Goal: Task Accomplishment & Management: Complete application form

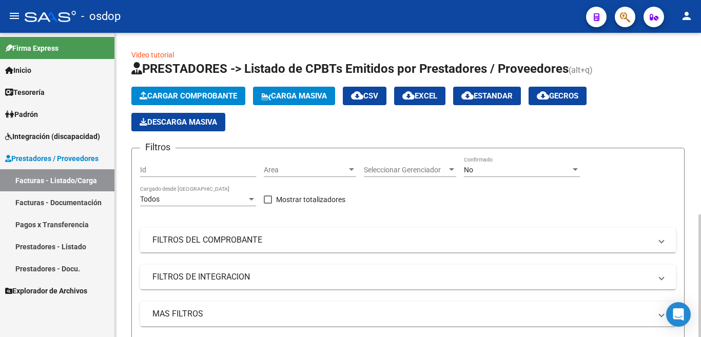
click at [180, 99] on span "Cargar Comprobante" at bounding box center [188, 95] width 97 height 9
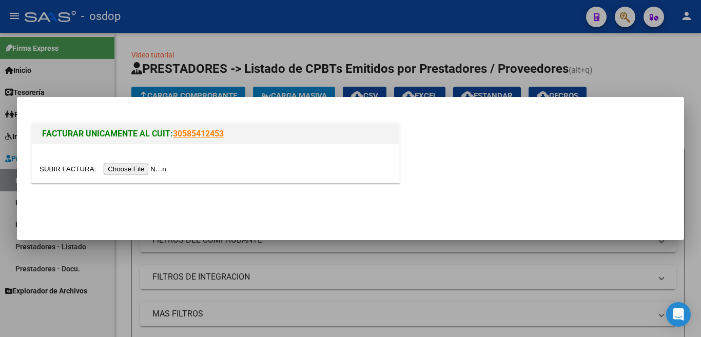
click at [163, 168] on input "file" at bounding box center [105, 169] width 130 height 11
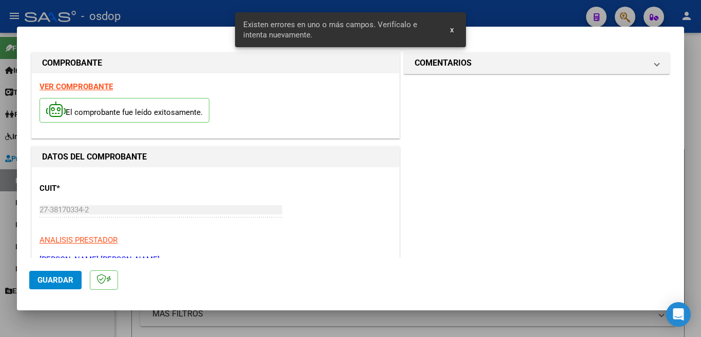
scroll to position [248, 0]
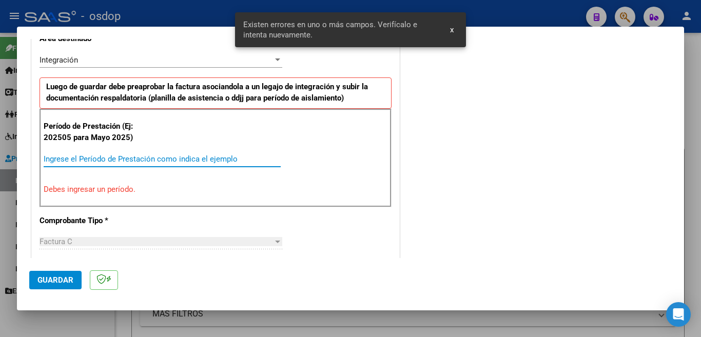
click at [174, 162] on input "Ingrese el Período de Prestación como indica el ejemplo" at bounding box center [162, 158] width 237 height 9
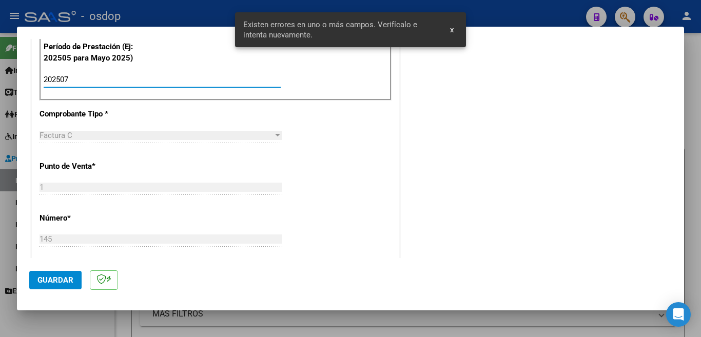
scroll to position [350, 0]
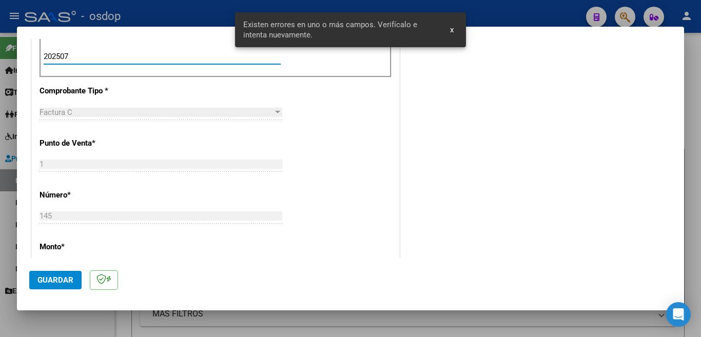
type input "202507"
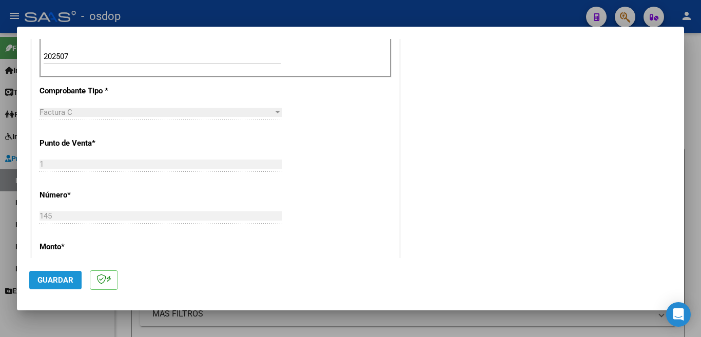
click at [75, 274] on button "Guardar" at bounding box center [55, 280] width 52 height 18
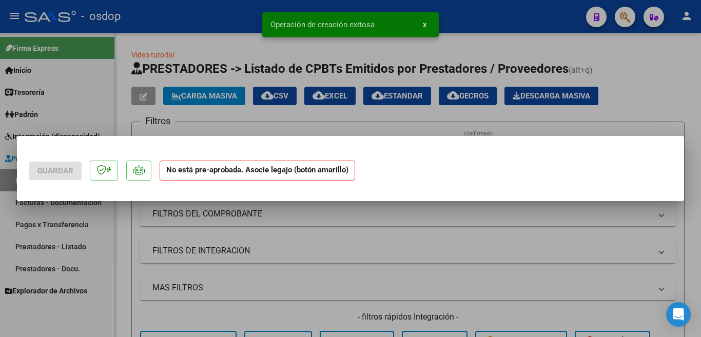
scroll to position [0, 0]
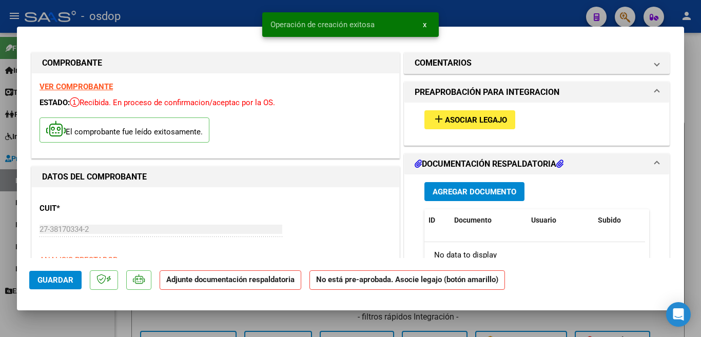
click at [445, 116] on span "Asociar Legajo" at bounding box center [476, 119] width 62 height 9
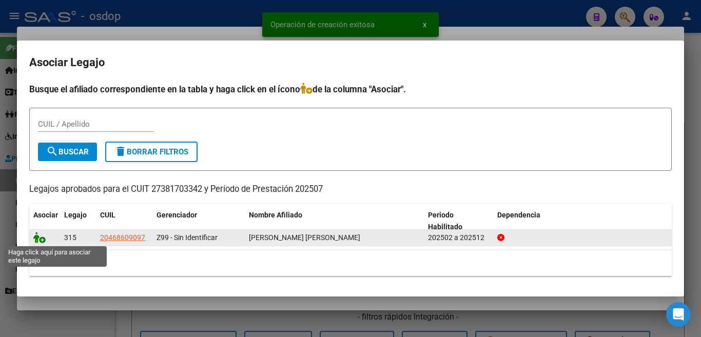
click at [38, 242] on icon at bounding box center [39, 237] width 12 height 11
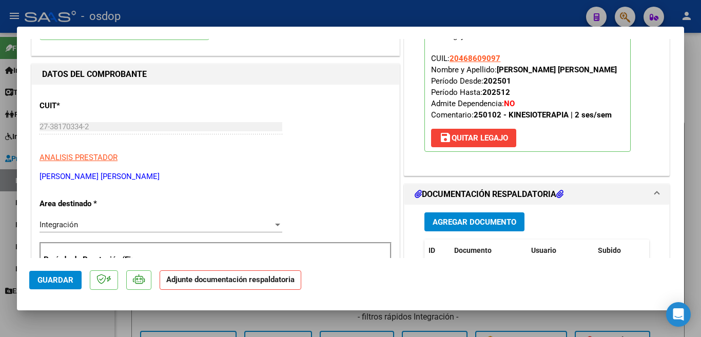
scroll to position [205, 0]
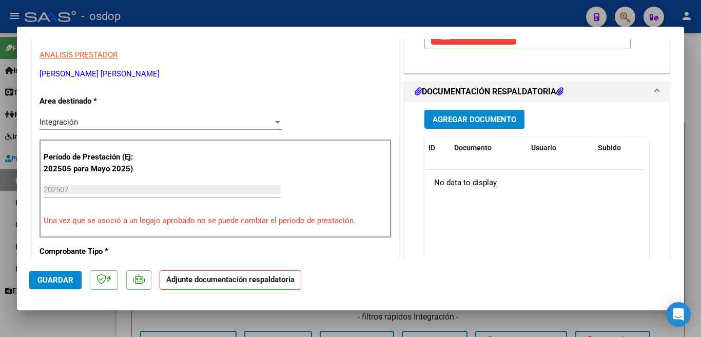
click at [474, 121] on span "Agregar Documento" at bounding box center [475, 119] width 84 height 9
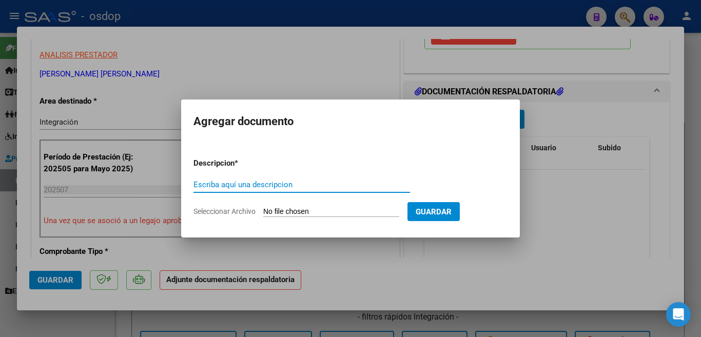
click at [299, 184] on input "Escriba aquí una descripcion" at bounding box center [301, 184] width 217 height 9
type input "planilla"
click at [305, 205] on form "Descripcion * planilla Escriba aquí una descripcion Seleccionar Archivo Guardar" at bounding box center [350, 187] width 314 height 75
click at [311, 207] on input "Seleccionar Archivo" at bounding box center [331, 212] width 136 height 10
type input "C:\fakepath\[PERSON_NAME] asist julio.pdf"
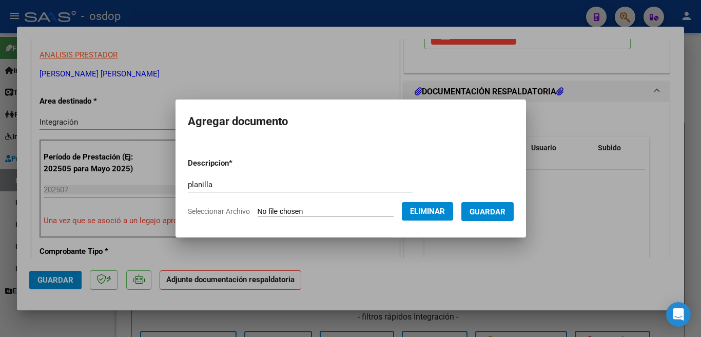
click at [489, 210] on span "Guardar" at bounding box center [487, 211] width 36 height 9
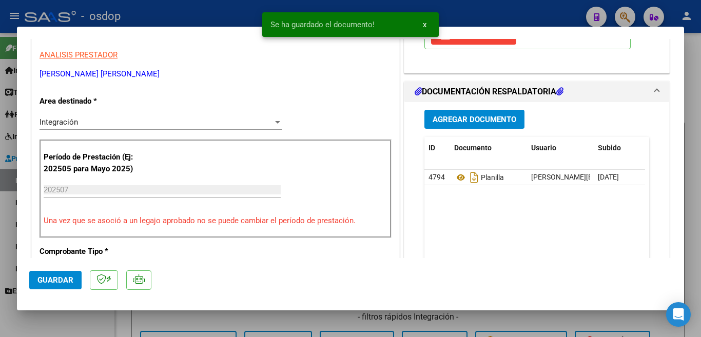
click at [0, 109] on div at bounding box center [350, 168] width 701 height 337
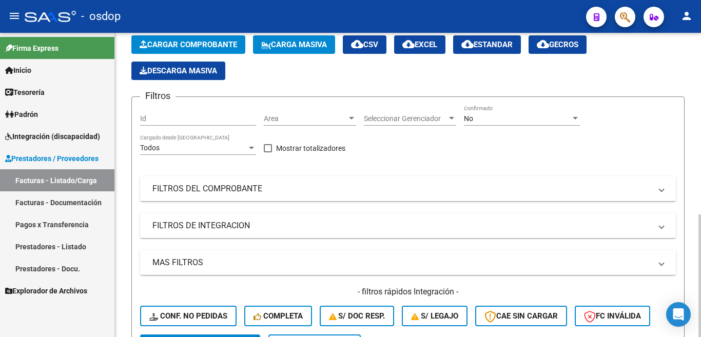
scroll to position [0, 0]
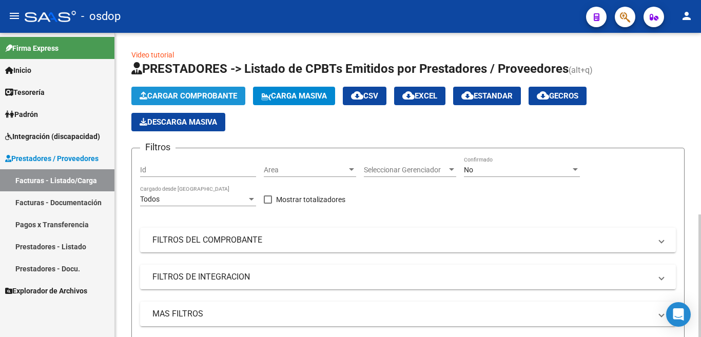
click at [188, 93] on span "Cargar Comprobante" at bounding box center [188, 95] width 97 height 9
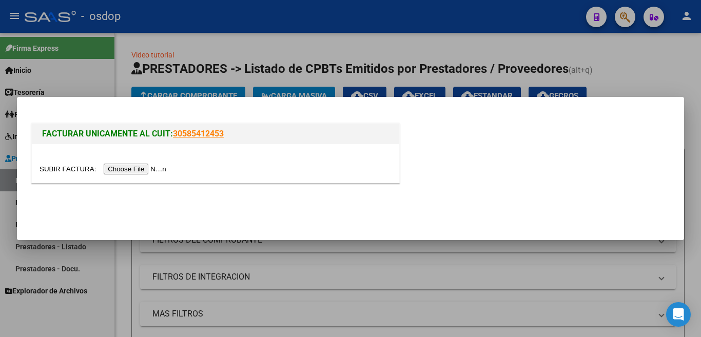
click at [155, 168] on input "file" at bounding box center [105, 169] width 130 height 11
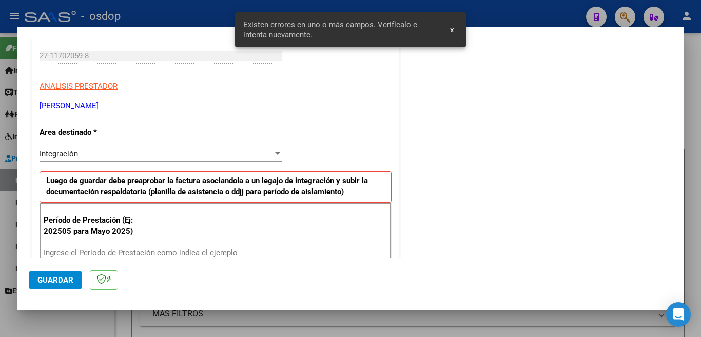
scroll to position [205, 0]
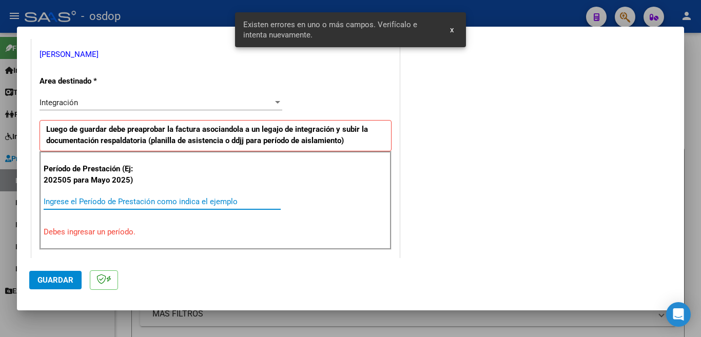
click at [150, 201] on input "Ingrese el Período de Prestación como indica el ejemplo" at bounding box center [162, 201] width 237 height 9
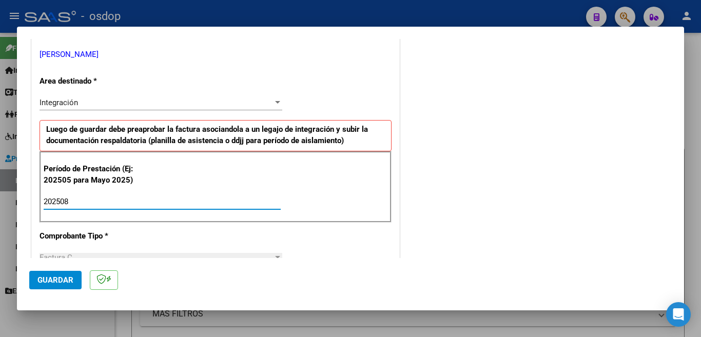
scroll to position [410, 0]
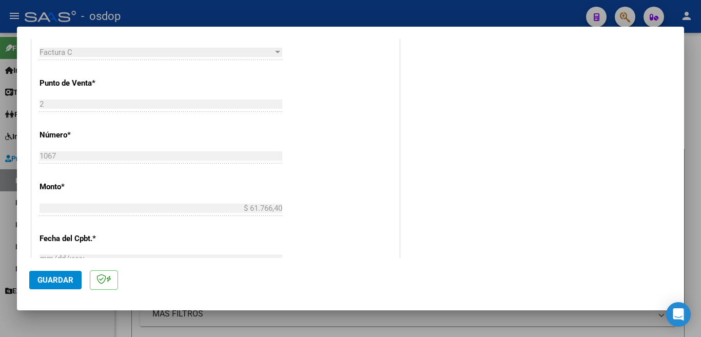
type input "202508"
click at [67, 283] on span "Guardar" at bounding box center [55, 280] width 36 height 9
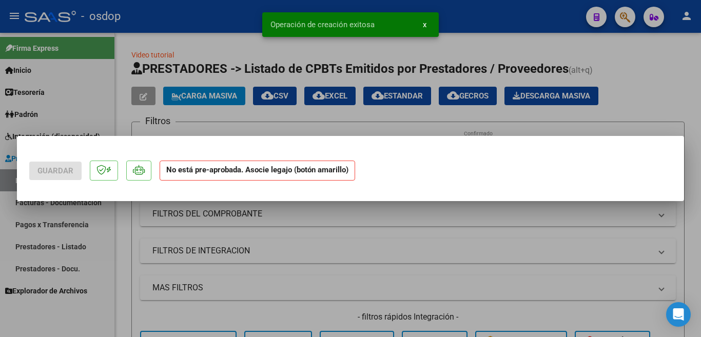
scroll to position [0, 0]
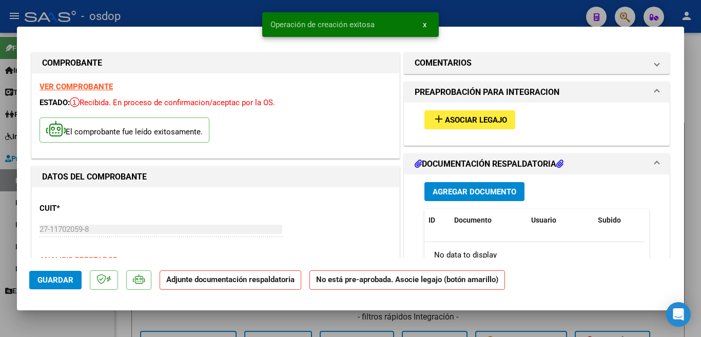
click at [491, 115] on span "Asociar Legajo" at bounding box center [476, 119] width 62 height 9
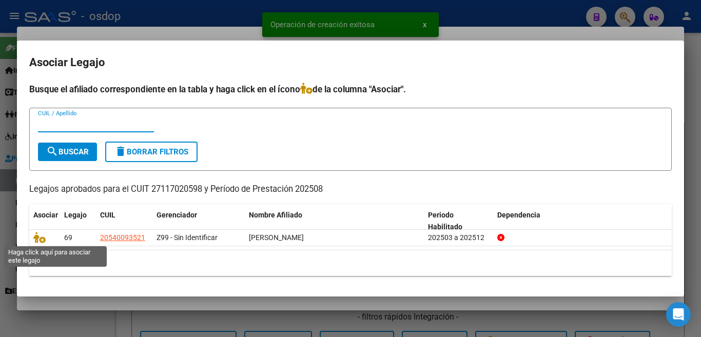
drag, startPoint x: 40, startPoint y: 240, endPoint x: 389, endPoint y: 150, distance: 361.3
click at [39, 240] on icon at bounding box center [39, 237] width 12 height 11
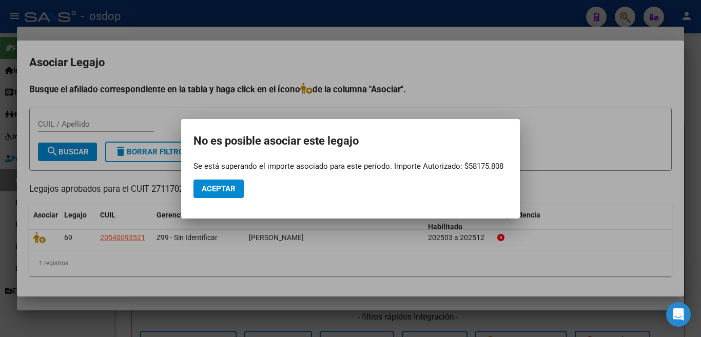
drag, startPoint x: 195, startPoint y: 166, endPoint x: 500, endPoint y: 158, distance: 304.4
click at [500, 158] on app-popup "No es posible asociar este legajo Se está superando el importe asociado para es…" at bounding box center [350, 168] width 314 height 75
drag, startPoint x: 466, startPoint y: 163, endPoint x: 514, endPoint y: 168, distance: 47.5
click at [514, 168] on mat-dialog-container "No es posible asociar este legajo Se está superando el importe asociado para es…" at bounding box center [350, 169] width 339 height 100
drag, startPoint x: 583, startPoint y: 121, endPoint x: 575, endPoint y: 122, distance: 7.8
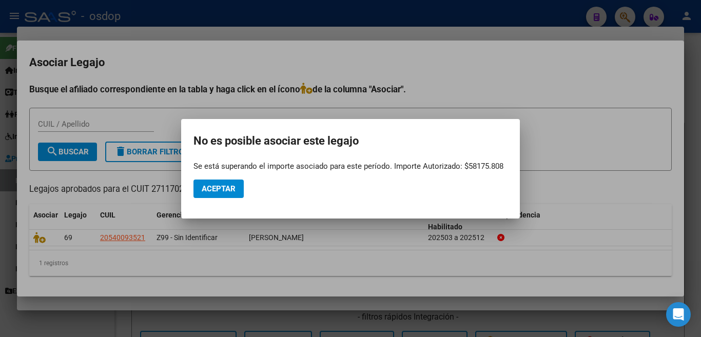
click at [582, 121] on div at bounding box center [350, 168] width 701 height 337
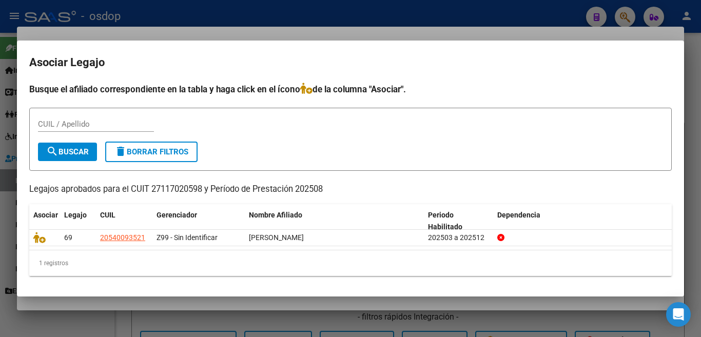
click at [0, 246] on div at bounding box center [350, 168] width 701 height 337
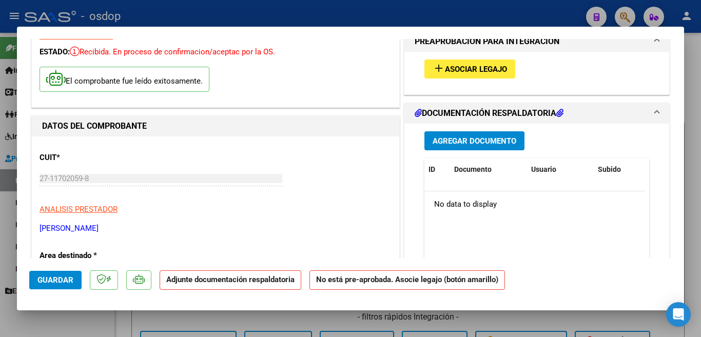
scroll to position [51, 0]
click at [0, 150] on div at bounding box center [350, 168] width 701 height 337
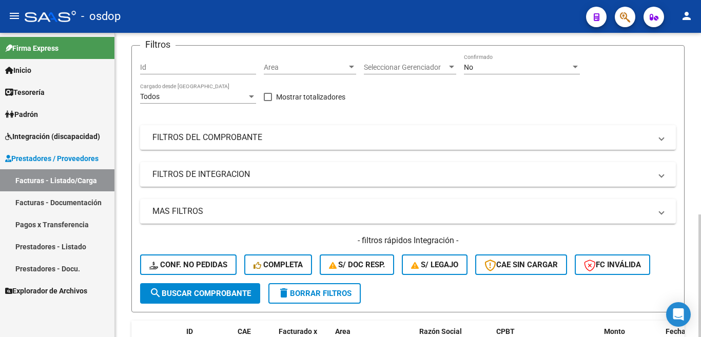
scroll to position [0, 0]
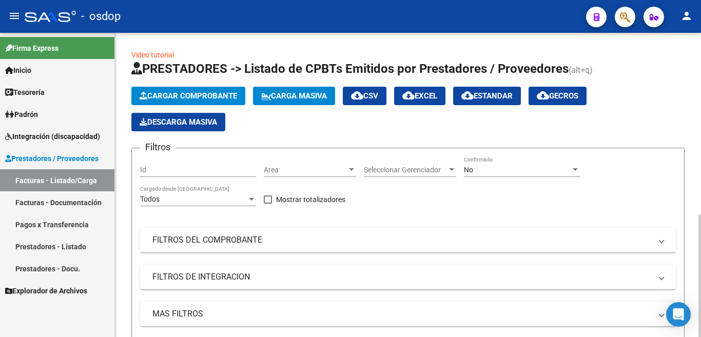
click at [172, 102] on button "Cargar Comprobante" at bounding box center [188, 96] width 114 height 18
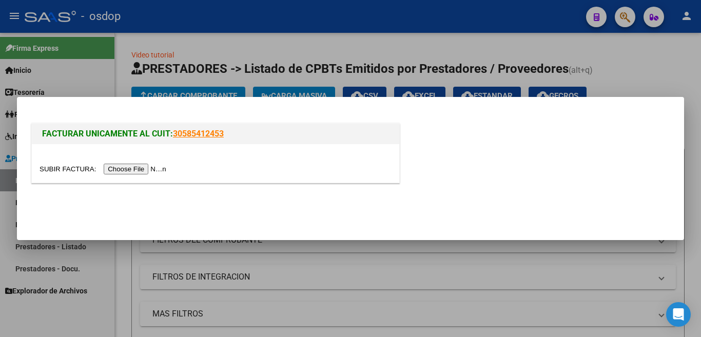
click at [159, 168] on input "file" at bounding box center [105, 169] width 130 height 11
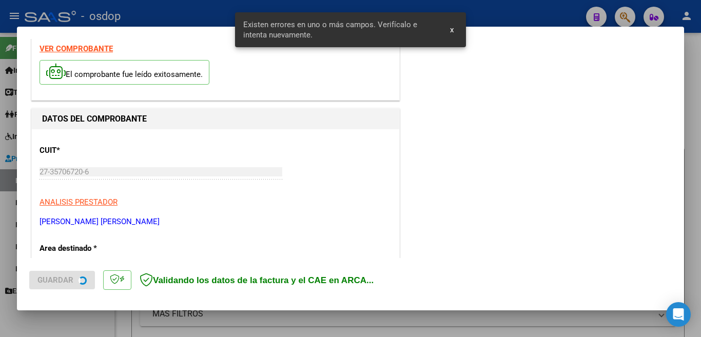
scroll to position [248, 0]
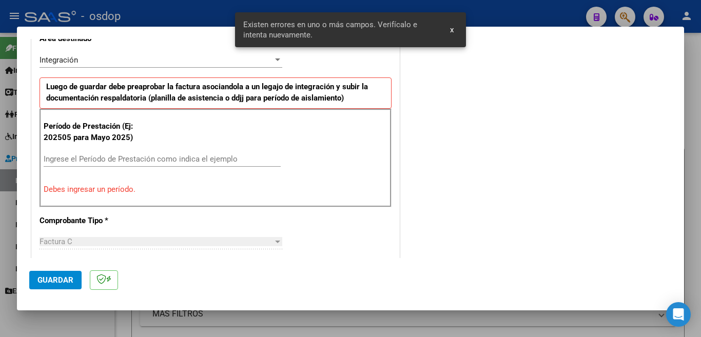
drag, startPoint x: 179, startPoint y: 148, endPoint x: 180, endPoint y: 154, distance: 6.2
click at [179, 148] on div "Período de Prestación (Ej: 202505 para [DATE]) Ingrese el Período de Prestación…" at bounding box center [216, 158] width 352 height 99
click at [181, 157] on input "Ingrese el Período de Prestación como indica el ejemplo" at bounding box center [162, 158] width 237 height 9
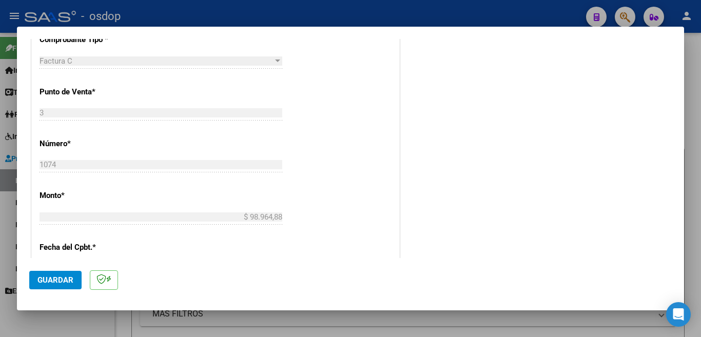
scroll to position [299, 0]
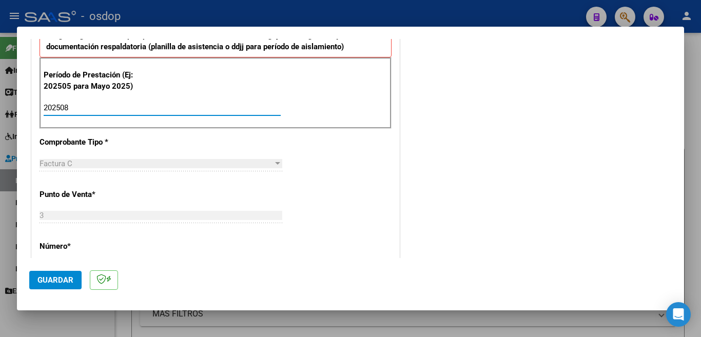
click at [131, 108] on input "202508" at bounding box center [162, 107] width 237 height 9
type input "202507"
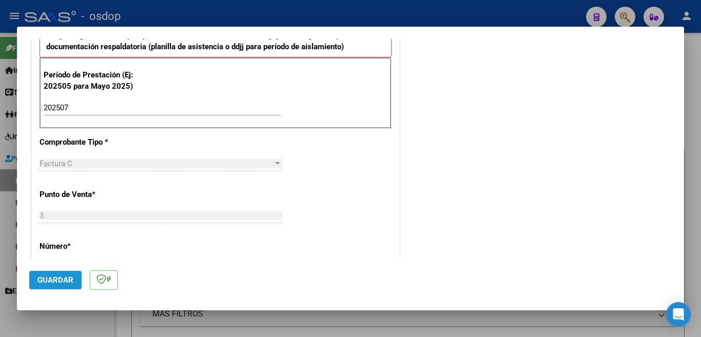
click at [59, 275] on button "Guardar" at bounding box center [55, 280] width 52 height 18
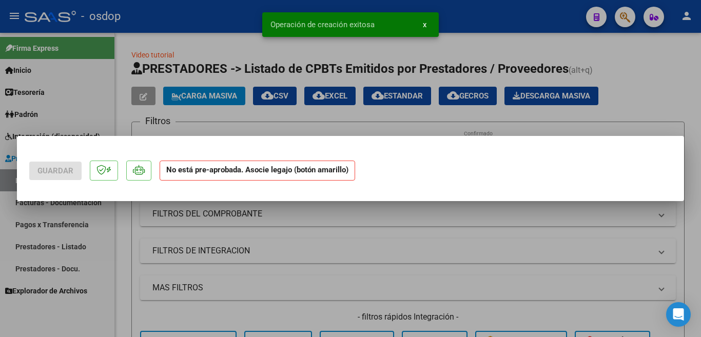
scroll to position [0, 0]
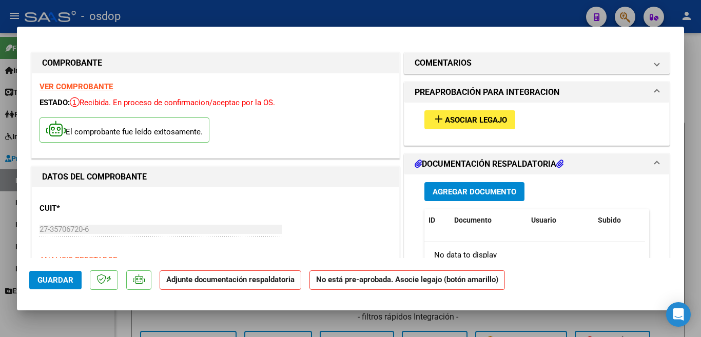
click at [441, 126] on button "add Asociar Legajo" at bounding box center [469, 119] width 91 height 19
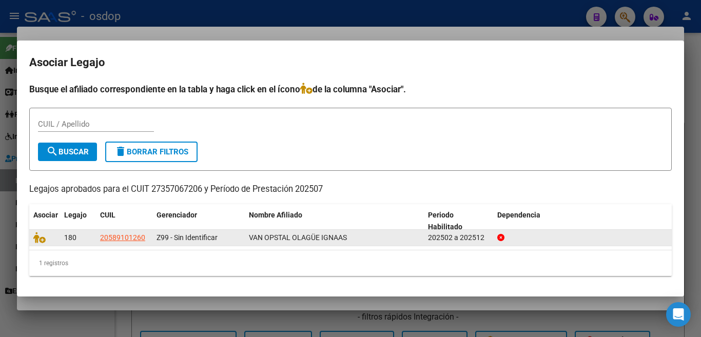
click at [32, 236] on datatable-body-cell at bounding box center [44, 238] width 31 height 16
click at [34, 237] on icon at bounding box center [39, 237] width 12 height 11
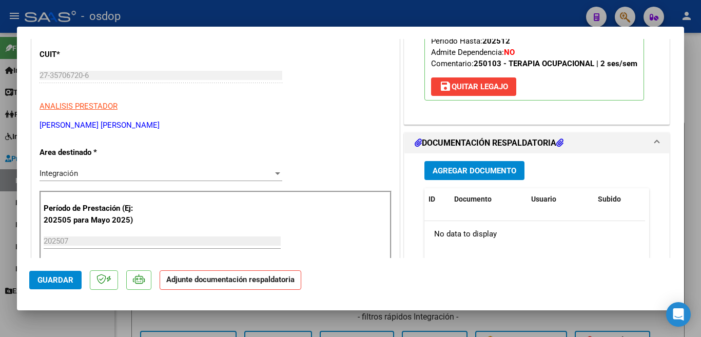
scroll to position [205, 0]
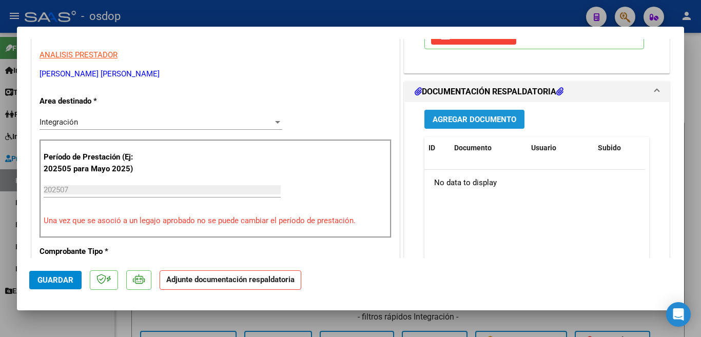
click at [482, 124] on span "Agregar Documento" at bounding box center [475, 119] width 84 height 9
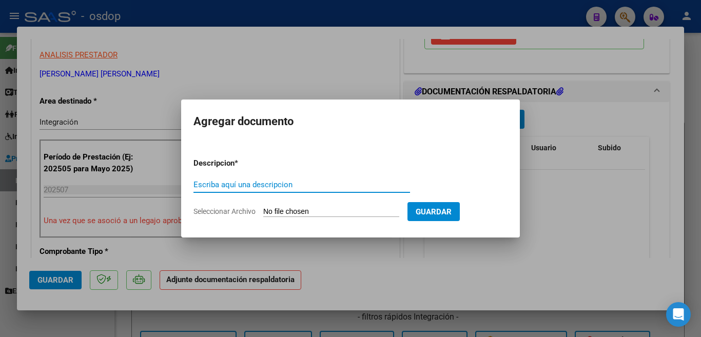
click at [360, 186] on input "Escriba aquí una descripcion" at bounding box center [301, 184] width 217 height 9
type input "planilla"
click at [368, 212] on input "Seleccionar Archivo" at bounding box center [331, 212] width 136 height 10
type input "C:\fakepath\Van Opstal [DATE].pdf"
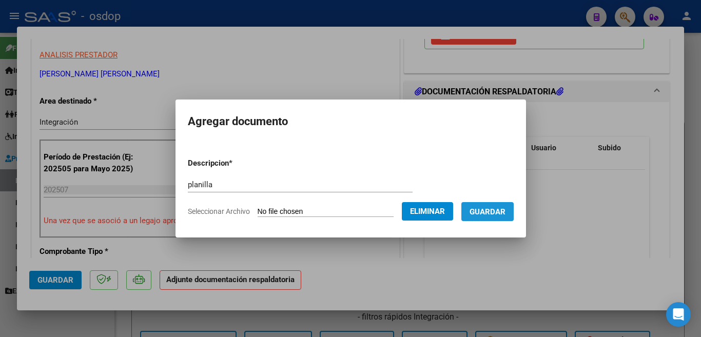
click at [505, 214] on span "Guardar" at bounding box center [487, 211] width 36 height 9
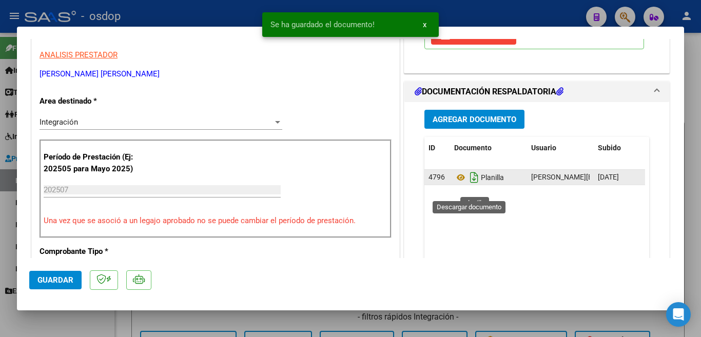
click at [467, 186] on icon "Descargar documento" at bounding box center [473, 177] width 13 height 16
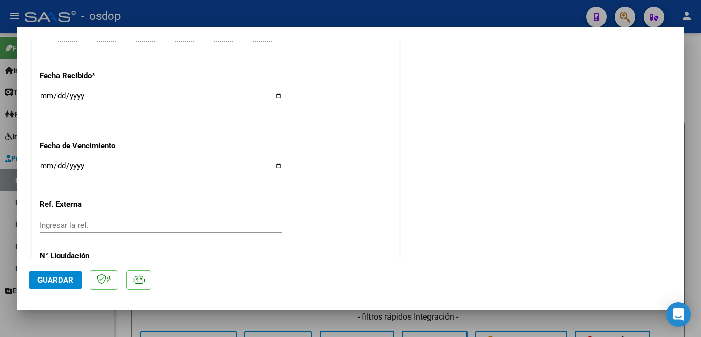
scroll to position [718, 0]
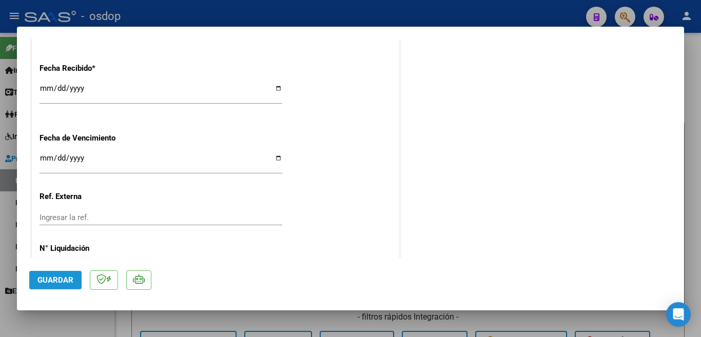
click at [52, 282] on span "Guardar" at bounding box center [55, 280] width 36 height 9
click at [47, 272] on button "Guardar" at bounding box center [55, 280] width 52 height 18
click at [0, 240] on div at bounding box center [350, 168] width 701 height 337
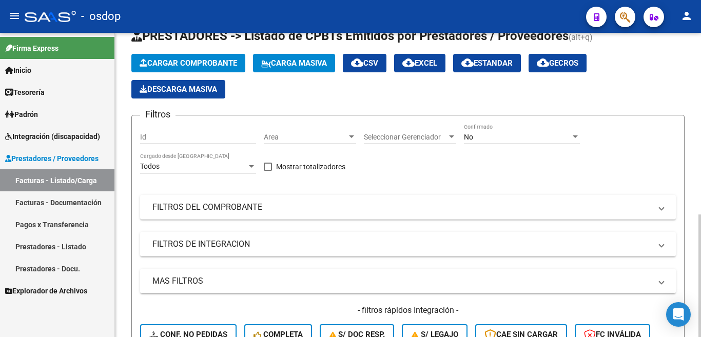
scroll to position [0, 0]
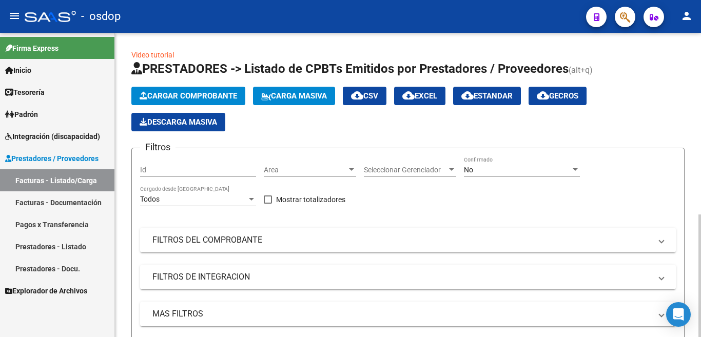
click at [173, 93] on span "Cargar Comprobante" at bounding box center [188, 95] width 97 height 9
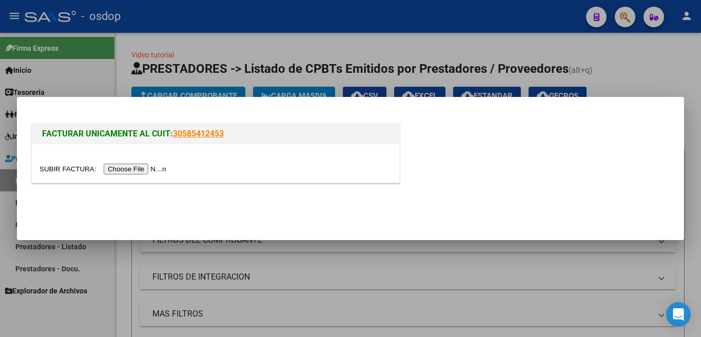
click at [150, 164] on input "file" at bounding box center [105, 169] width 130 height 11
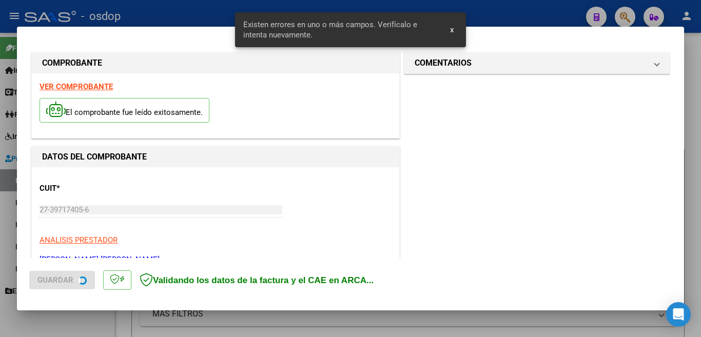
scroll to position [248, 0]
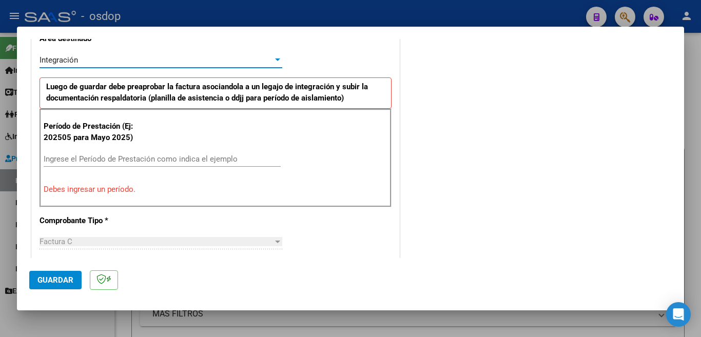
click at [164, 62] on div "Integración" at bounding box center [156, 59] width 233 height 9
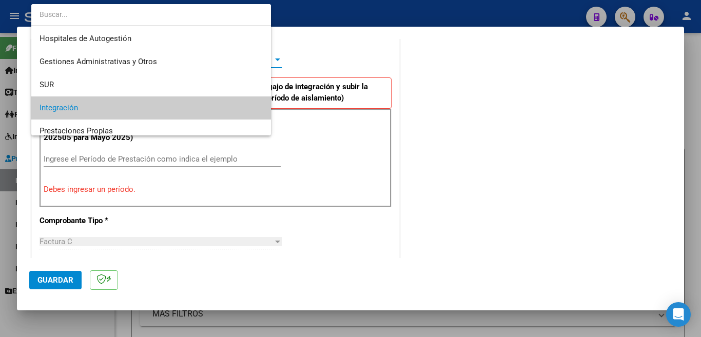
scroll to position [48, 0]
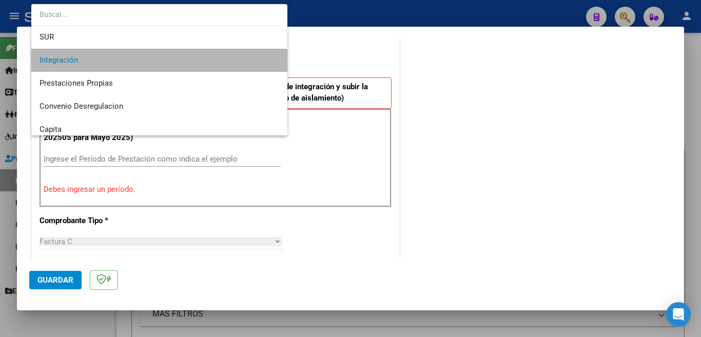
click at [213, 56] on span "Integración" at bounding box center [160, 60] width 240 height 23
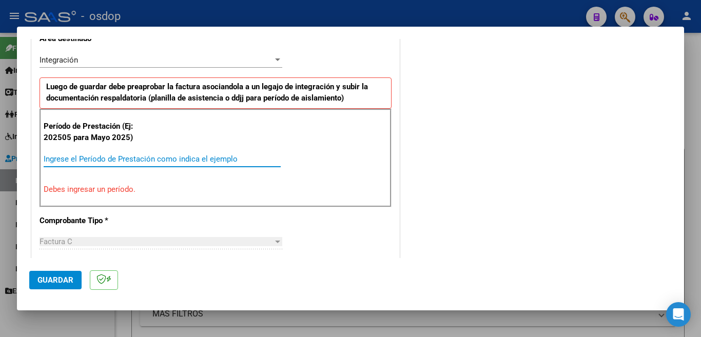
click at [143, 157] on input "Ingrese el Período de Prestación como indica el ejemplo" at bounding box center [162, 158] width 237 height 9
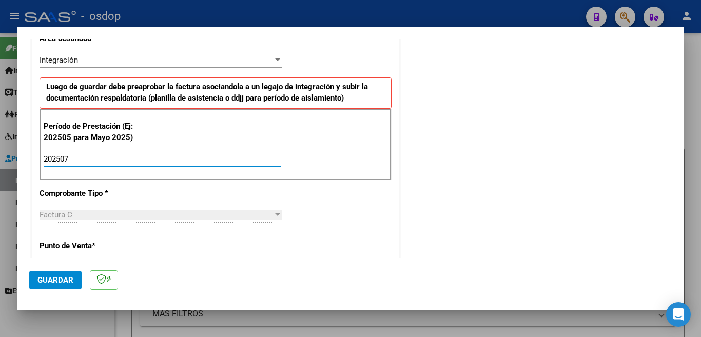
scroll to position [453, 0]
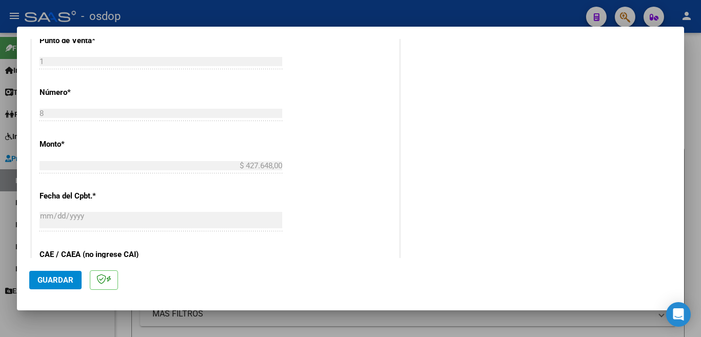
type input "202507"
click at [34, 285] on button "Guardar" at bounding box center [55, 280] width 52 height 18
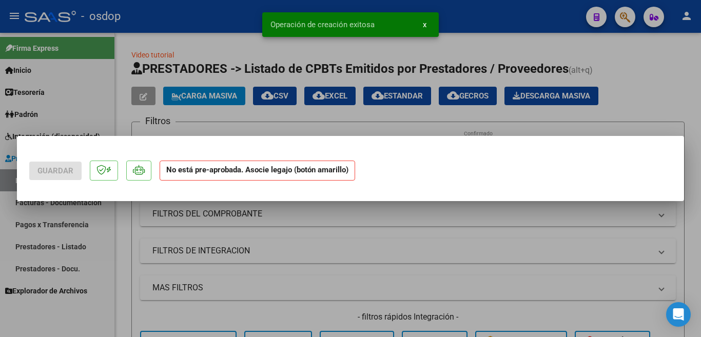
scroll to position [0, 0]
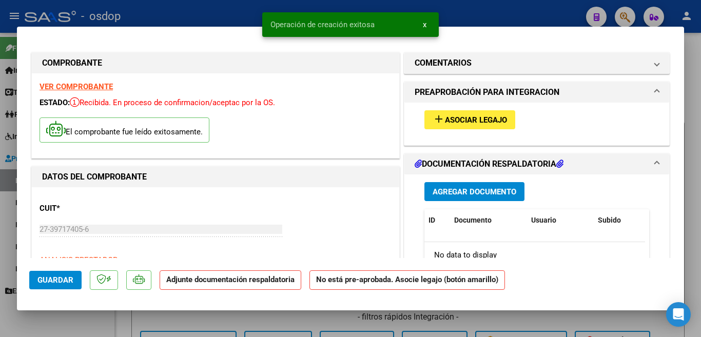
click at [478, 117] on span "Asociar Legajo" at bounding box center [476, 119] width 62 height 9
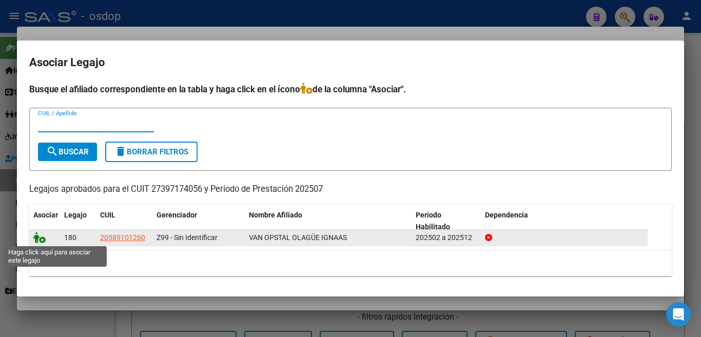
click at [40, 234] on icon at bounding box center [39, 237] width 12 height 11
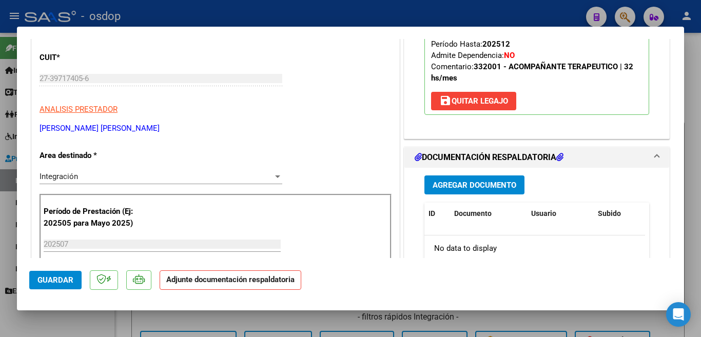
scroll to position [154, 0]
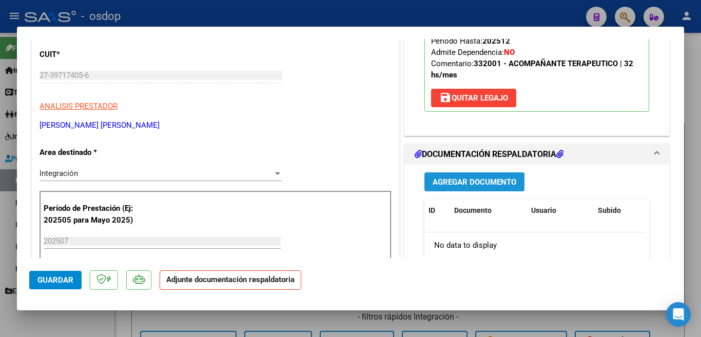
click at [505, 187] on span "Agregar Documento" at bounding box center [475, 182] width 84 height 9
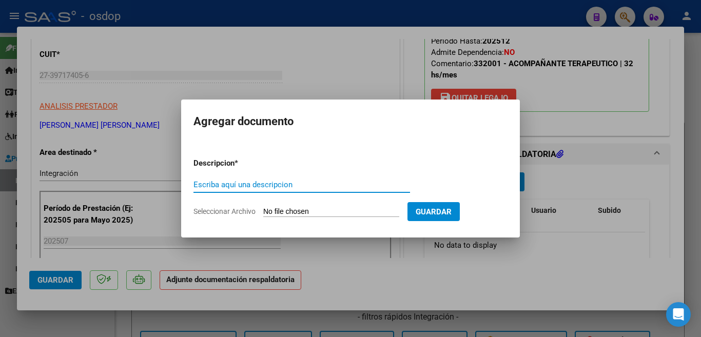
click at [309, 181] on input "Escriba aquí una descripcion" at bounding box center [301, 184] width 217 height 9
type input "planilla"
click at [308, 215] on input "Seleccionar Archivo" at bounding box center [331, 212] width 136 height 10
type input "C:\fakepath\planilla asistencia julio .pdf"
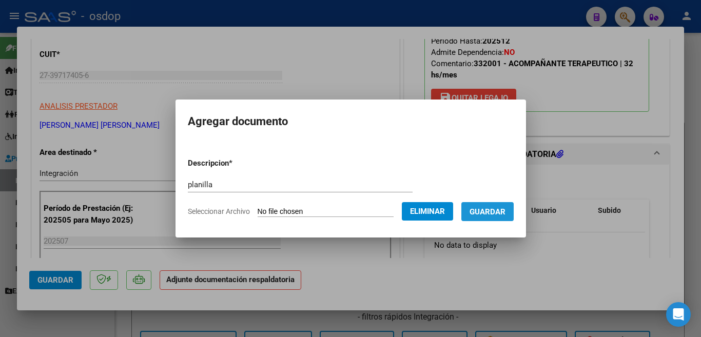
click at [501, 211] on span "Guardar" at bounding box center [487, 211] width 36 height 9
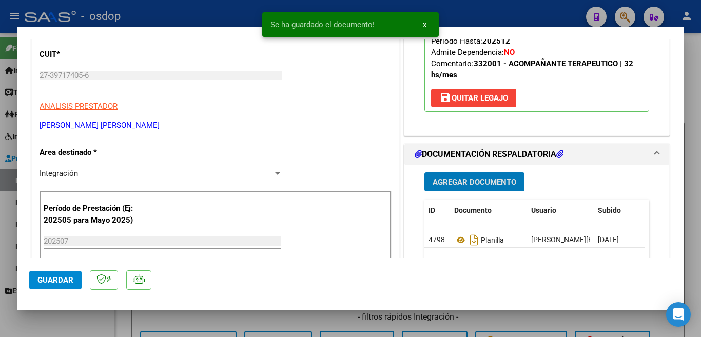
scroll to position [308, 0]
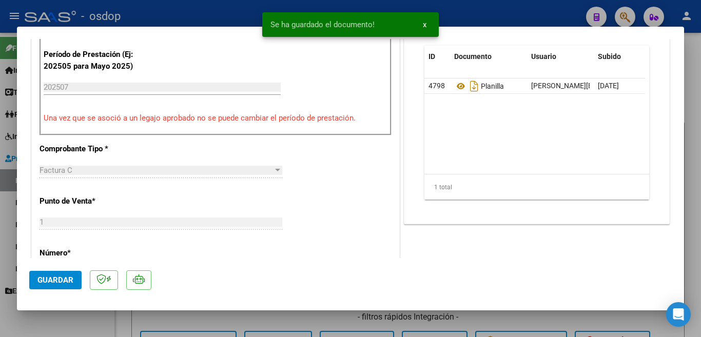
click at [52, 290] on mat-dialog-actions "Guardar" at bounding box center [350, 278] width 642 height 41
click at [54, 281] on span "Guardar" at bounding box center [55, 280] width 36 height 9
click at [0, 209] on div at bounding box center [350, 168] width 701 height 337
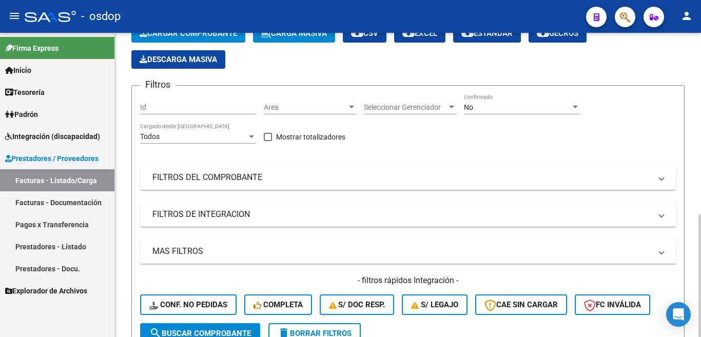
scroll to position [0, 0]
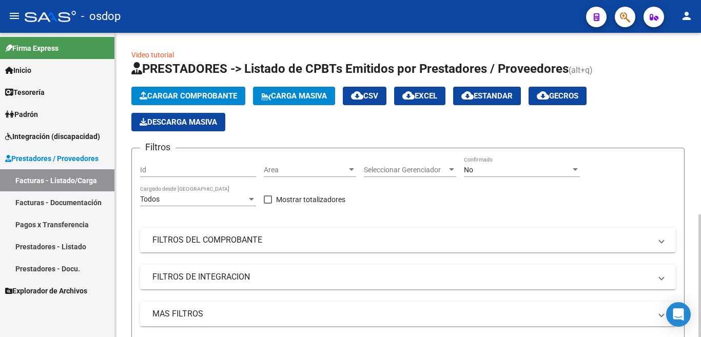
click at [174, 97] on span "Cargar Comprobante" at bounding box center [188, 95] width 97 height 9
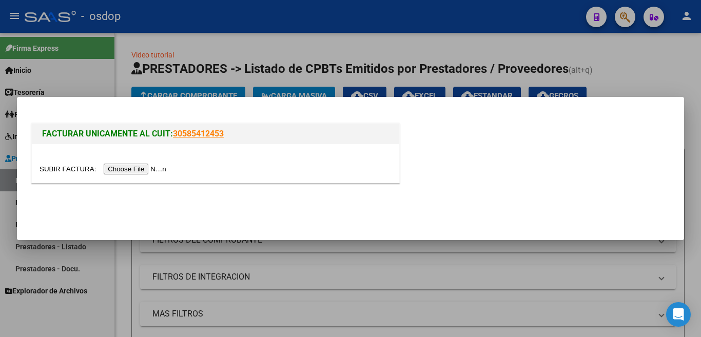
click at [146, 170] on input "file" at bounding box center [105, 169] width 130 height 11
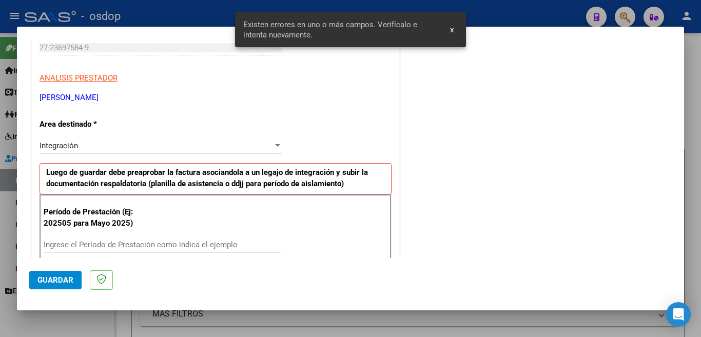
scroll to position [192, 0]
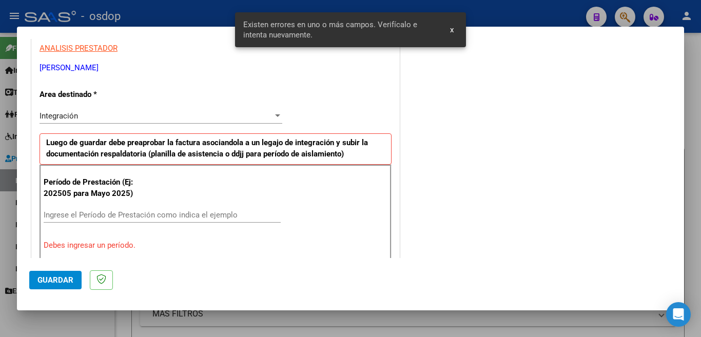
click at [152, 217] on input "Ingrese el Período de Prestación como indica el ejemplo" at bounding box center [162, 214] width 237 height 9
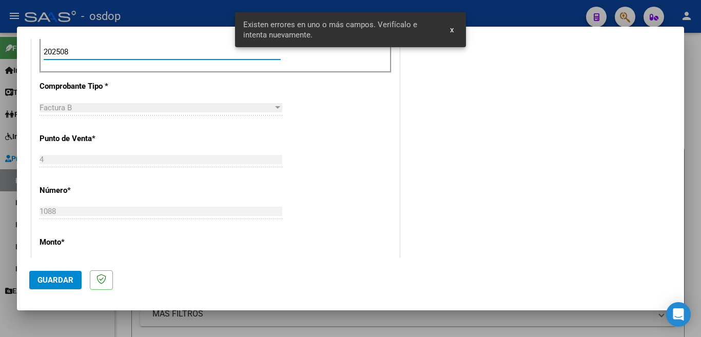
scroll to position [397, 0]
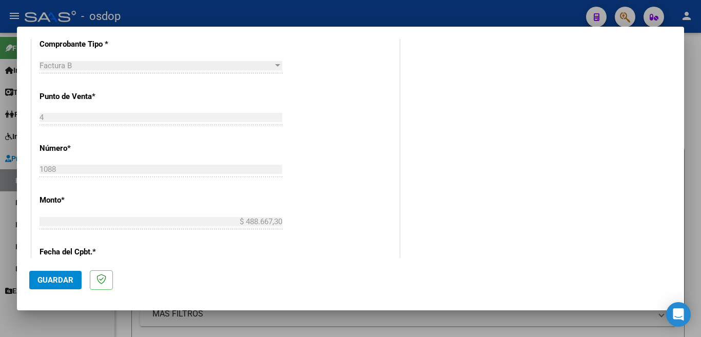
type input "202508"
click at [63, 273] on button "Guardar" at bounding box center [55, 280] width 52 height 18
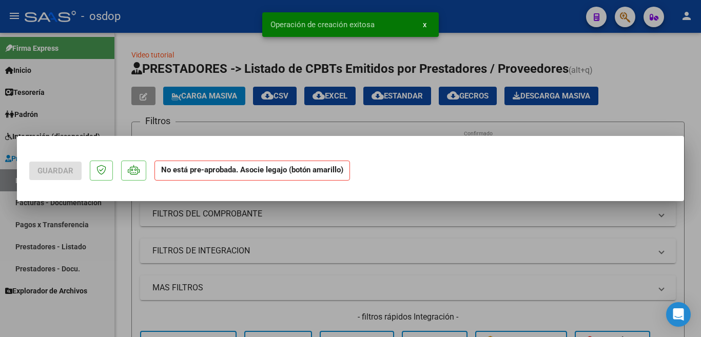
scroll to position [0, 0]
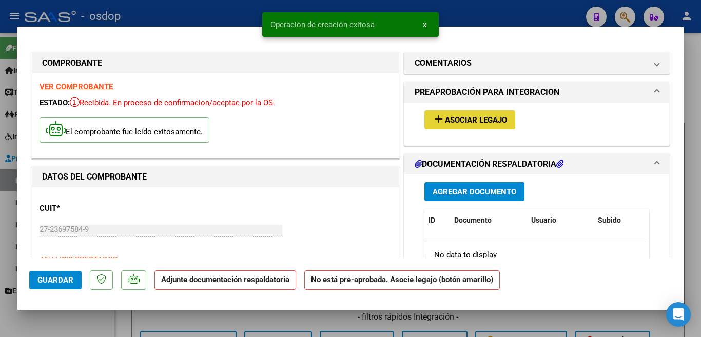
click at [485, 116] on span "Asociar Legajo" at bounding box center [476, 119] width 62 height 9
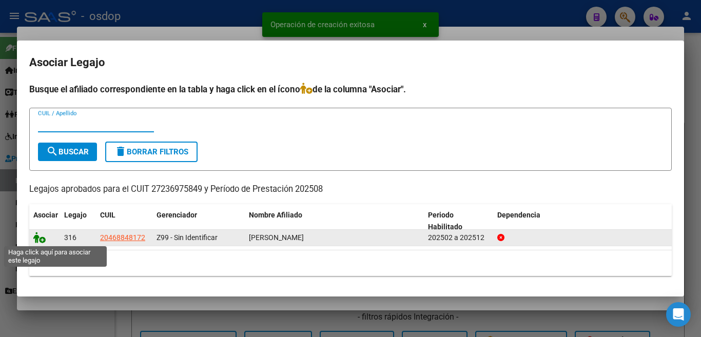
click at [36, 238] on icon at bounding box center [39, 237] width 12 height 11
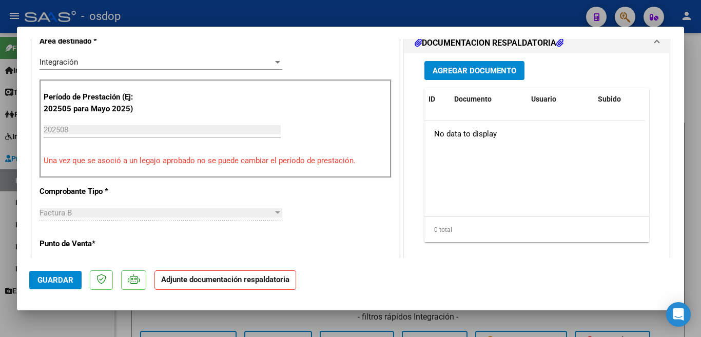
scroll to position [257, 0]
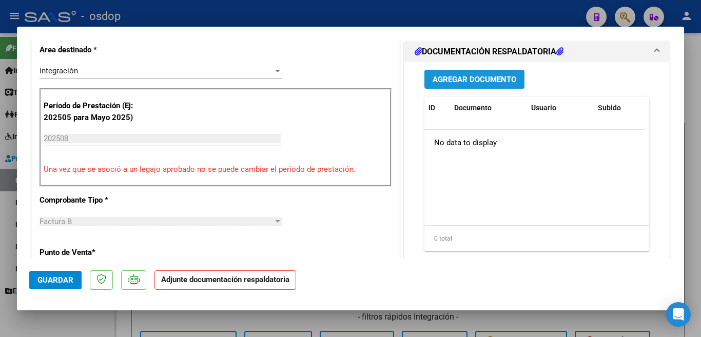
click at [444, 75] on span "Agregar Documento" at bounding box center [475, 79] width 84 height 9
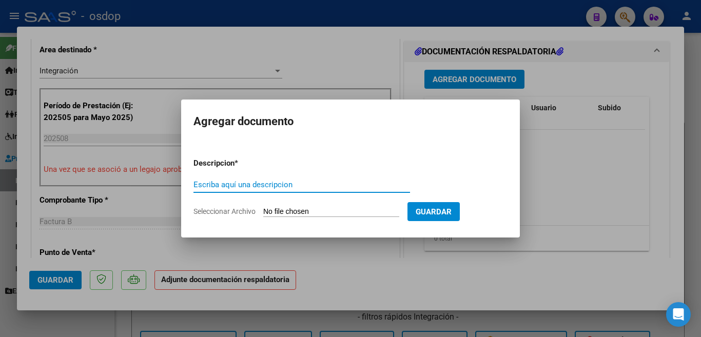
click at [307, 183] on input "Escriba aquí una descripcion" at bounding box center [301, 184] width 217 height 9
type input "planilla"
click at [312, 213] on input "Seleccionar Archivo" at bounding box center [331, 212] width 136 height 10
type input "C:\fakepath\CamScanner [DATE] 16.38.pdf"
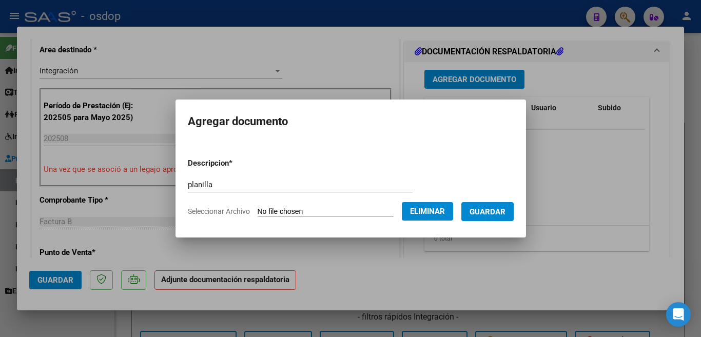
click at [514, 207] on button "Guardar" at bounding box center [487, 211] width 52 height 19
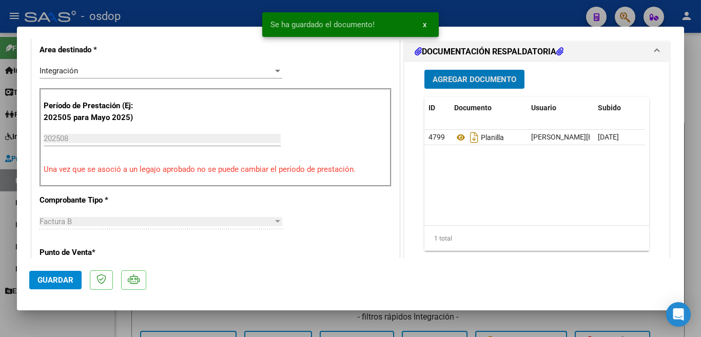
scroll to position [0, 0]
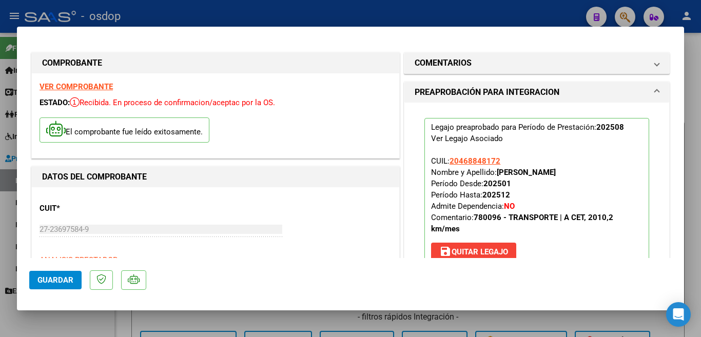
click at [73, 275] on button "Guardar" at bounding box center [55, 280] width 52 height 18
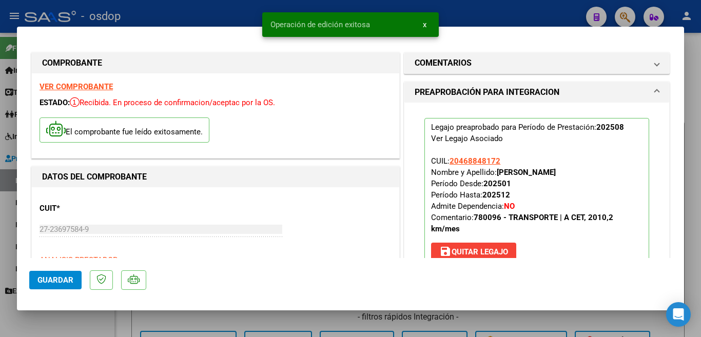
click at [0, 239] on div at bounding box center [350, 168] width 701 height 337
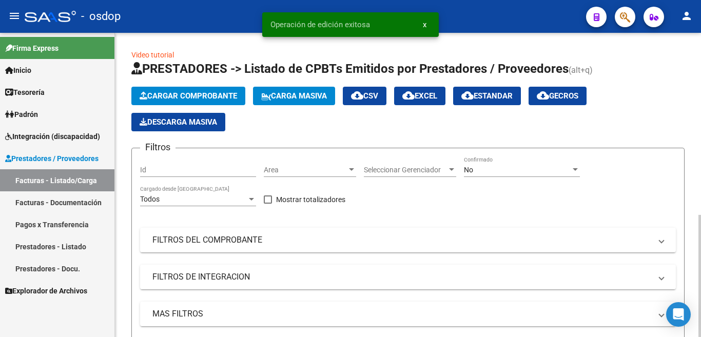
scroll to position [257, 0]
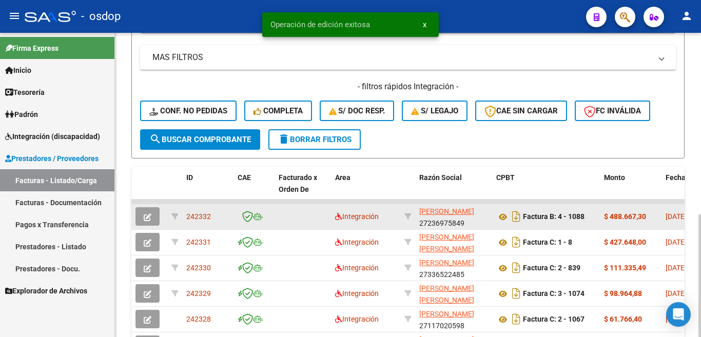
click at [198, 216] on span "242332" at bounding box center [198, 216] width 25 height 8
copy span "242332"
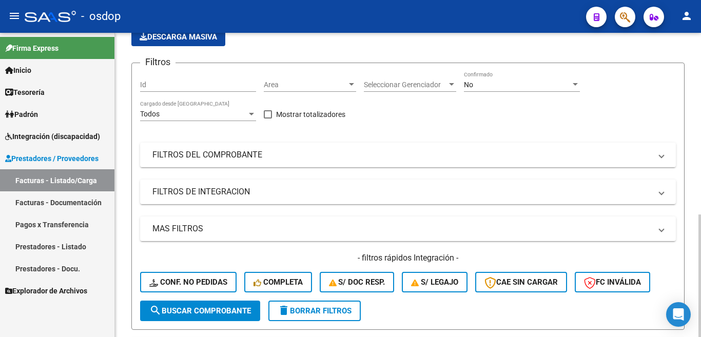
scroll to position [0, 0]
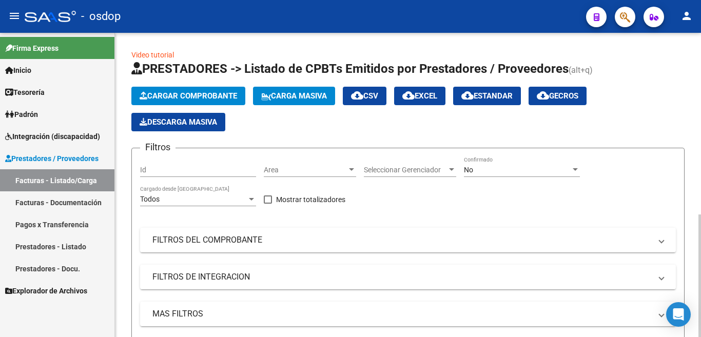
click at [167, 97] on span "Cargar Comprobante" at bounding box center [188, 95] width 97 height 9
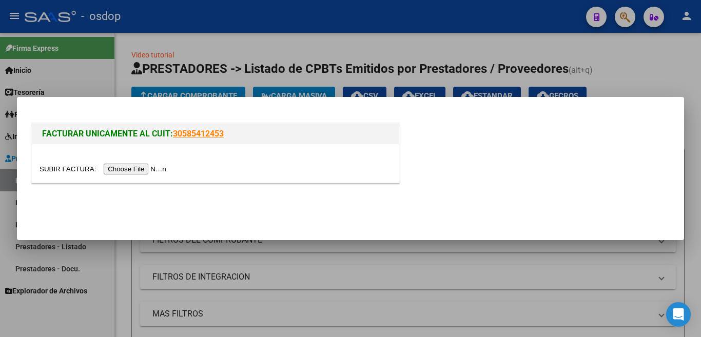
click at [146, 168] on input "file" at bounding box center [105, 169] width 130 height 11
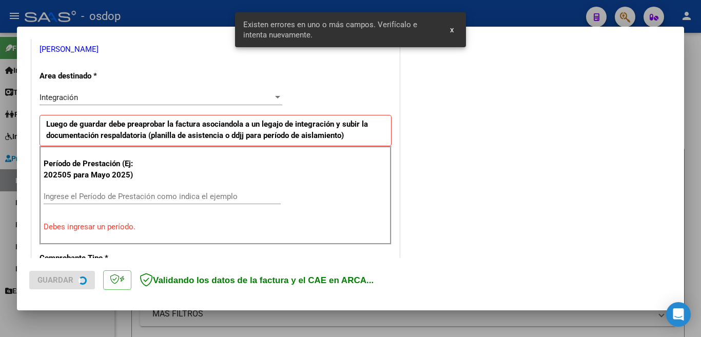
scroll to position [228, 0]
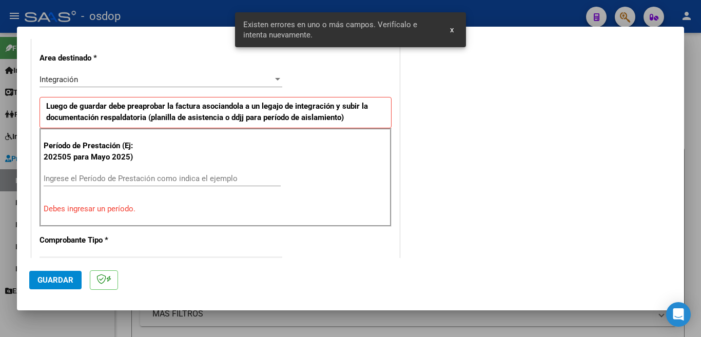
click at [167, 174] on input "Ingrese el Período de Prestación como indica el ejemplo" at bounding box center [162, 178] width 237 height 9
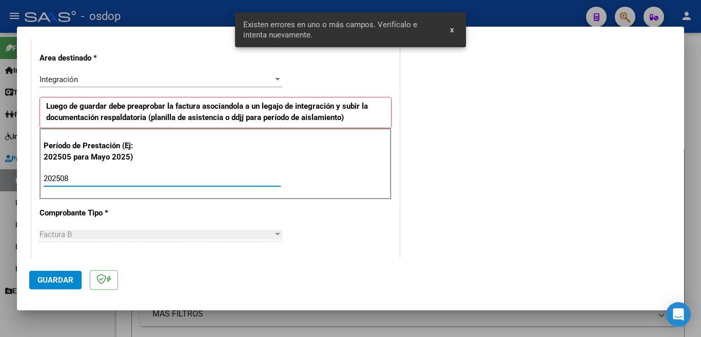
type input "202508"
click at [58, 283] on span "Guardar" at bounding box center [55, 280] width 36 height 9
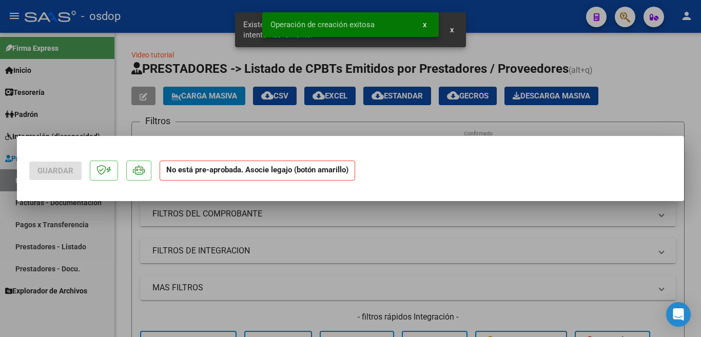
scroll to position [0, 0]
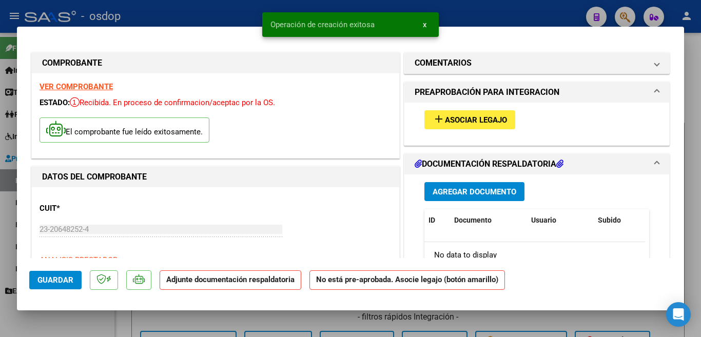
click at [425, 114] on button "add Asociar Legajo" at bounding box center [469, 119] width 91 height 19
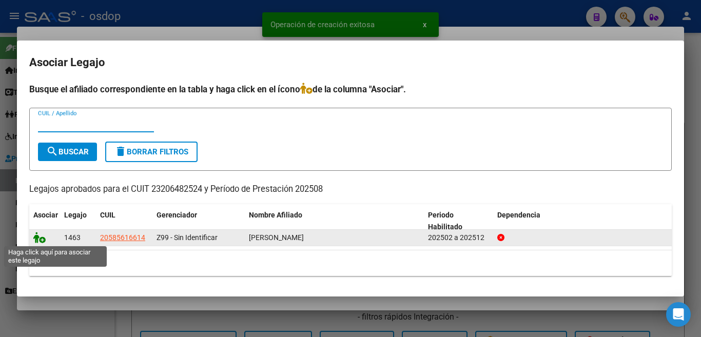
click at [43, 241] on icon at bounding box center [39, 237] width 12 height 11
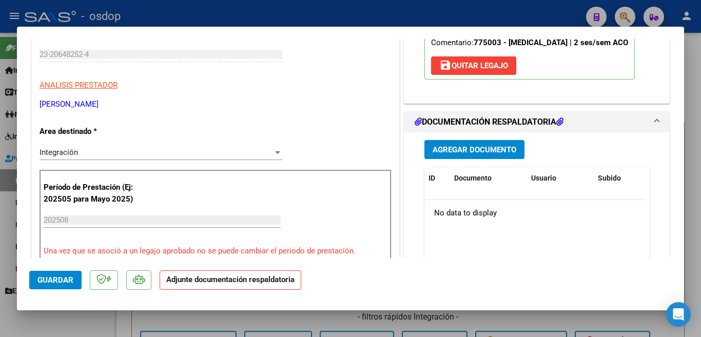
scroll to position [123, 0]
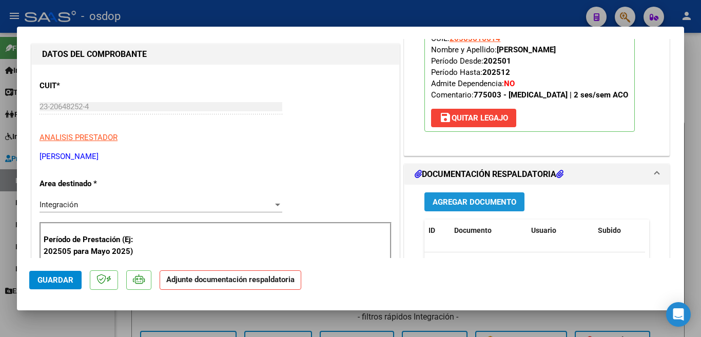
click at [479, 198] on span "Agregar Documento" at bounding box center [475, 202] width 84 height 9
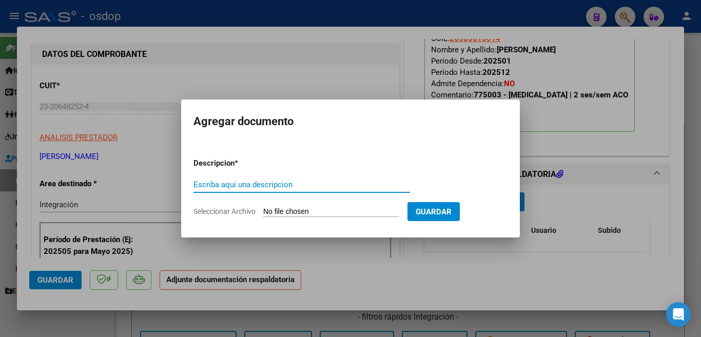
click at [325, 187] on input "Escriba aquí una descripcion" at bounding box center [301, 184] width 217 height 9
type input "planilla [PERSON_NAME]"
click at [336, 212] on input "Seleccionar Archivo" at bounding box center [331, 212] width 136 height 10
type input "C:\fakepath\planilla [PERSON_NAME].pdf"
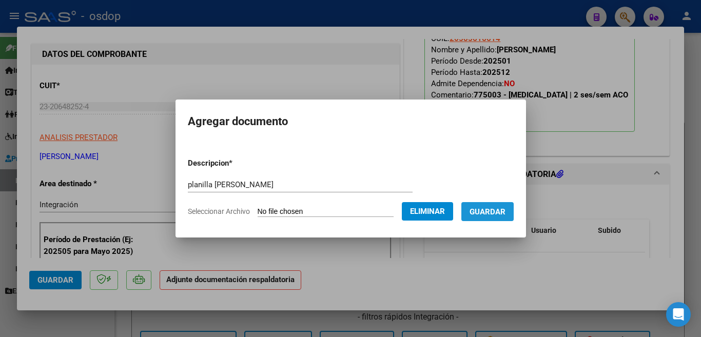
click at [493, 221] on button "Guardar" at bounding box center [487, 211] width 52 height 19
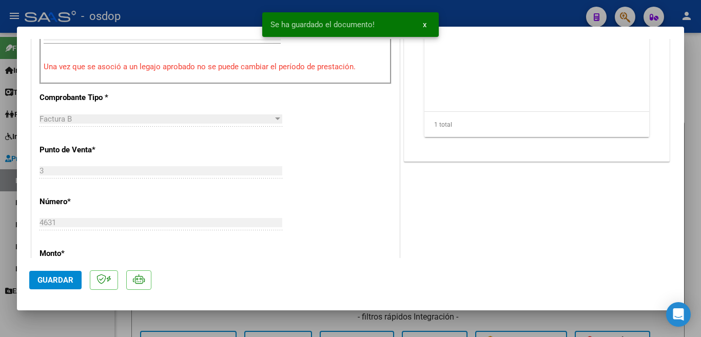
scroll to position [379, 0]
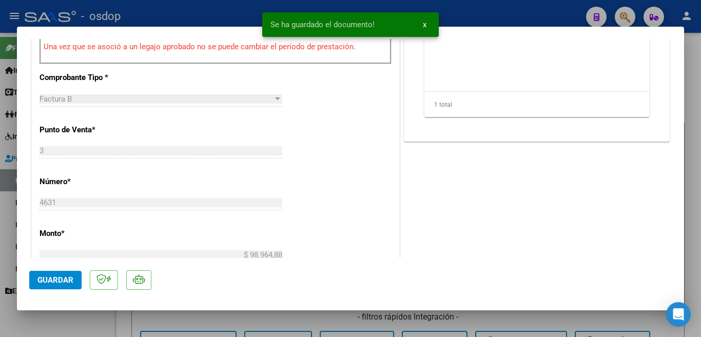
click at [70, 272] on button "Guardar" at bounding box center [55, 280] width 52 height 18
click at [0, 122] on div at bounding box center [350, 168] width 701 height 337
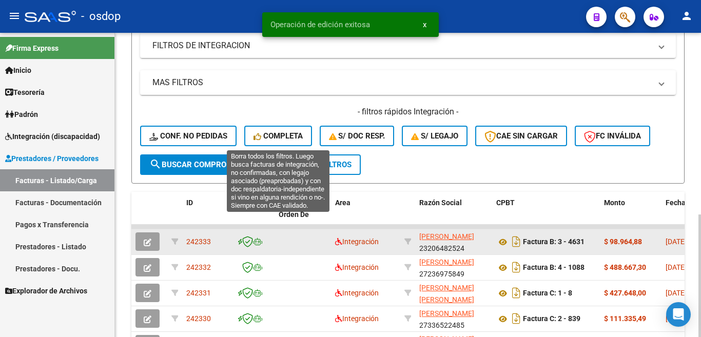
scroll to position [334, 0]
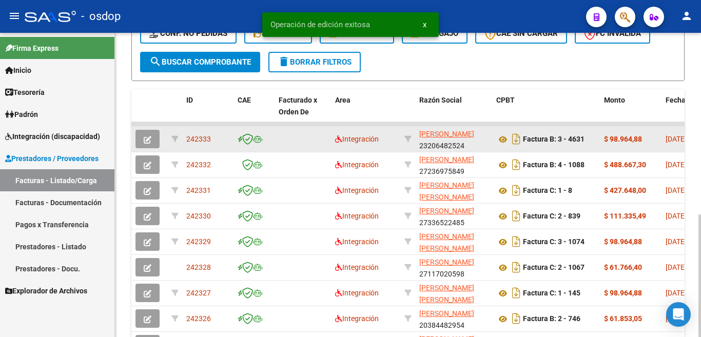
click at [199, 140] on span "242333" at bounding box center [198, 139] width 25 height 8
copy span "242333"
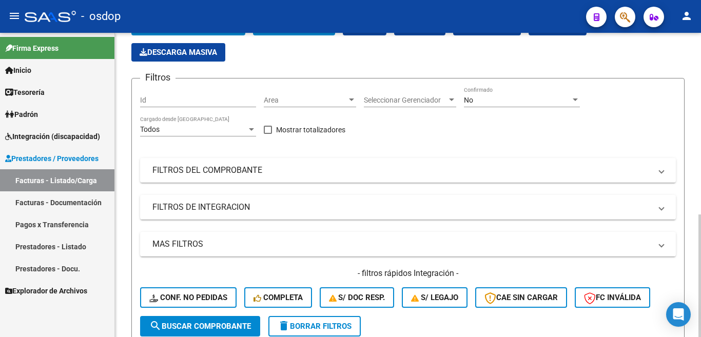
scroll to position [0, 0]
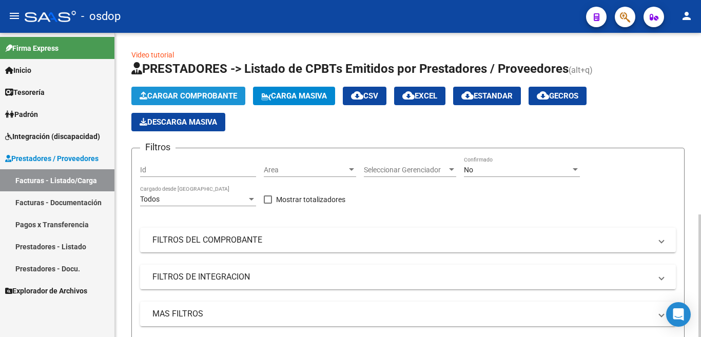
click at [179, 88] on button "Cargar Comprobante" at bounding box center [188, 96] width 114 height 18
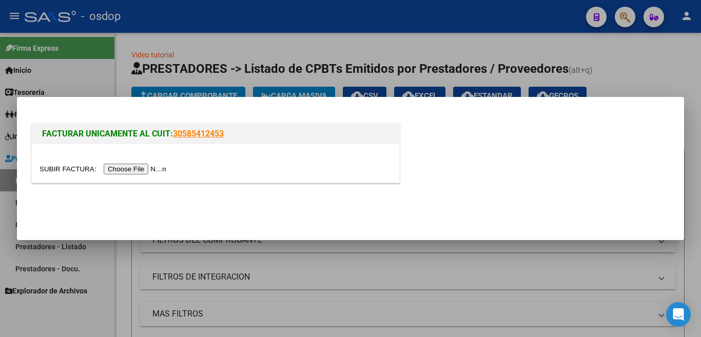
click at [163, 171] on input "file" at bounding box center [105, 169] width 130 height 11
click at [153, 168] on input "file" at bounding box center [105, 169] width 130 height 11
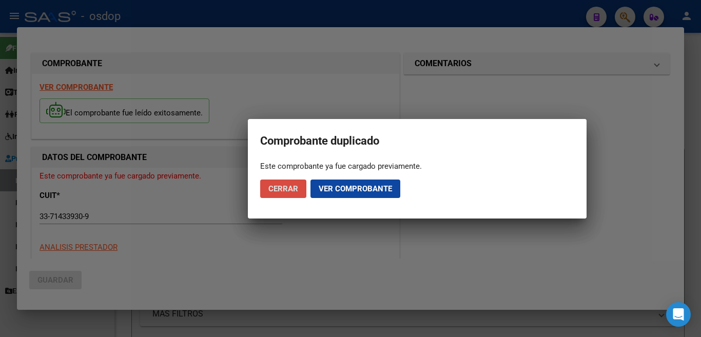
click at [293, 190] on span "Cerrar" at bounding box center [283, 188] width 30 height 9
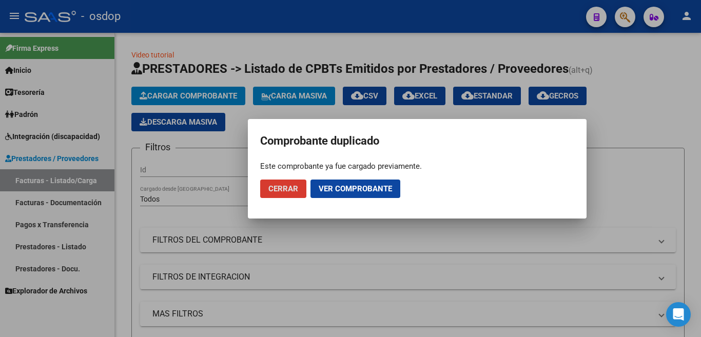
click at [293, 190] on span "Cerrar" at bounding box center [283, 188] width 30 height 9
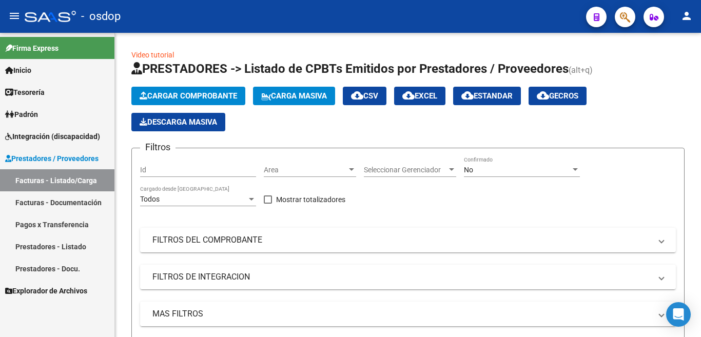
click at [68, 246] on link "Prestadores - Listado" at bounding box center [57, 247] width 114 height 22
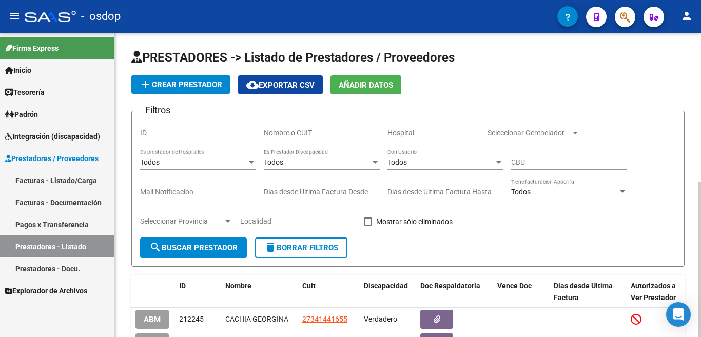
click at [182, 137] on input "ID" at bounding box center [198, 133] width 116 height 9
type input "33714339309"
click at [187, 254] on button "search Buscar Prestador" at bounding box center [193, 248] width 107 height 21
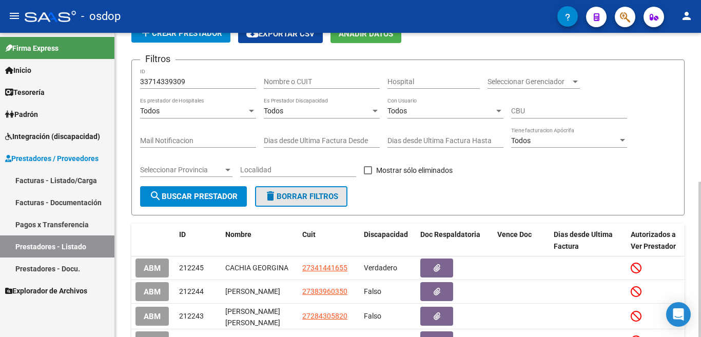
click at [331, 191] on button "delete Borrar Filtros" at bounding box center [301, 196] width 92 height 21
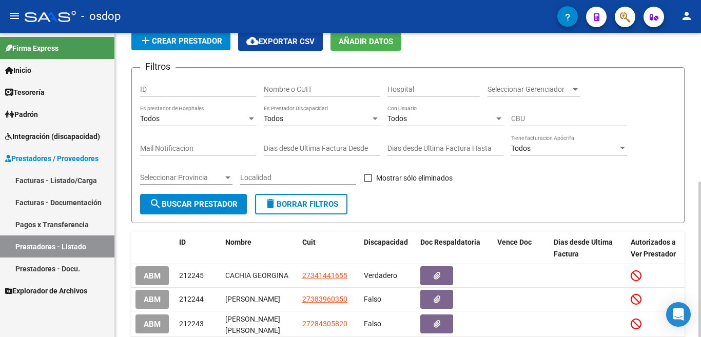
scroll to position [51, 0]
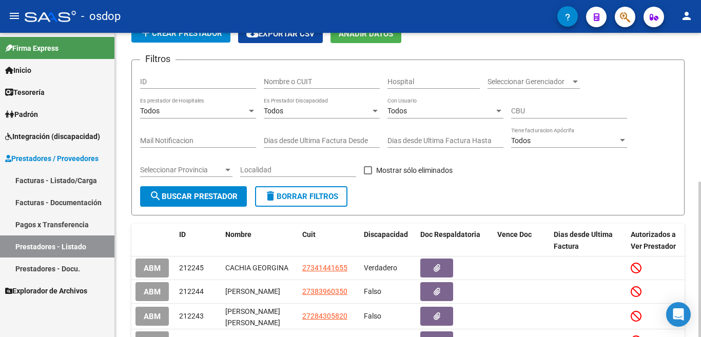
click at [297, 80] on input "Nombre o CUIT" at bounding box center [322, 81] width 116 height 9
type input "33714339309"
click at [207, 197] on span "search Buscar Prestador" at bounding box center [193, 196] width 88 height 9
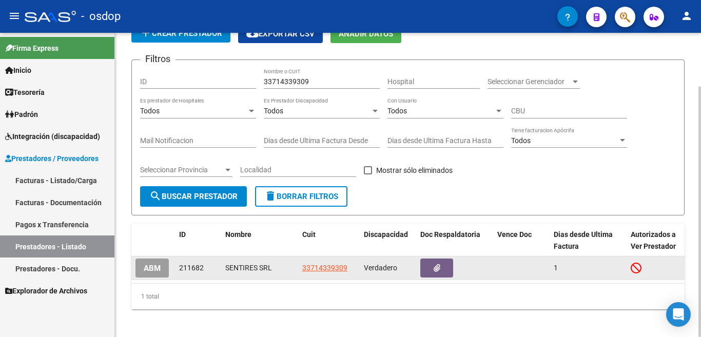
click at [314, 272] on app-link-go-to "33714339309" at bounding box center [324, 268] width 45 height 12
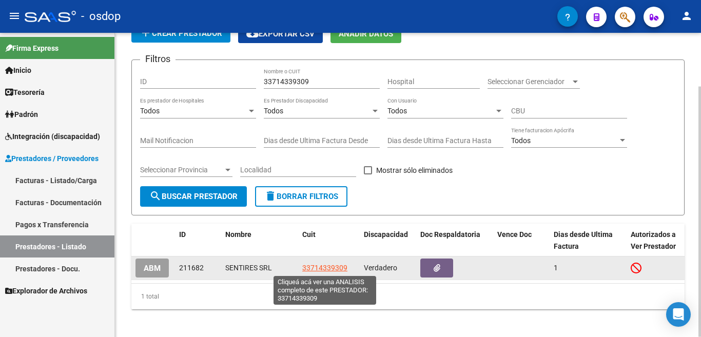
click at [316, 271] on span "33714339309" at bounding box center [324, 268] width 45 height 8
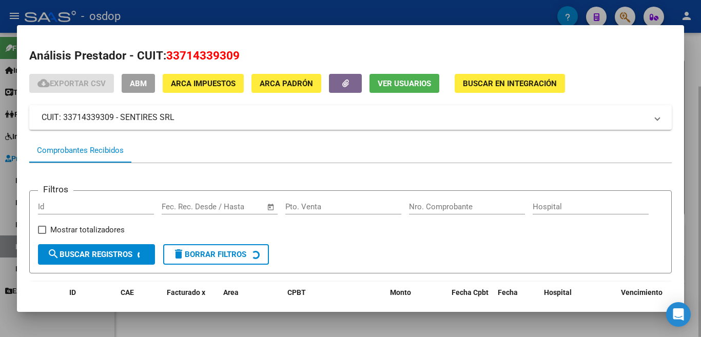
scroll to position [68, 0]
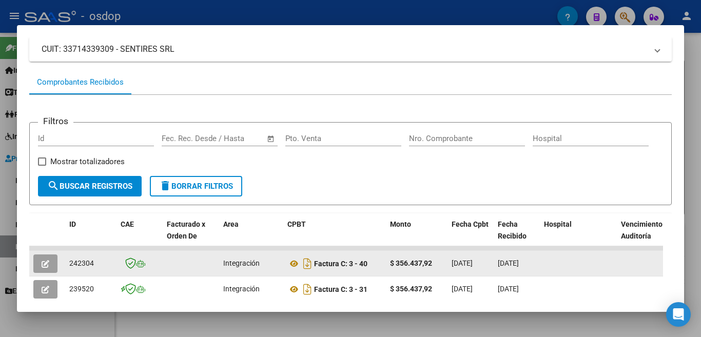
click at [85, 265] on span "242304" at bounding box center [81, 263] width 25 height 8
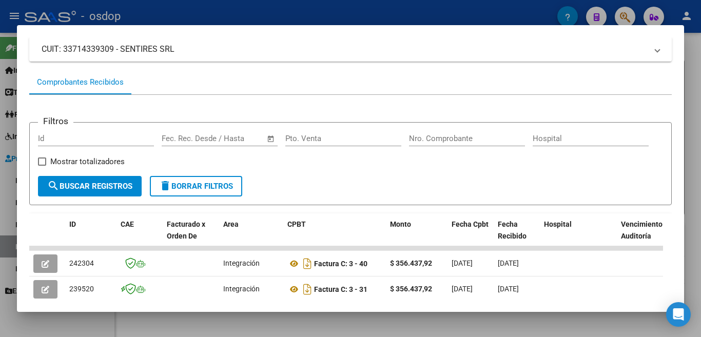
copy span "242304"
click at [0, 135] on div at bounding box center [350, 168] width 701 height 337
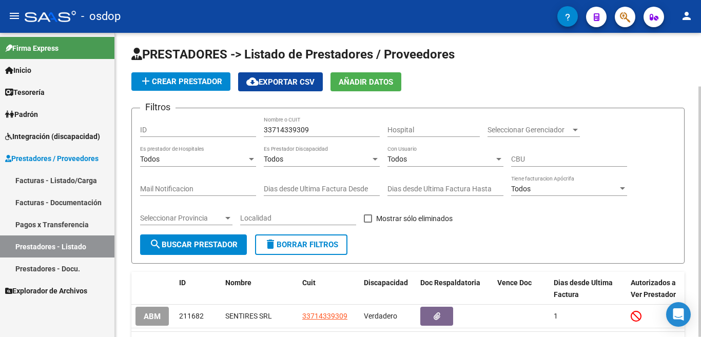
scroll to position [0, 0]
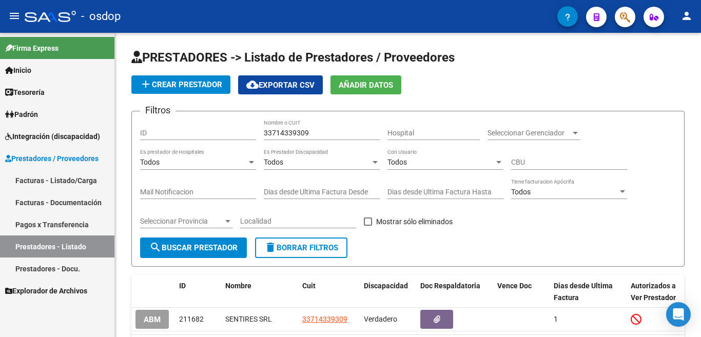
click at [57, 176] on link "Facturas - Listado/Carga" at bounding box center [57, 180] width 114 height 22
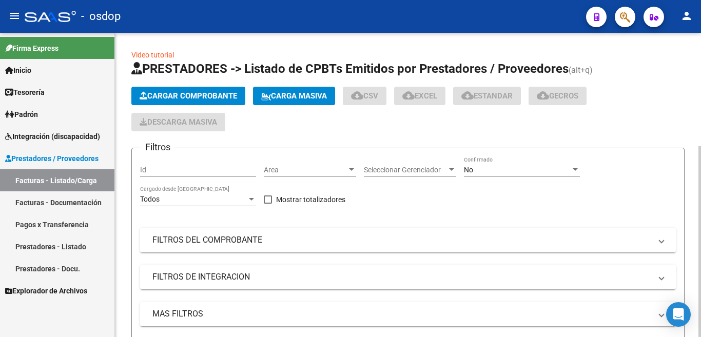
click at [185, 97] on span "Cargar Comprobante" at bounding box center [188, 95] width 97 height 9
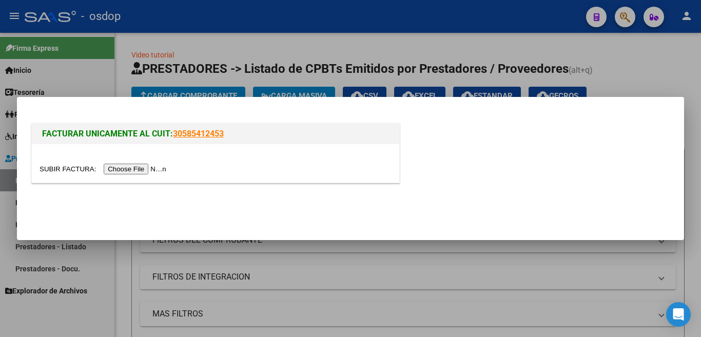
click at [139, 170] on input "file" at bounding box center [105, 169] width 130 height 11
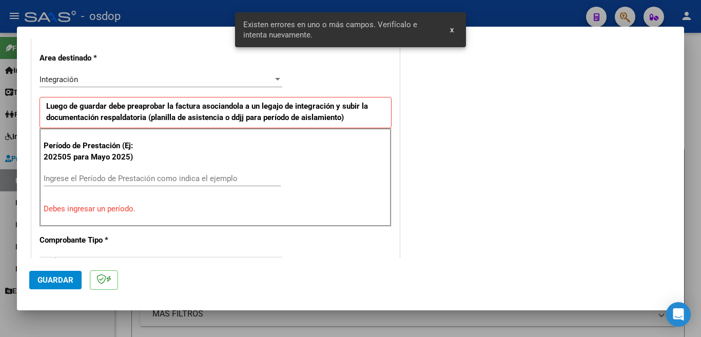
scroll to position [248, 0]
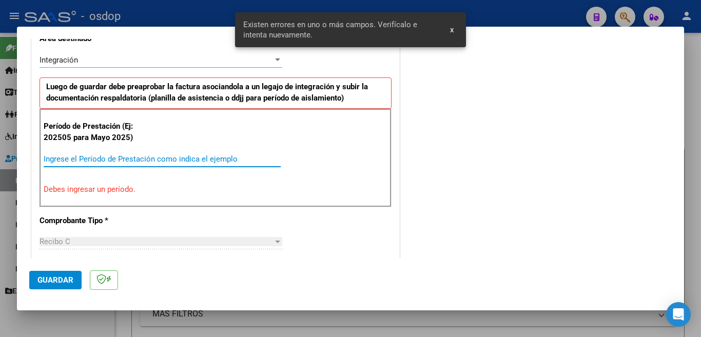
click at [198, 163] on input "Ingrese el Período de Prestación como indica el ejemplo" at bounding box center [162, 158] width 237 height 9
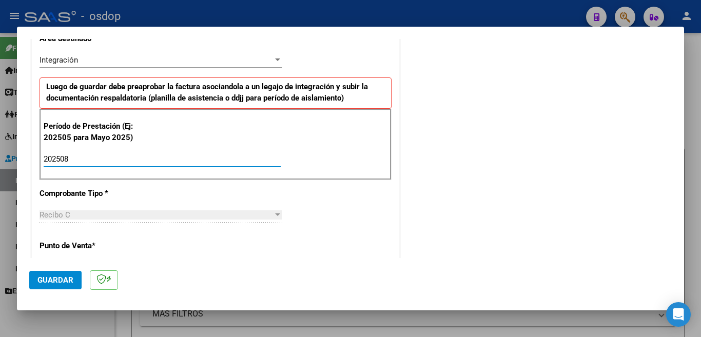
scroll to position [402, 0]
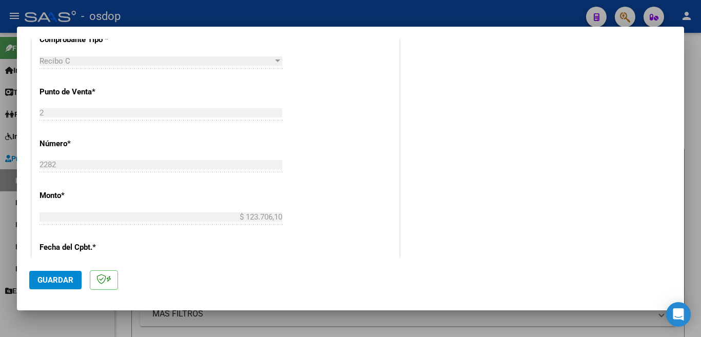
type input "202508"
click at [71, 281] on span "Guardar" at bounding box center [55, 280] width 36 height 9
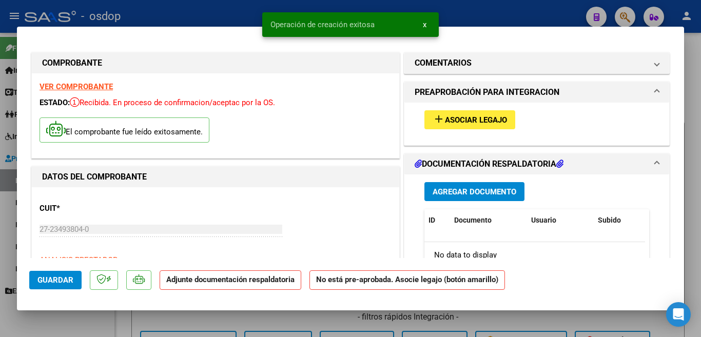
click at [424, 118] on button "add Asociar Legajo" at bounding box center [469, 119] width 91 height 19
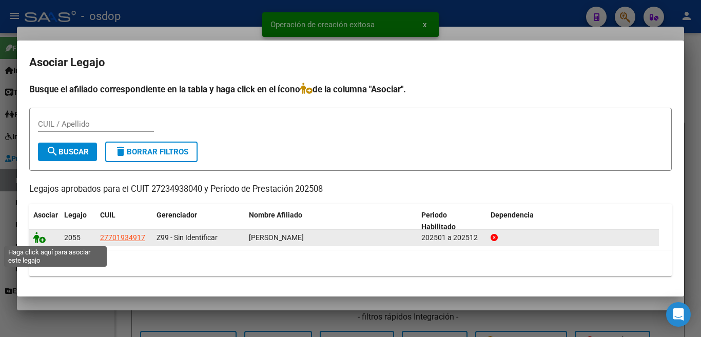
click at [39, 239] on icon at bounding box center [39, 237] width 12 height 11
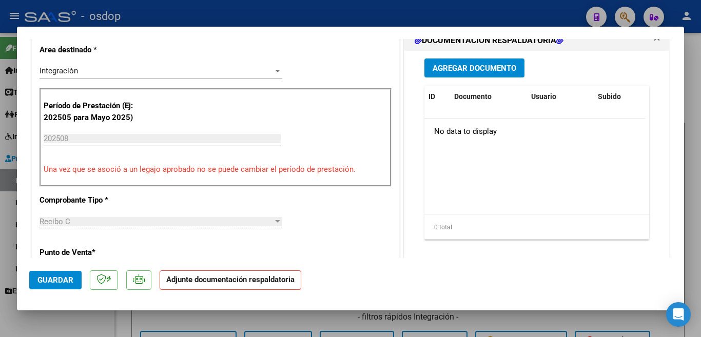
scroll to position [154, 0]
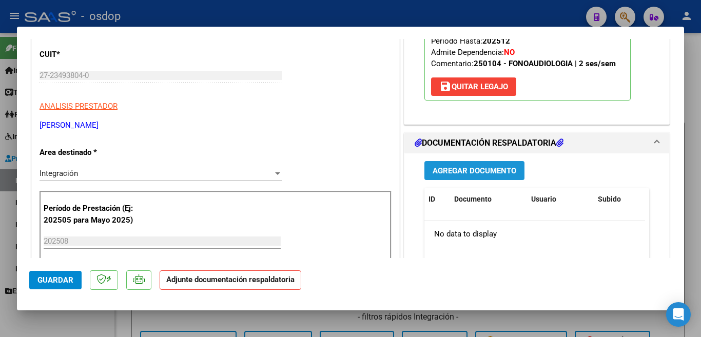
click at [458, 176] on button "Agregar Documento" at bounding box center [474, 170] width 100 height 19
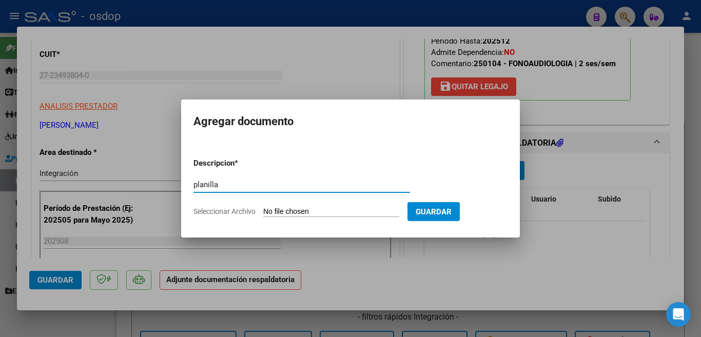
type input "planilla"
click at [346, 216] on input "Seleccionar Archivo" at bounding box center [331, 212] width 136 height 10
type input "C:\fakepath\AsistJulian08-25.pdf"
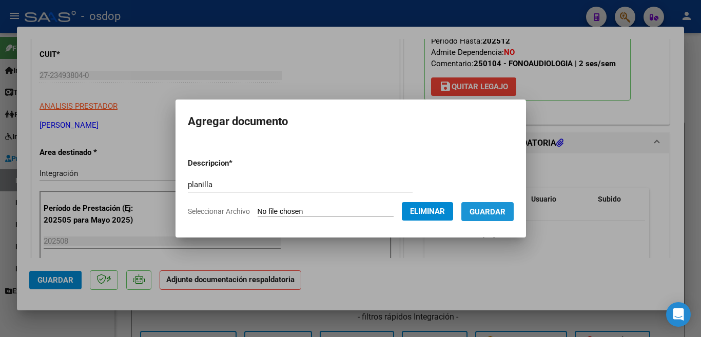
click at [503, 218] on button "Guardar" at bounding box center [487, 211] width 52 height 19
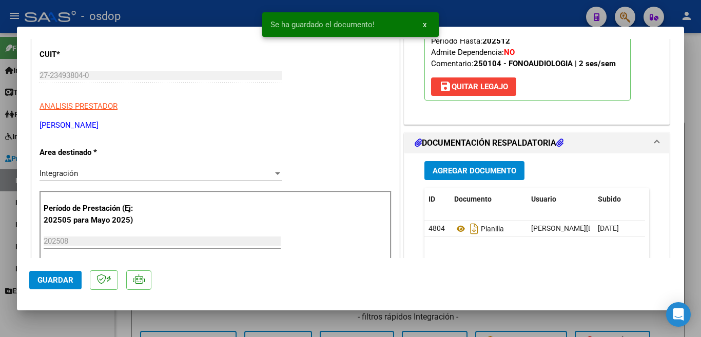
click at [0, 119] on div at bounding box center [350, 168] width 701 height 337
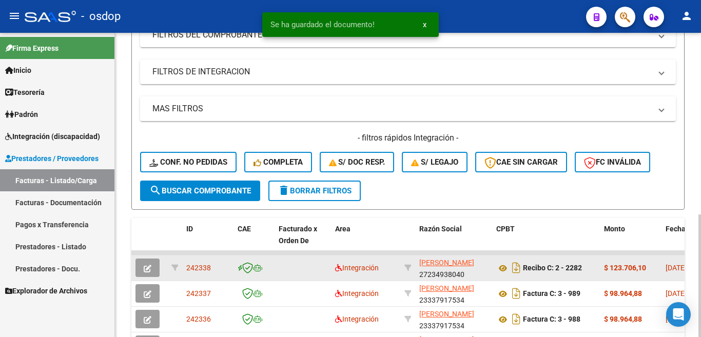
scroll to position [257, 0]
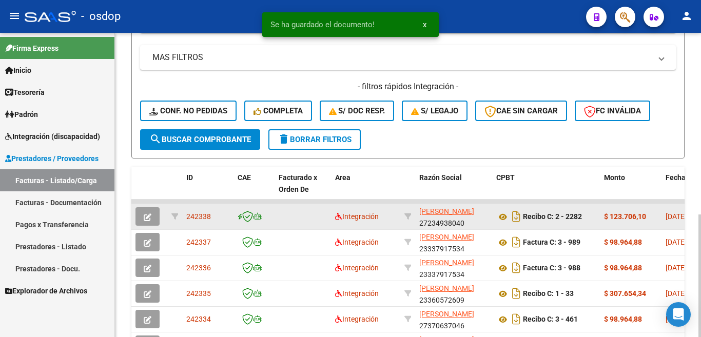
click at [206, 220] on span "242338" at bounding box center [198, 216] width 25 height 8
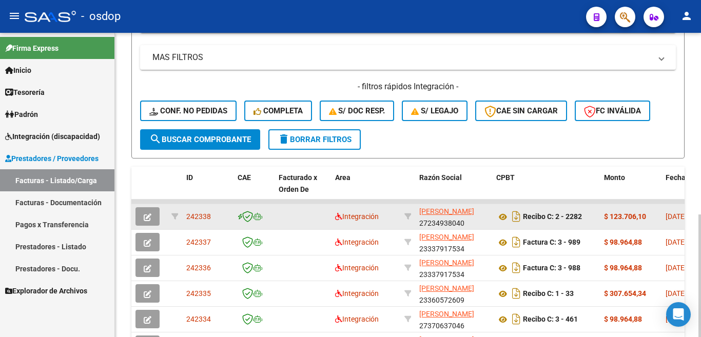
copy span "242338"
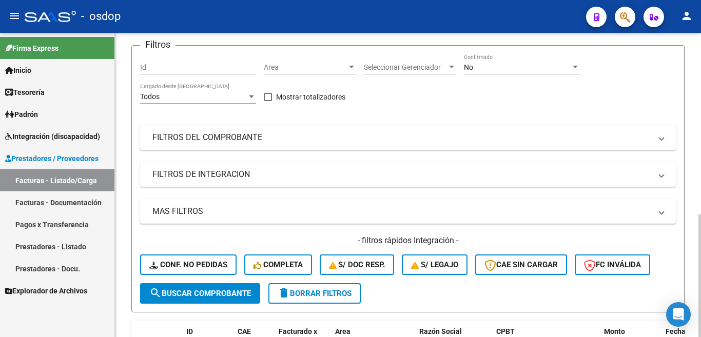
scroll to position [0, 0]
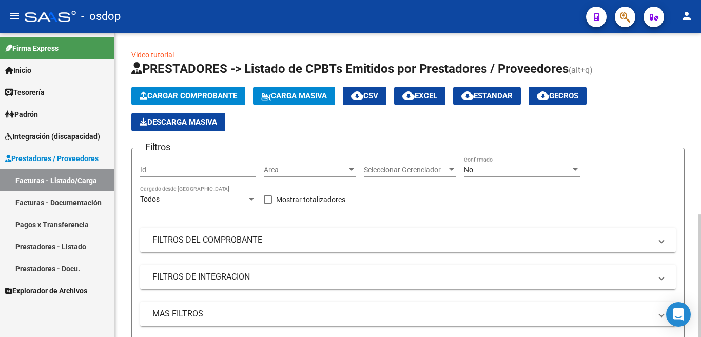
click at [207, 98] on span "Cargar Comprobante" at bounding box center [188, 95] width 97 height 9
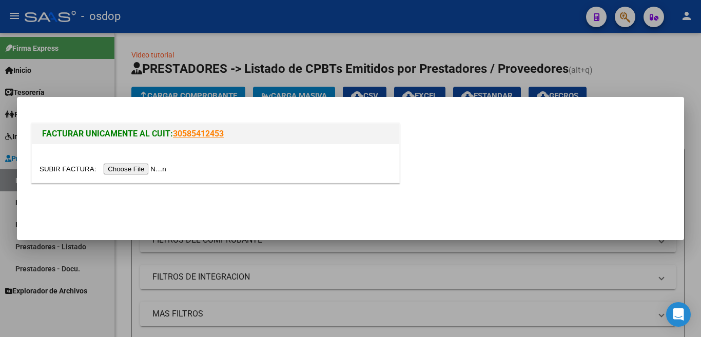
click at [158, 167] on input "file" at bounding box center [105, 169] width 130 height 11
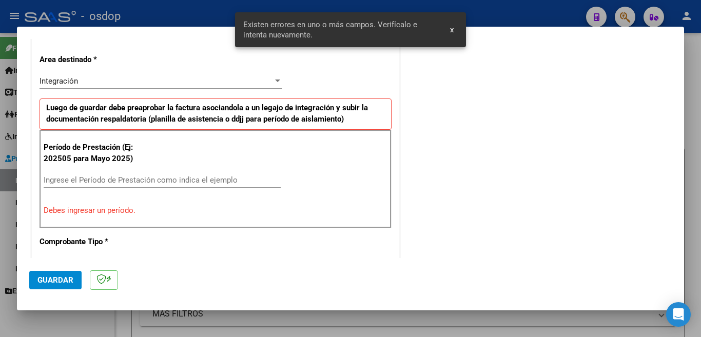
scroll to position [228, 0]
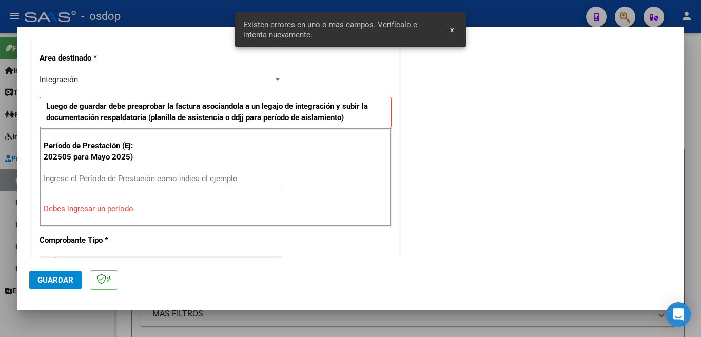
click at [115, 178] on input "Ingrese el Período de Prestación como indica el ejemplo" at bounding box center [162, 178] width 237 height 9
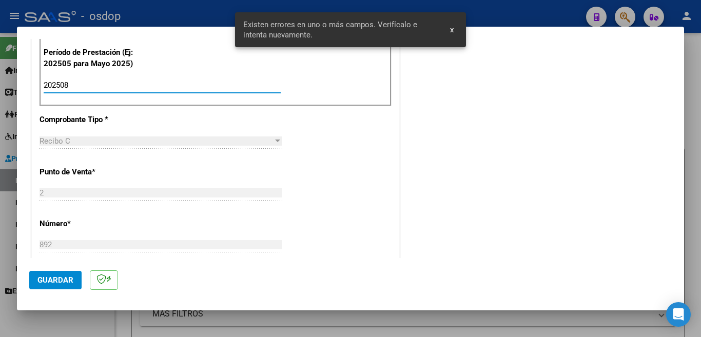
scroll to position [331, 0]
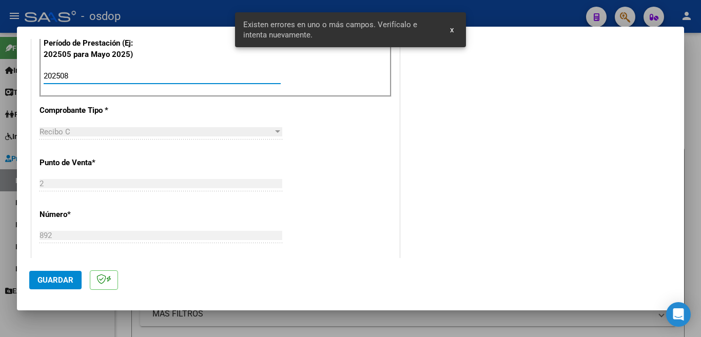
type input "202508"
click at [62, 275] on button "Guardar" at bounding box center [55, 280] width 52 height 18
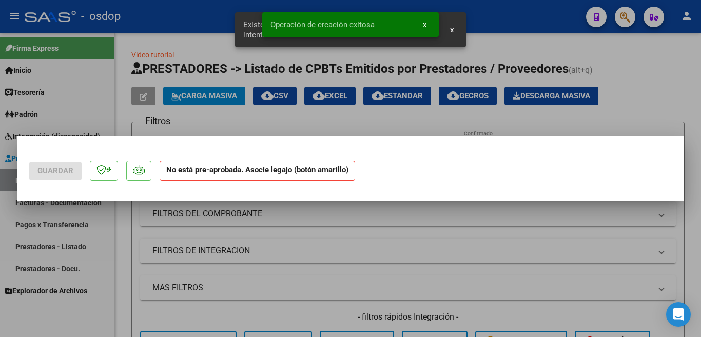
scroll to position [0, 0]
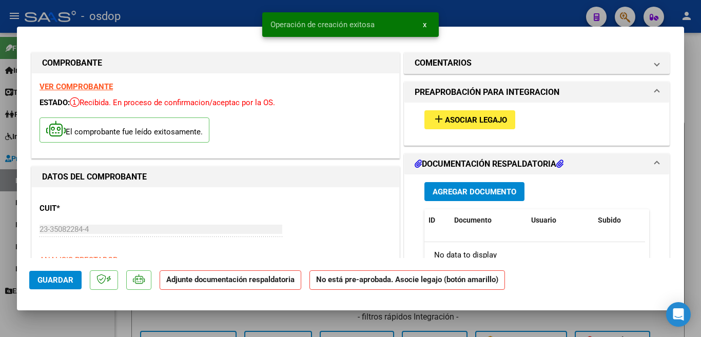
click at [501, 114] on button "add Asociar Legajo" at bounding box center [469, 119] width 91 height 19
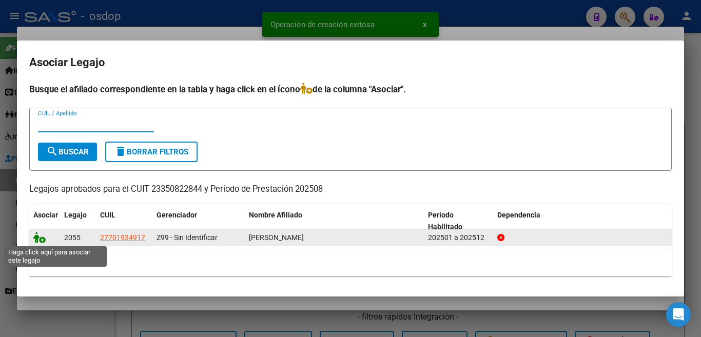
click at [40, 239] on icon at bounding box center [39, 237] width 12 height 11
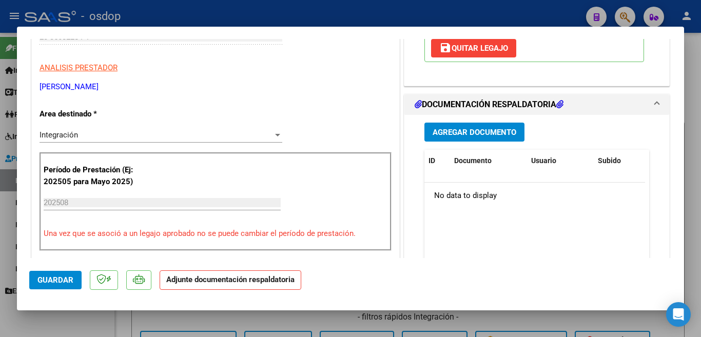
scroll to position [174, 0]
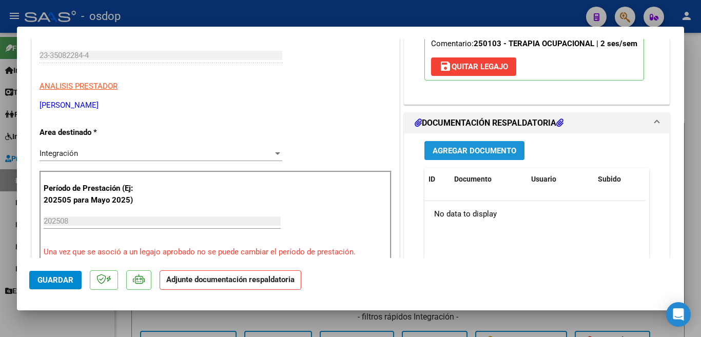
click at [482, 155] on span "Agregar Documento" at bounding box center [475, 150] width 84 height 9
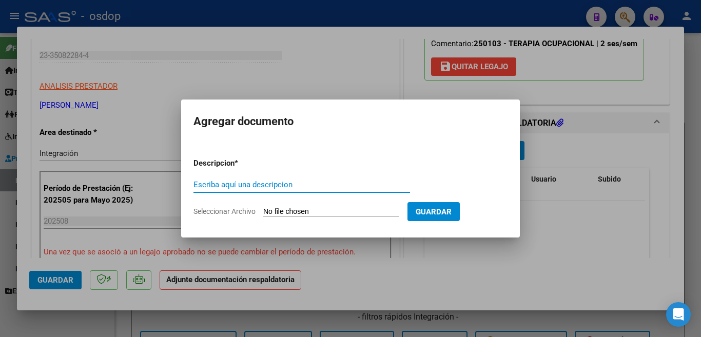
click at [279, 186] on input "Escriba aquí una descripcion" at bounding box center [301, 184] width 217 height 9
type input "planilla"
click at [286, 210] on input "Seleccionar Archivo" at bounding box center [331, 212] width 136 height 10
type input "C:\fakepath\asist [PERSON_NAME].pdf"
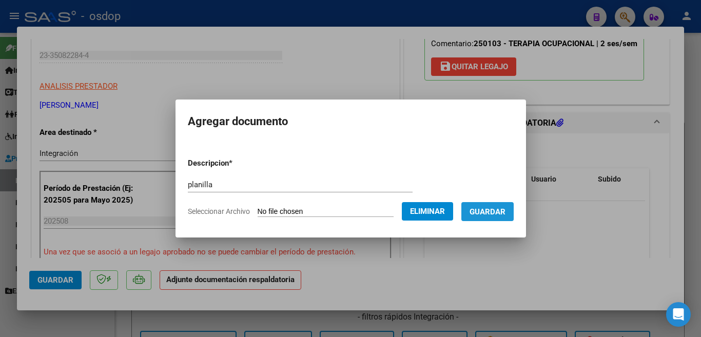
click at [497, 217] on button "Guardar" at bounding box center [487, 211] width 52 height 19
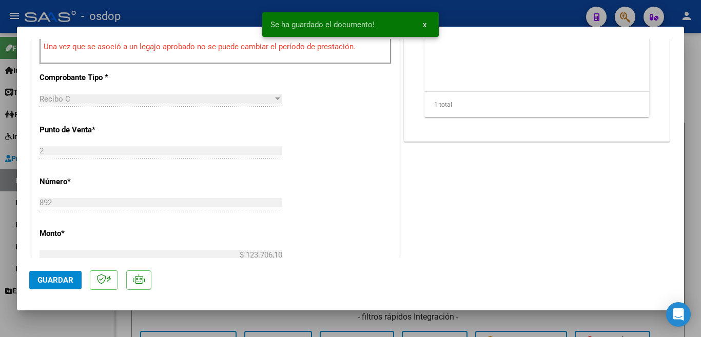
scroll to position [533, 0]
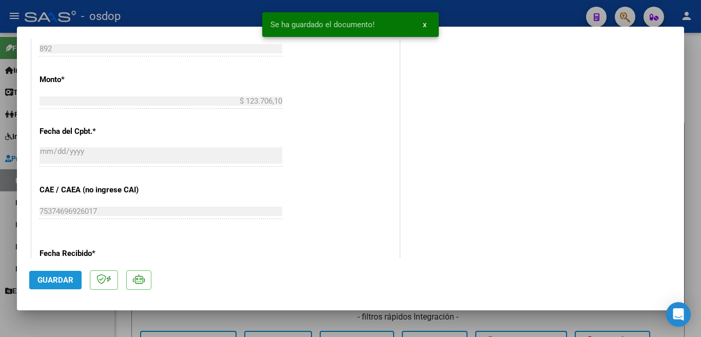
click at [52, 282] on span "Guardar" at bounding box center [55, 280] width 36 height 9
click at [0, 246] on div at bounding box center [350, 168] width 701 height 337
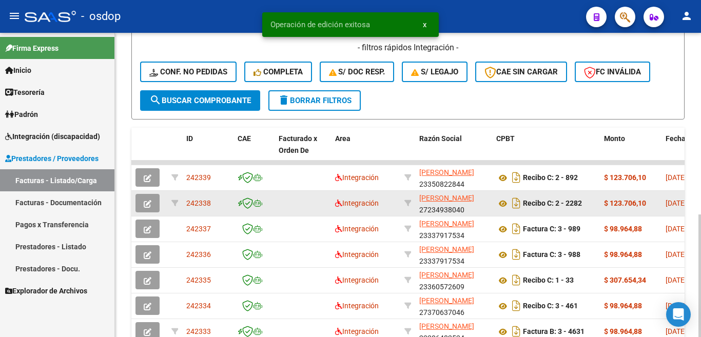
scroll to position [359, 0]
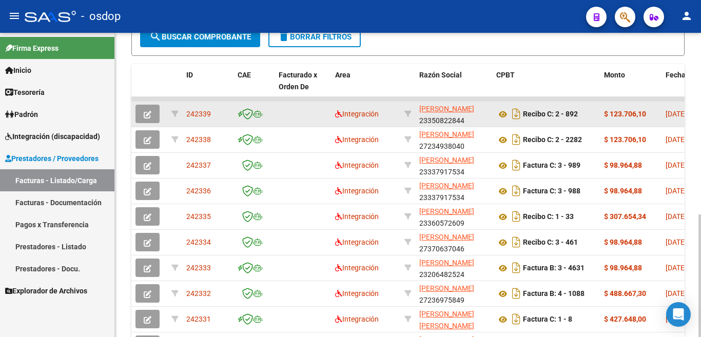
click at [200, 111] on span "242339" at bounding box center [198, 114] width 25 height 8
drag, startPoint x: 295, startPoint y: 115, endPoint x: 258, endPoint y: 109, distance: 38.0
click at [295, 115] on datatable-body-cell at bounding box center [303, 114] width 56 height 25
click at [197, 110] on span "242339" at bounding box center [198, 114] width 25 height 8
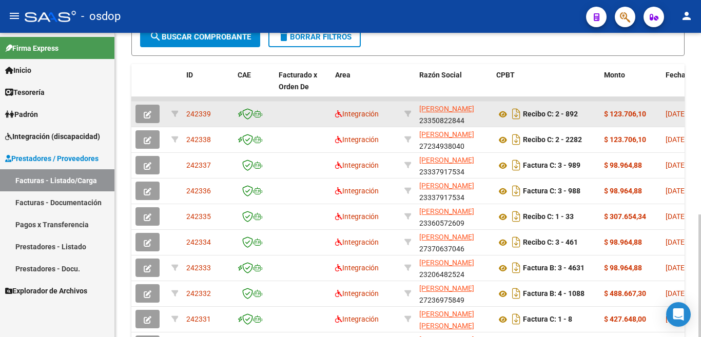
click at [197, 110] on span "242339" at bounding box center [198, 114] width 25 height 8
copy span "242339"
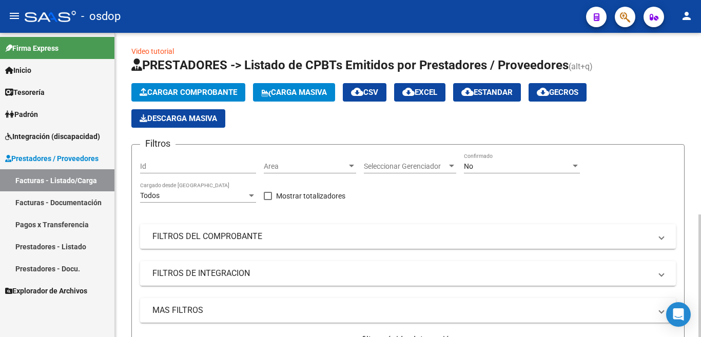
scroll to position [0, 0]
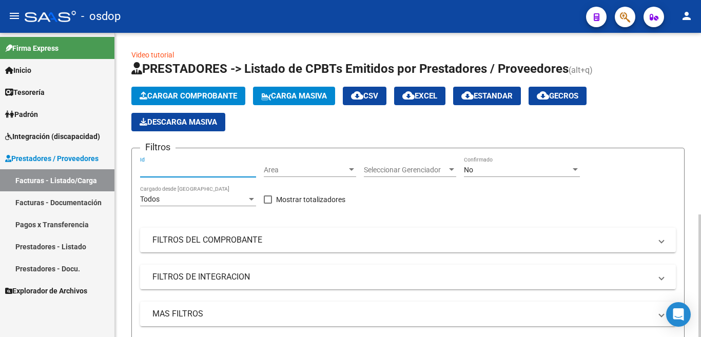
click at [169, 166] on input "Id" at bounding box center [198, 170] width 116 height 9
paste input "242137"
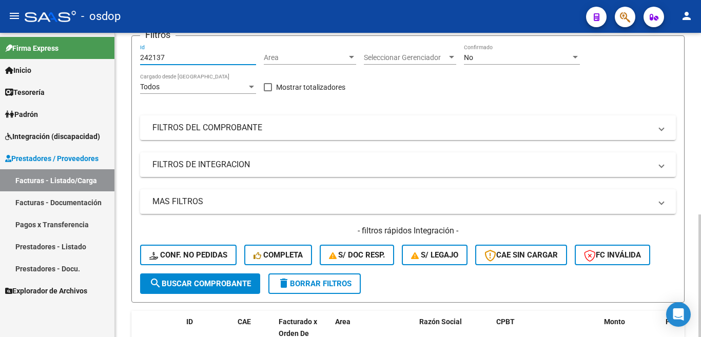
scroll to position [205, 0]
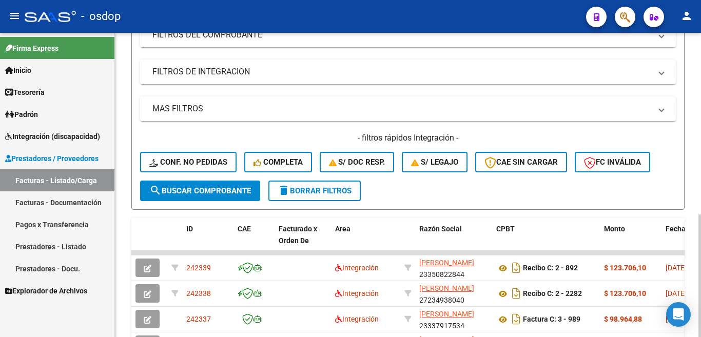
type input "242137"
click at [196, 179] on div "- filtros rápidos Integración - Conf. no pedidas Completa S/ Doc Resp. S/ legaj…" at bounding box center [408, 156] width 536 height 48
click at [197, 183] on button "search Buscar Comprobante" at bounding box center [200, 191] width 120 height 21
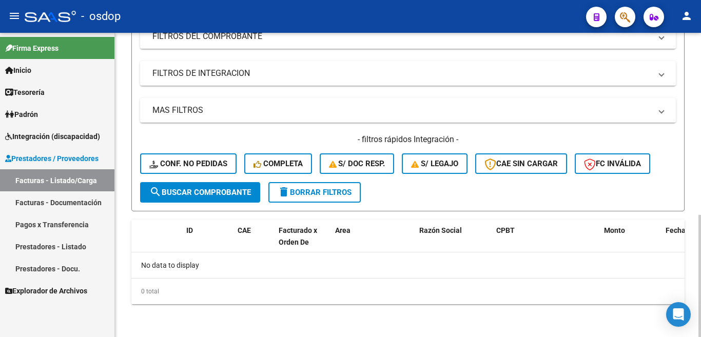
scroll to position [204, 0]
drag, startPoint x: 49, startPoint y: 267, endPoint x: 112, endPoint y: 143, distance: 138.8
click at [50, 267] on link "Prestadores - Docu." at bounding box center [57, 269] width 114 height 22
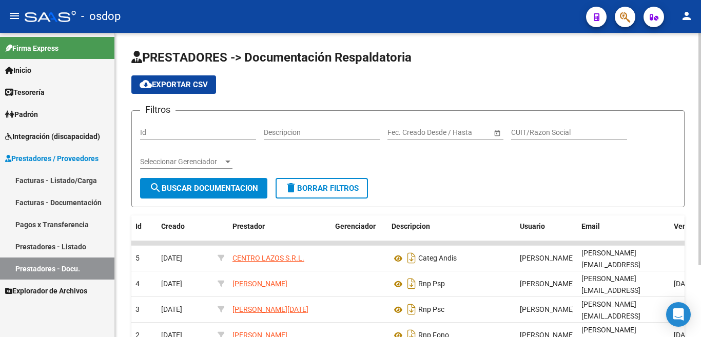
click at [205, 139] on div "Id" at bounding box center [198, 129] width 116 height 21
paste input "242137"
type input "242137"
click at [193, 184] on span "search Buscar Documentacion" at bounding box center [203, 188] width 109 height 9
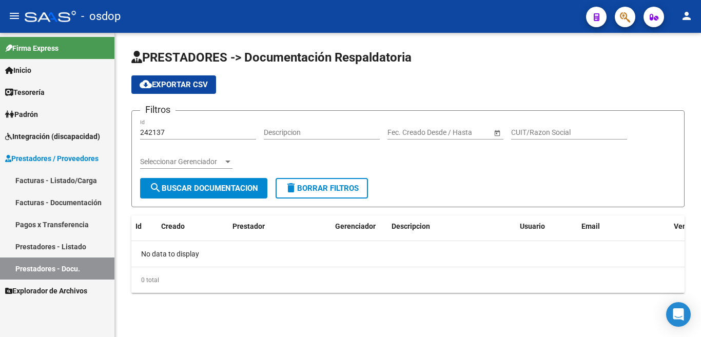
click at [71, 251] on link "Prestadores - Listado" at bounding box center [57, 247] width 114 height 22
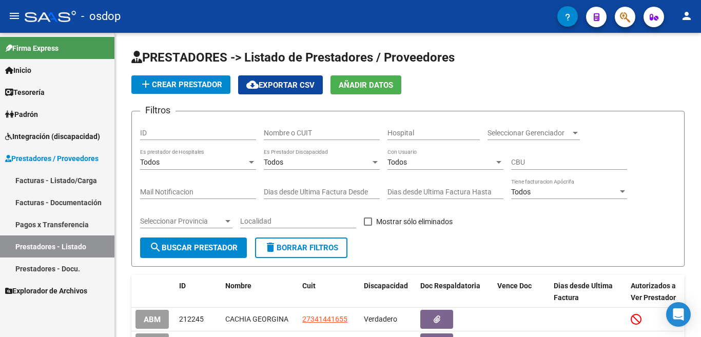
click at [74, 218] on link "Pagos x Transferencia" at bounding box center [57, 224] width 114 height 22
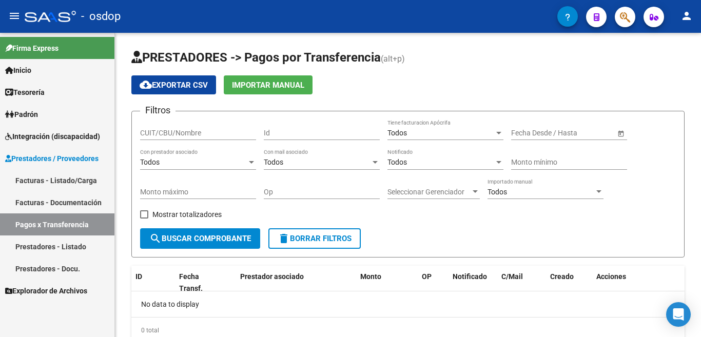
click at [78, 199] on link "Facturas - Documentación" at bounding box center [57, 202] width 114 height 22
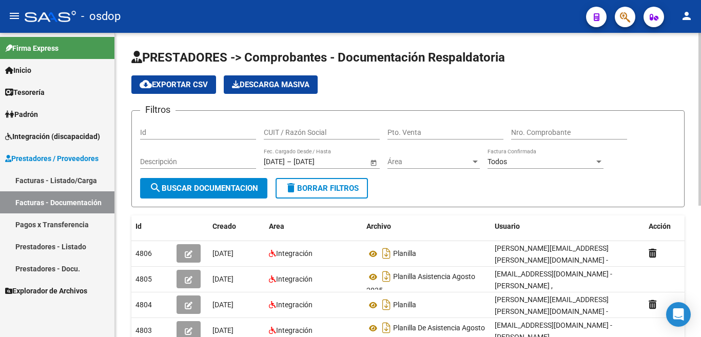
click at [180, 133] on input "Id" at bounding box center [198, 132] width 116 height 9
paste input "242137"
type input "242137"
click at [186, 187] on span "search Buscar Documentacion" at bounding box center [203, 188] width 109 height 9
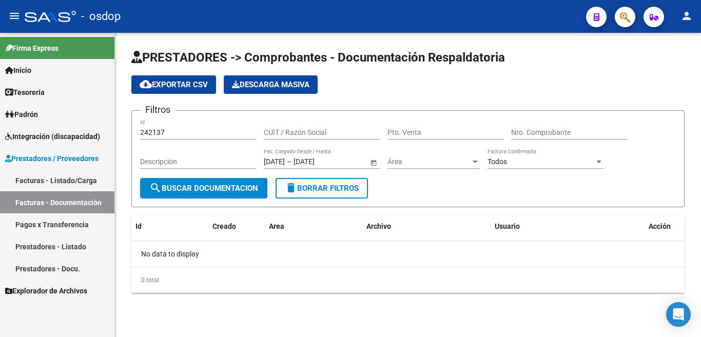
click at [80, 179] on link "Facturas - Listado/Carga" at bounding box center [57, 180] width 114 height 22
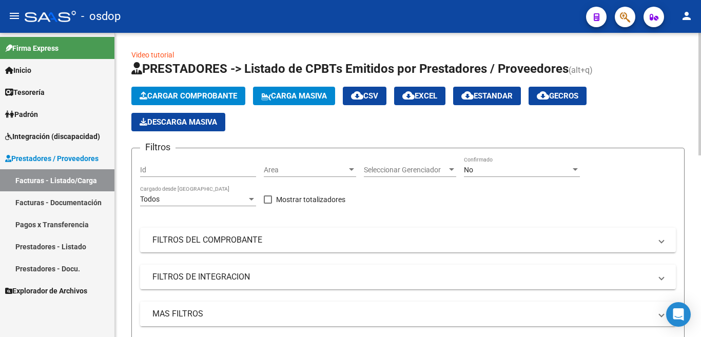
scroll to position [51, 0]
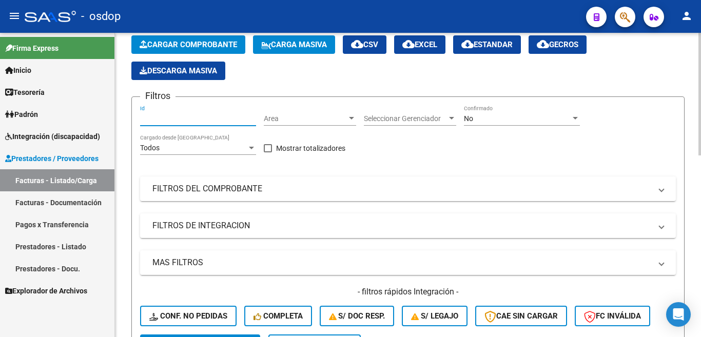
click at [162, 120] on input "Id" at bounding box center [198, 118] width 116 height 9
paste input "242137"
type input "242137"
click at [218, 41] on span "Cargar Comprobante" at bounding box center [188, 44] width 97 height 9
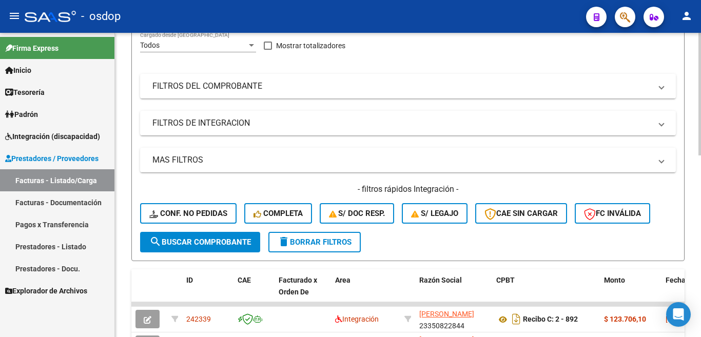
click at [201, 244] on span "search Buscar Comprobante" at bounding box center [200, 242] width 102 height 9
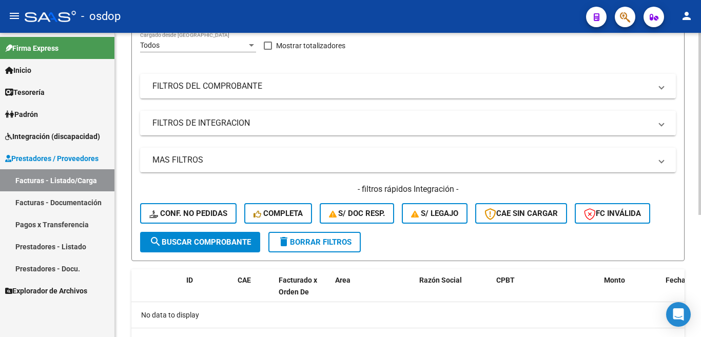
click at [178, 124] on mat-panel-title "FILTROS DE INTEGRACION" at bounding box center [401, 122] width 499 height 11
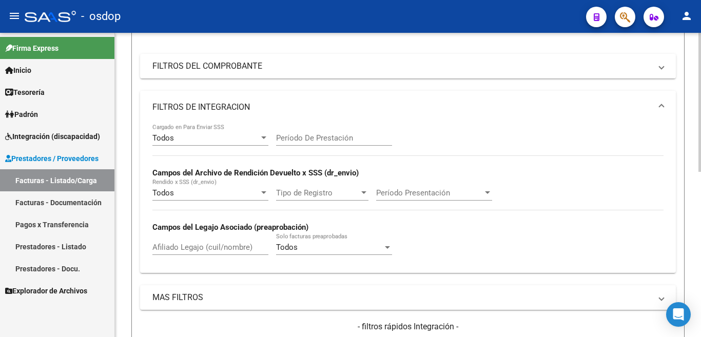
scroll to position [103, 0]
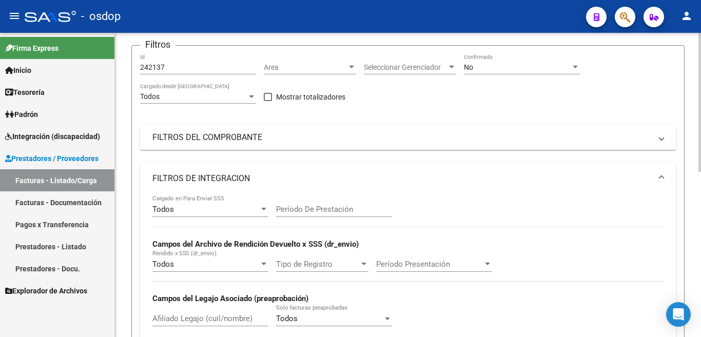
click at [176, 68] on input "242137" at bounding box center [198, 67] width 116 height 9
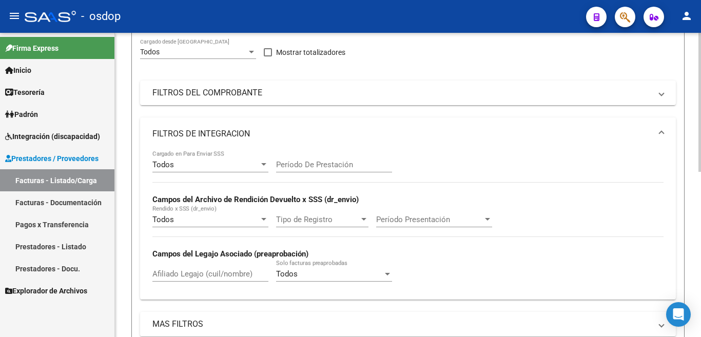
scroll to position [205, 0]
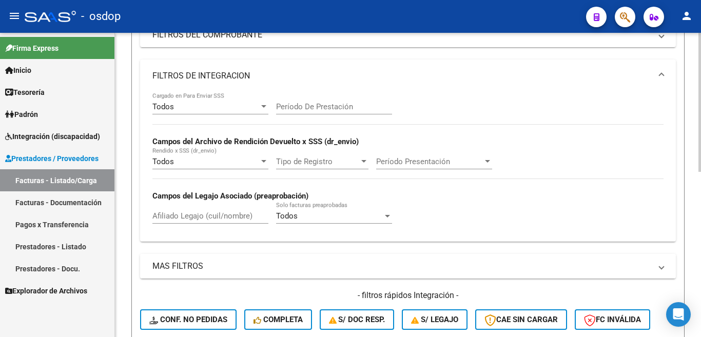
type input "-2"
click at [178, 270] on mat-panel-title "MAS FILTROS" at bounding box center [401, 266] width 499 height 11
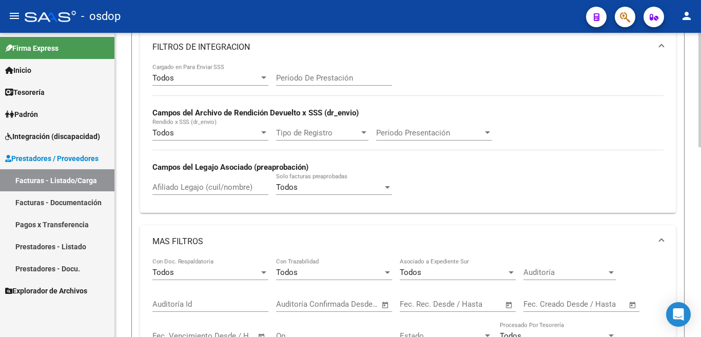
scroll to position [359, 0]
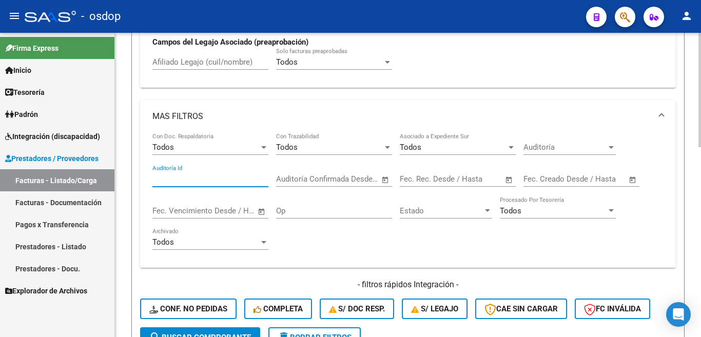
click at [182, 178] on input "Auditoría Id" at bounding box center [210, 178] width 116 height 9
paste input "242137"
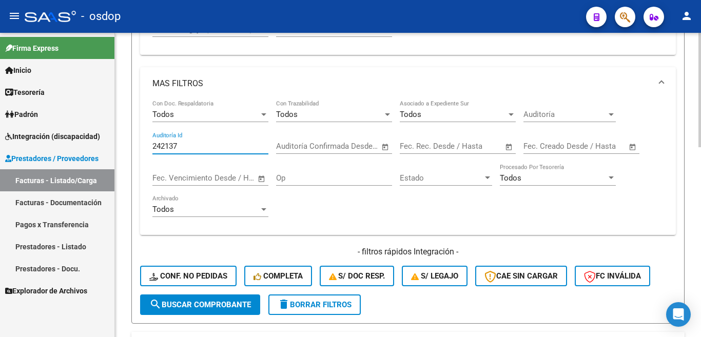
scroll to position [410, 0]
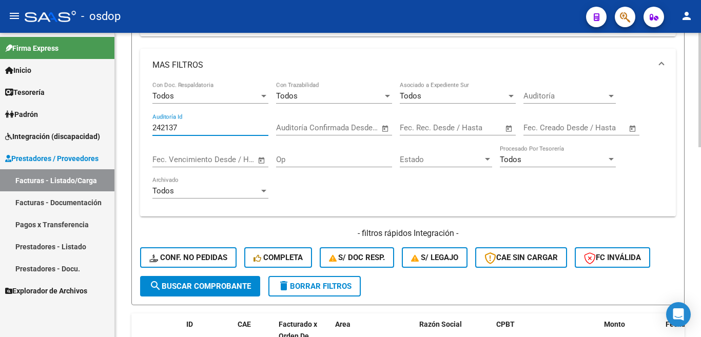
type input "242137"
click at [209, 277] on button "search Buscar Comprobante" at bounding box center [200, 286] width 120 height 21
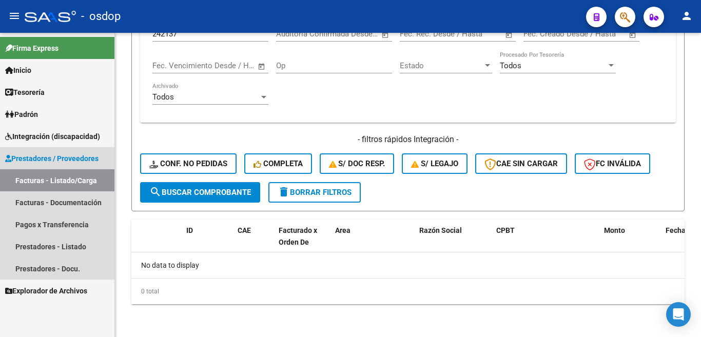
click at [65, 149] on link "Prestadores / Proveedores" at bounding box center [57, 158] width 114 height 22
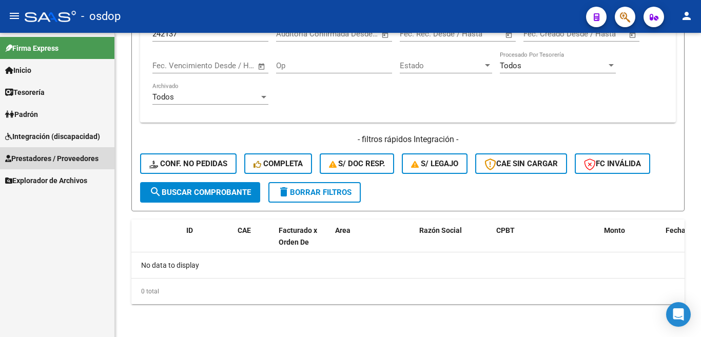
click at [74, 160] on span "Prestadores / Proveedores" at bounding box center [51, 158] width 93 height 11
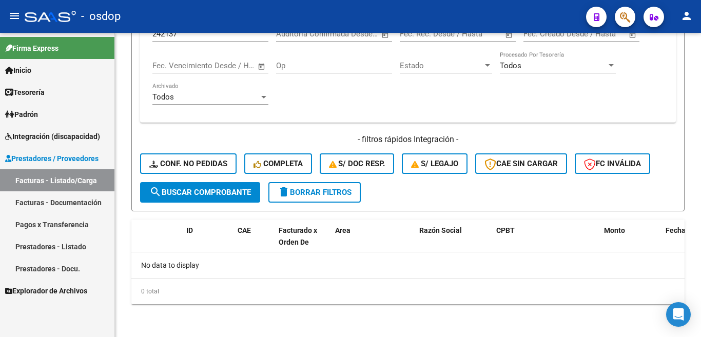
click at [80, 184] on link "Facturas - Listado/Carga" at bounding box center [57, 180] width 114 height 22
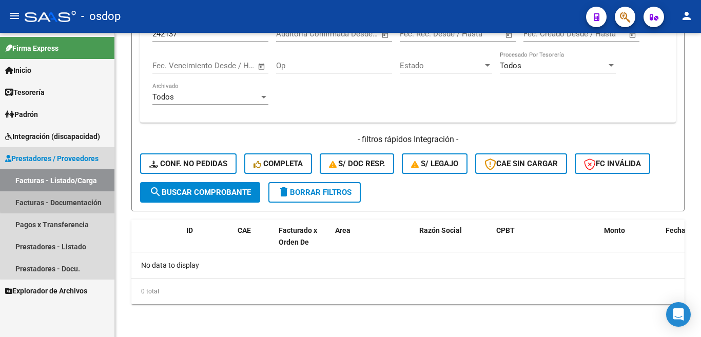
click at [74, 200] on link "Facturas - Documentación" at bounding box center [57, 202] width 114 height 22
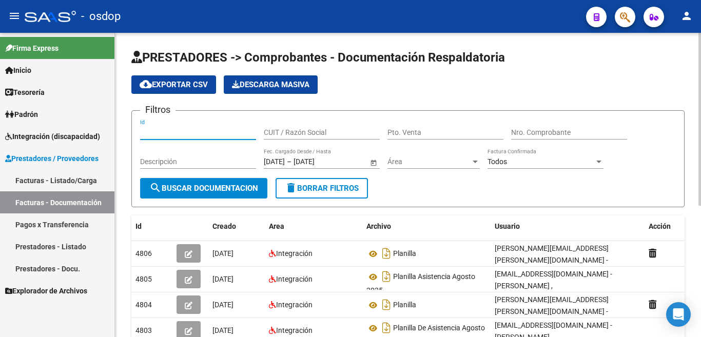
click at [189, 132] on input "Id" at bounding box center [198, 132] width 116 height 9
paste input "242137"
type input "242137"
click at [202, 189] on span "search Buscar Documentacion" at bounding box center [203, 188] width 109 height 9
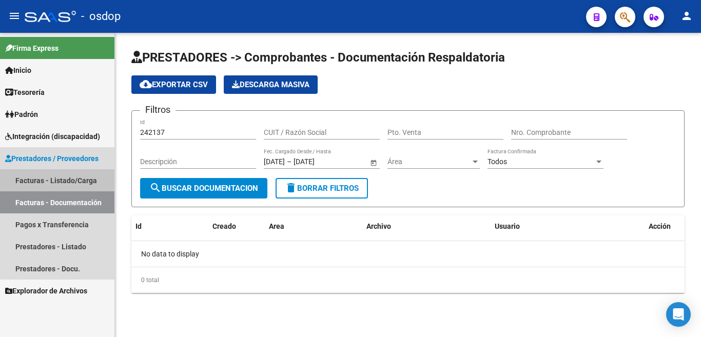
click at [71, 173] on link "Facturas - Listado/Carga" at bounding box center [57, 180] width 114 height 22
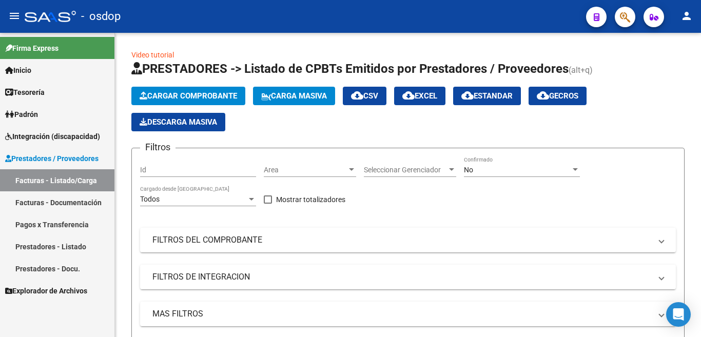
click at [73, 248] on link "Prestadores - Listado" at bounding box center [57, 247] width 114 height 22
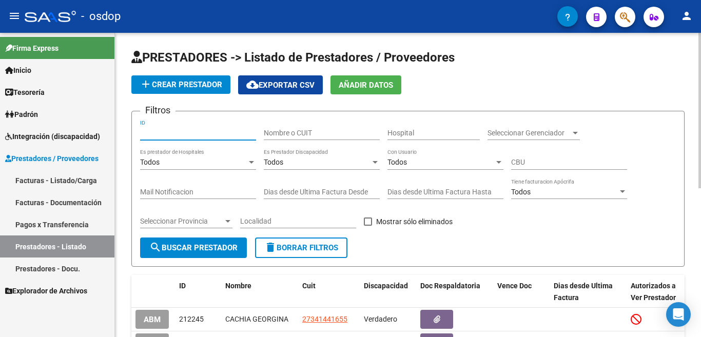
click at [171, 133] on input "ID" at bounding box center [198, 133] width 116 height 9
paste input "242137"
type input "242137"
click at [188, 256] on button "search Buscar Prestador" at bounding box center [193, 248] width 107 height 21
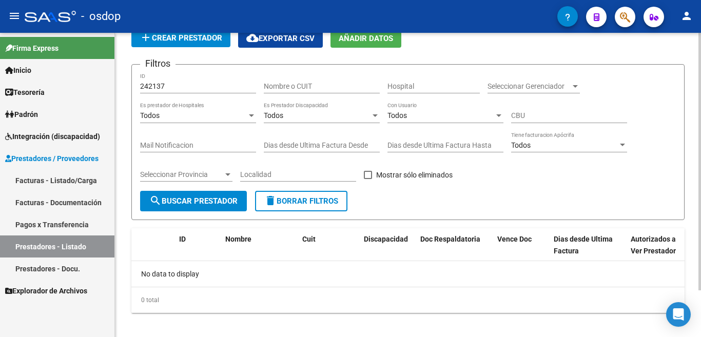
scroll to position [55, 0]
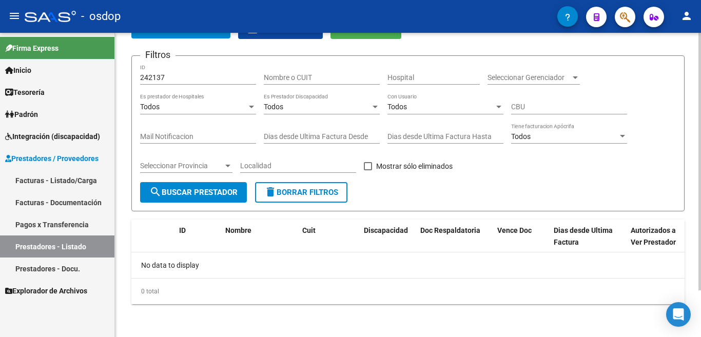
click at [295, 190] on span "delete Borrar Filtros" at bounding box center [301, 192] width 74 height 9
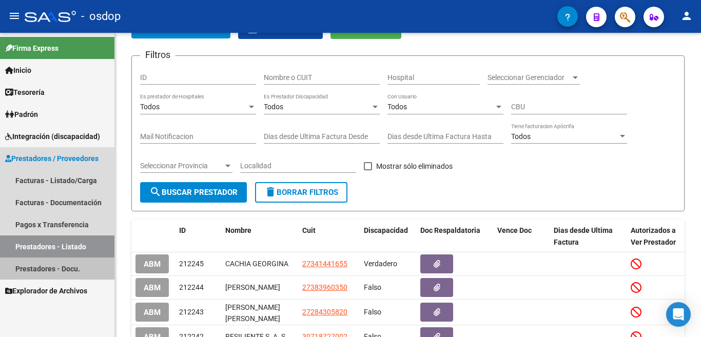
click at [70, 263] on link "Prestadores - Docu." at bounding box center [57, 269] width 114 height 22
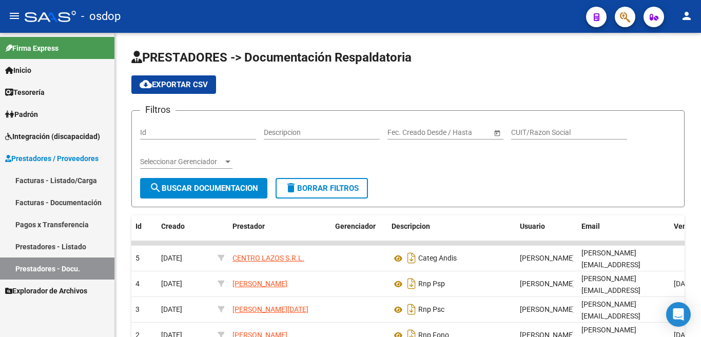
click at [63, 181] on link "Facturas - Listado/Carga" at bounding box center [57, 180] width 114 height 22
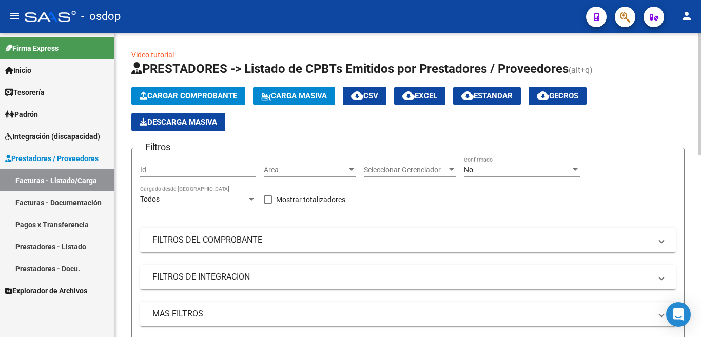
scroll to position [51, 0]
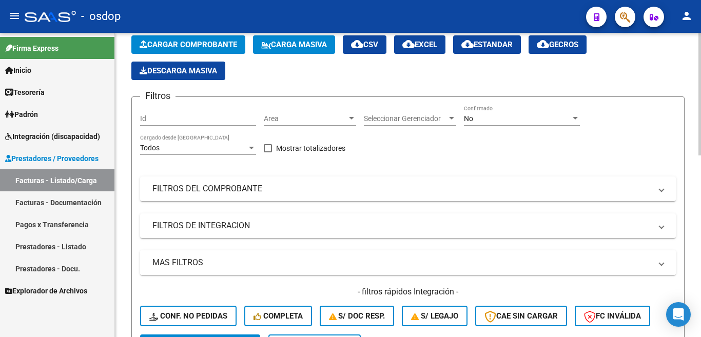
click at [198, 264] on mat-panel-title "MAS FILTROS" at bounding box center [401, 262] width 499 height 11
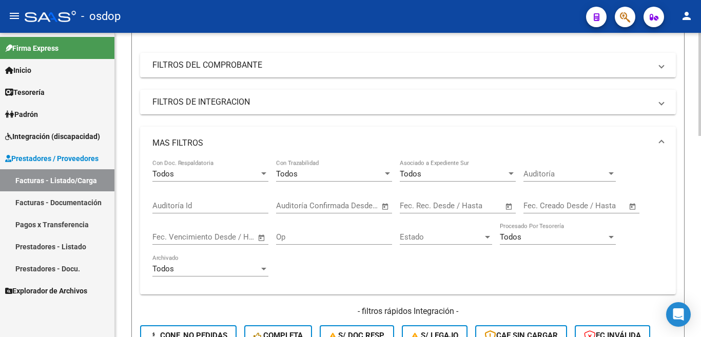
scroll to position [205, 0]
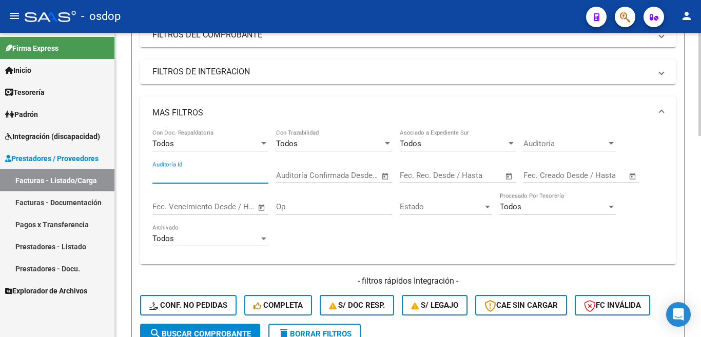
click at [181, 173] on input "Auditoría Id" at bounding box center [210, 175] width 116 height 9
paste input "242137"
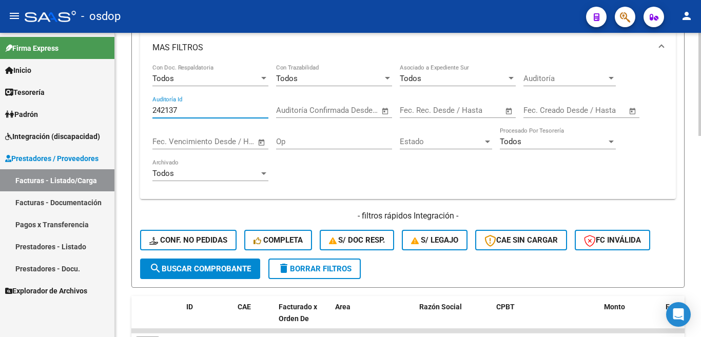
scroll to position [308, 0]
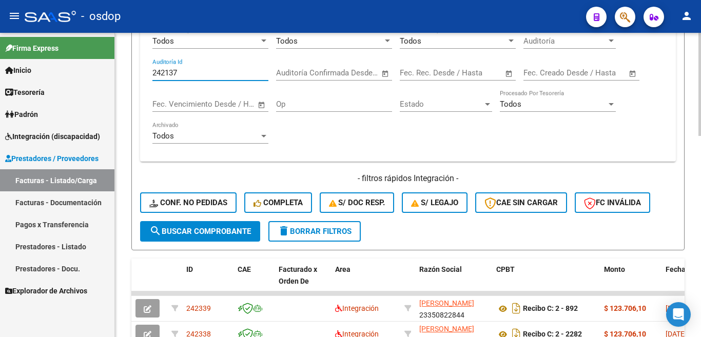
type input "242137"
click at [209, 242] on form "Filtros Id Area Area Seleccionar Gerenciador Seleccionar Gerenciador No Confirm…" at bounding box center [407, 45] width 553 height 410
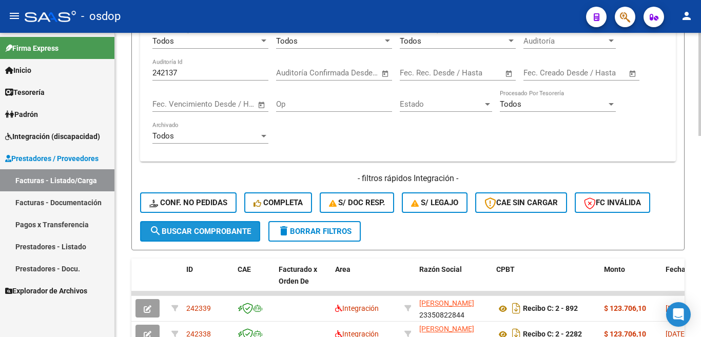
click at [216, 234] on span "search Buscar Comprobante" at bounding box center [200, 231] width 102 height 9
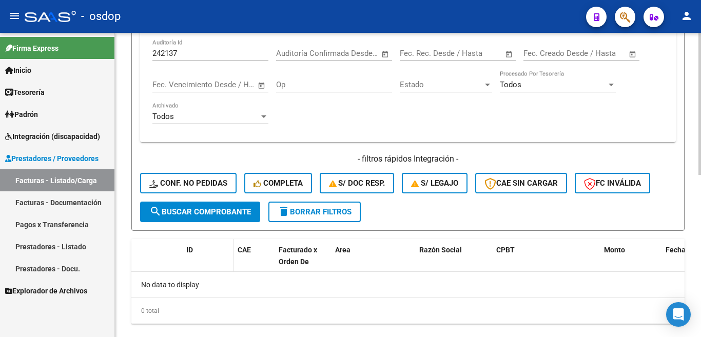
scroll to position [347, 0]
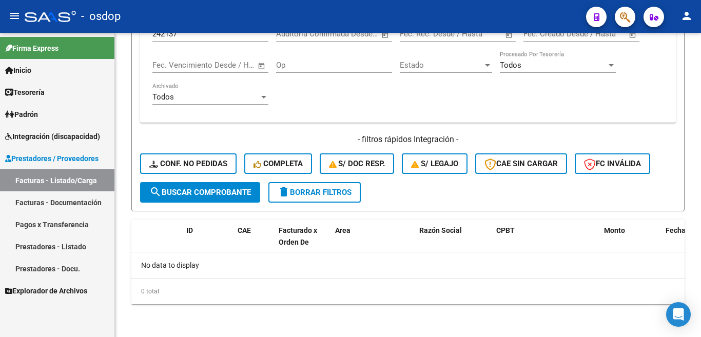
click at [77, 207] on link "Facturas - Documentación" at bounding box center [57, 202] width 114 height 22
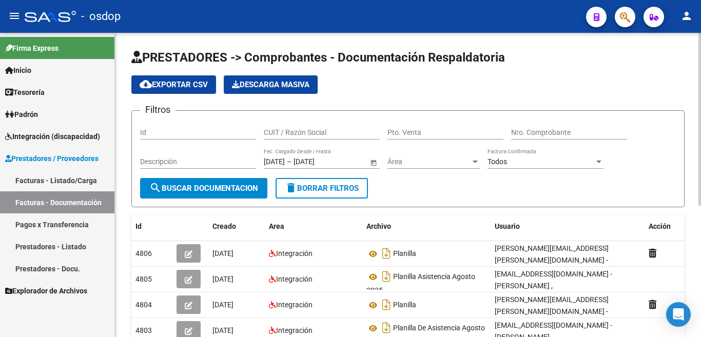
click at [179, 129] on input "Id" at bounding box center [198, 132] width 116 height 9
paste input "242137"
type input "242137"
click at [190, 188] on span "search Buscar Documentacion" at bounding box center [203, 188] width 109 height 9
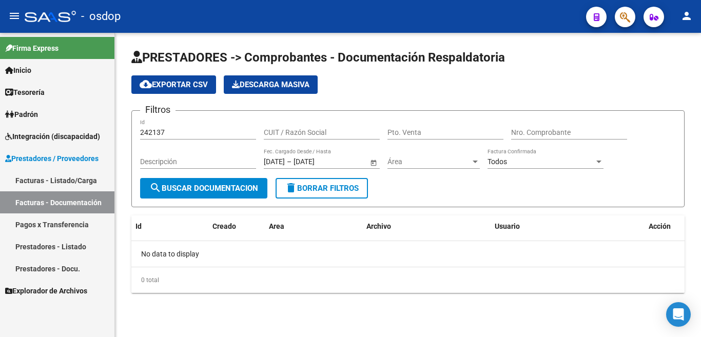
click at [179, 140] on div "242137 Id" at bounding box center [198, 133] width 116 height 29
click at [175, 133] on input "242137" at bounding box center [198, 132] width 116 height 9
click at [169, 134] on input "242137" at bounding box center [198, 132] width 116 height 9
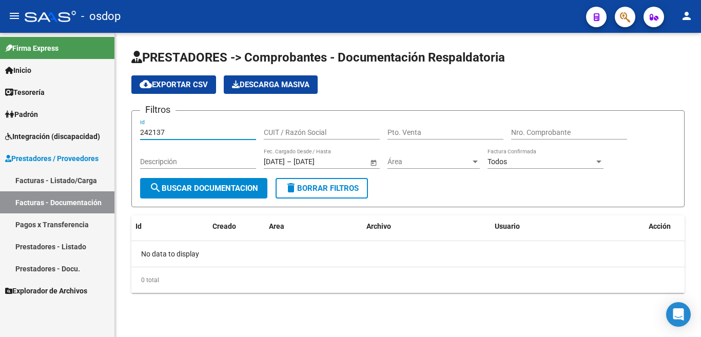
click at [169, 134] on input "242137" at bounding box center [198, 132] width 116 height 9
click at [72, 249] on link "Prestadores - Listado" at bounding box center [57, 247] width 114 height 22
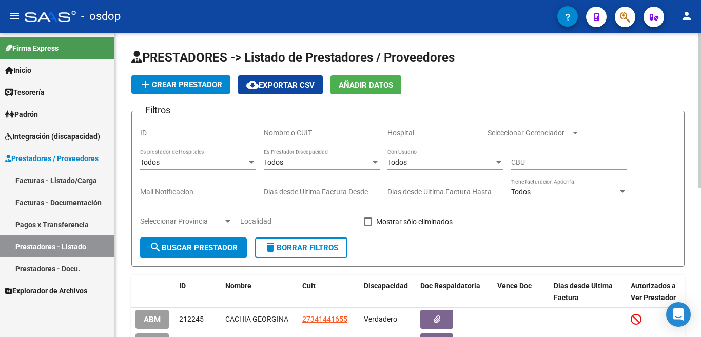
scroll to position [51, 0]
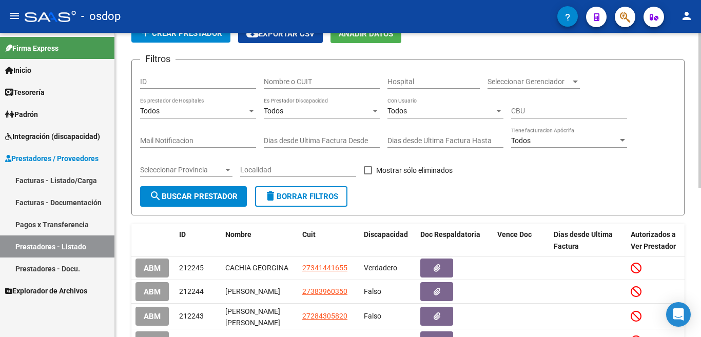
click at [175, 77] on input "ID" at bounding box center [198, 81] width 116 height 9
paste input "242137"
type input "242137"
click at [172, 194] on span "search Buscar Prestador" at bounding box center [193, 196] width 88 height 9
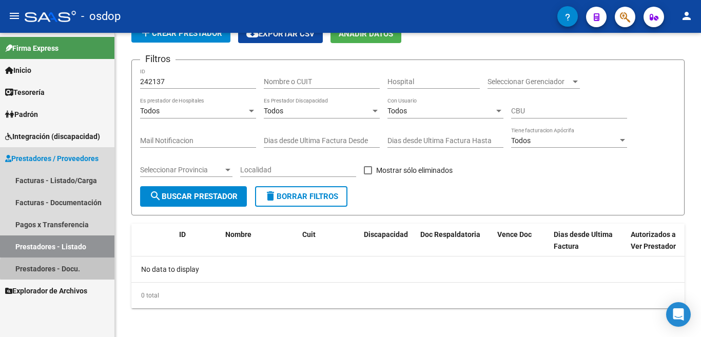
click at [82, 269] on link "Prestadores - Docu." at bounding box center [57, 269] width 114 height 22
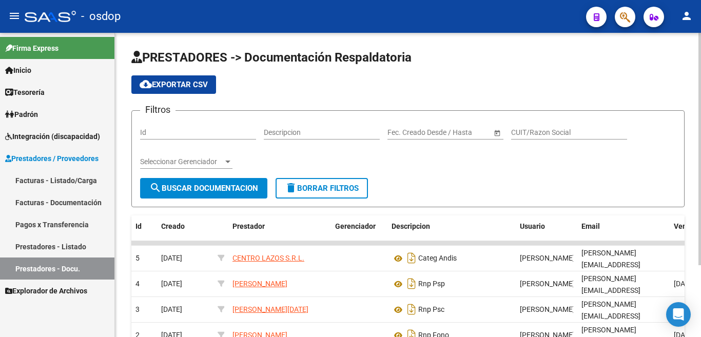
click at [181, 127] on div "Id" at bounding box center [198, 129] width 116 height 21
click at [180, 131] on input "Id" at bounding box center [198, 132] width 116 height 9
paste input "242137"
type input "242137"
click at [182, 175] on div "Seleccionar Gerenciador Seleccionar Gerenciador" at bounding box center [186, 162] width 92 height 29
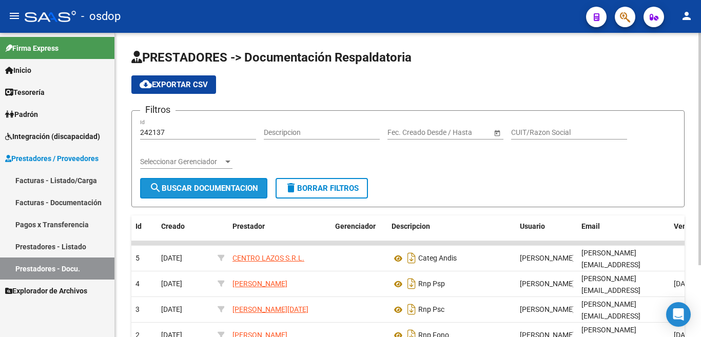
click at [182, 187] on span "search Buscar Documentacion" at bounding box center [203, 188] width 109 height 9
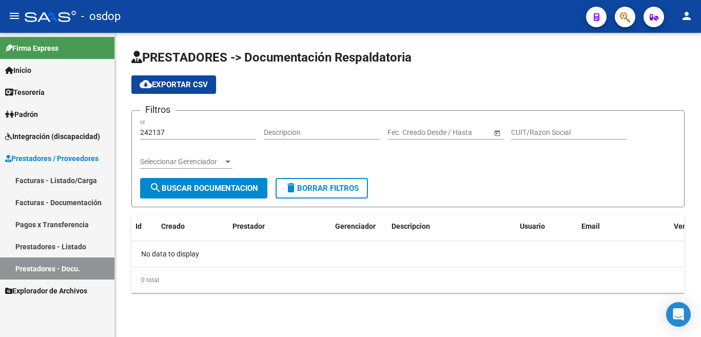
click at [85, 155] on span "Prestadores / Proveedores" at bounding box center [51, 158] width 93 height 11
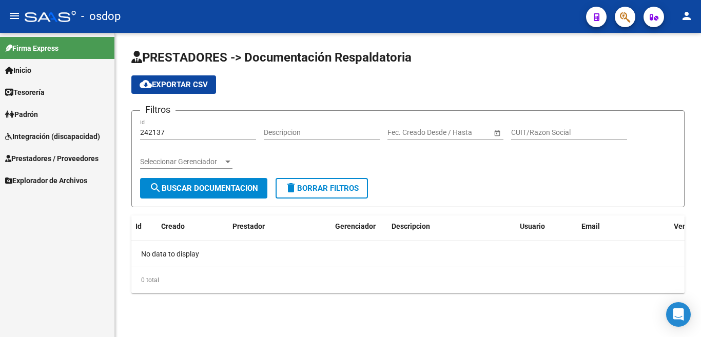
click at [84, 155] on span "Prestadores / Proveedores" at bounding box center [51, 158] width 93 height 11
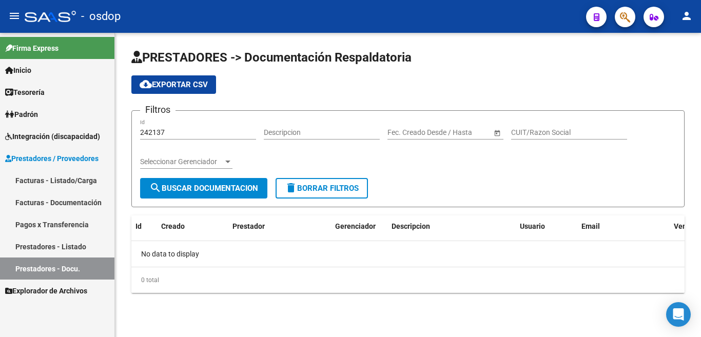
click at [174, 127] on div "242137 Id" at bounding box center [198, 129] width 116 height 21
click at [174, 132] on input "242137" at bounding box center [198, 132] width 116 height 9
click at [175, 131] on input "242137" at bounding box center [198, 132] width 116 height 9
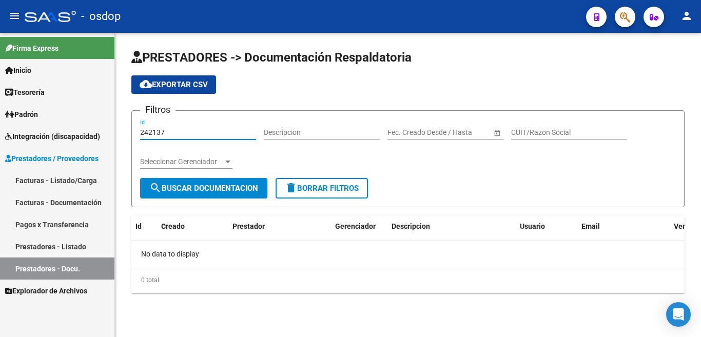
click at [175, 131] on input "242137" at bounding box center [198, 132] width 116 height 9
click at [73, 177] on link "Facturas - Listado/Carga" at bounding box center [57, 180] width 114 height 22
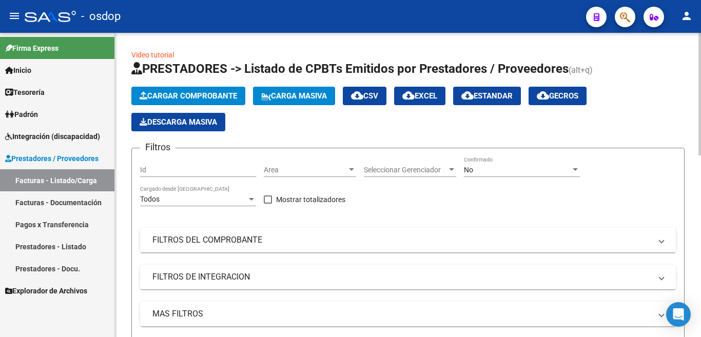
click at [219, 270] on mat-expansion-panel-header "FILTROS DE INTEGRACION" at bounding box center [408, 277] width 536 height 25
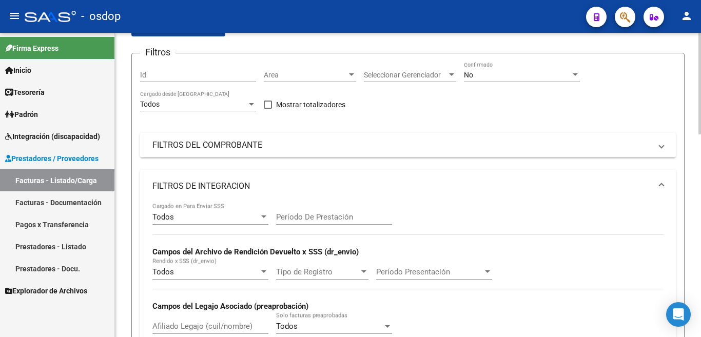
scroll to position [103, 0]
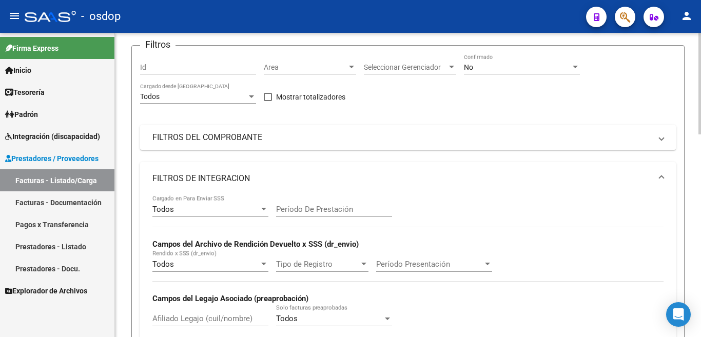
click at [222, 134] on mat-panel-title "FILTROS DEL COMPROBANTE" at bounding box center [401, 137] width 499 height 11
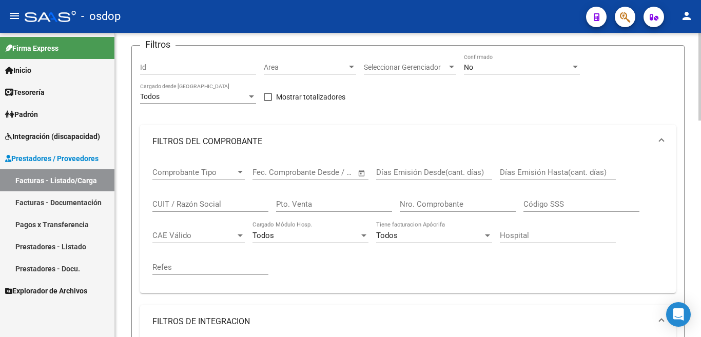
scroll to position [0, 0]
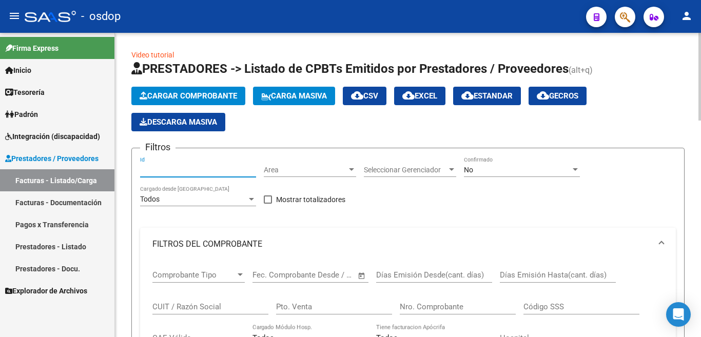
click at [149, 172] on input "Id" at bounding box center [198, 170] width 116 height 9
paste input "242137"
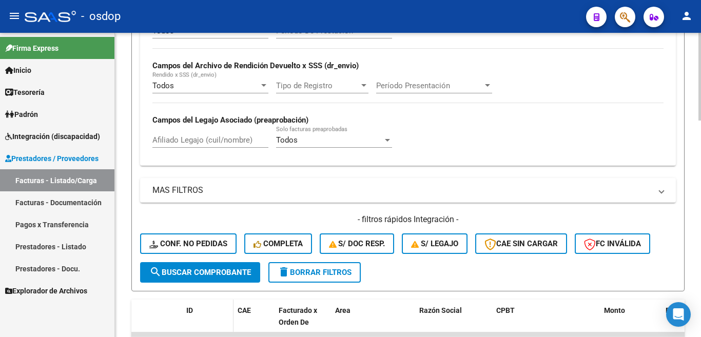
scroll to position [513, 0]
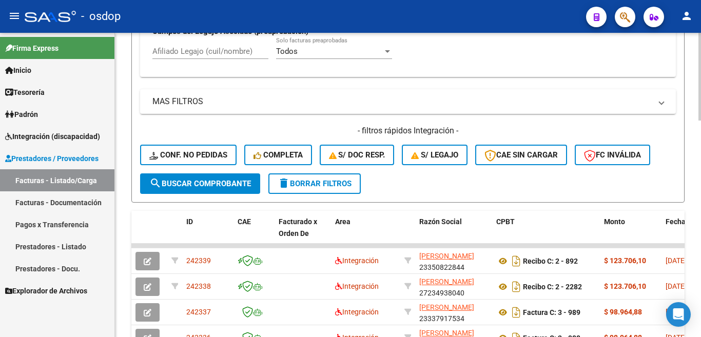
type input "242137"
click at [202, 191] on button "search Buscar Comprobante" at bounding box center [200, 183] width 120 height 21
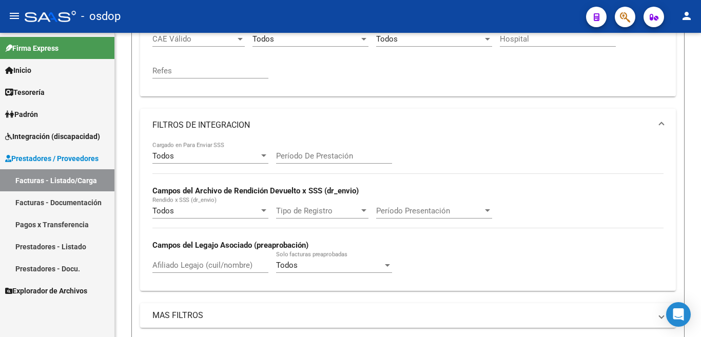
scroll to position [145, 0]
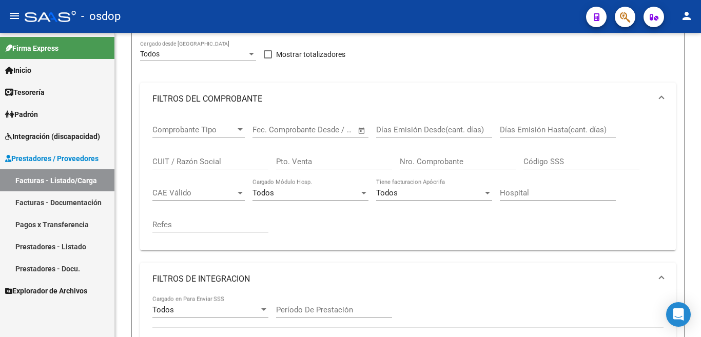
click at [77, 207] on link "Facturas - Documentación" at bounding box center [57, 202] width 114 height 22
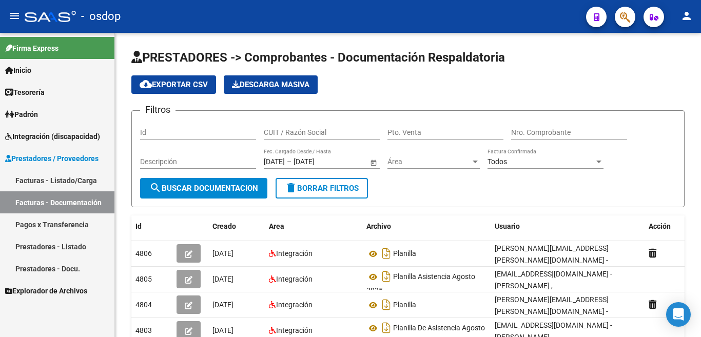
click at [80, 250] on link "Prestadores - Listado" at bounding box center [57, 247] width 114 height 22
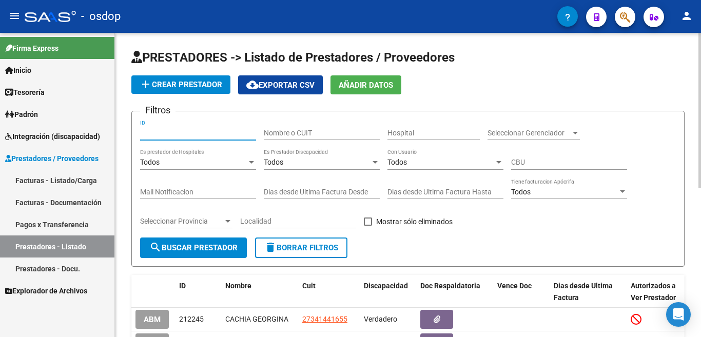
click at [173, 131] on input "ID" at bounding box center [198, 133] width 116 height 9
paste input "242137"
type input "242137"
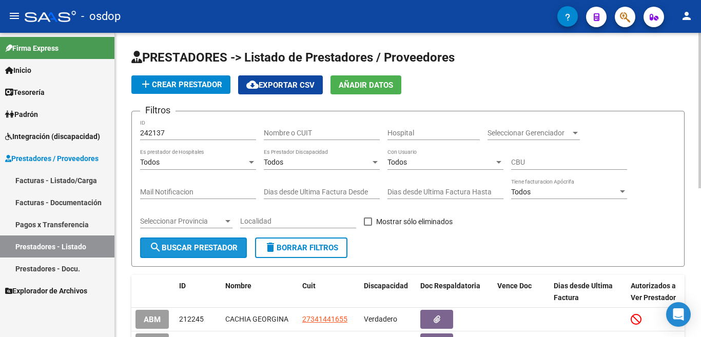
click at [174, 241] on button "search Buscar Prestador" at bounding box center [193, 248] width 107 height 21
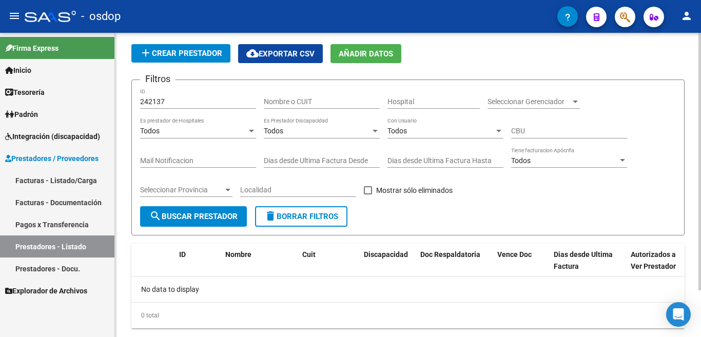
scroll to position [55, 0]
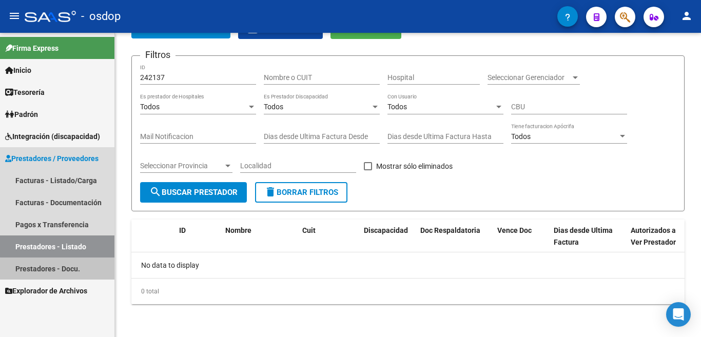
click at [70, 270] on link "Prestadores - Docu." at bounding box center [57, 269] width 114 height 22
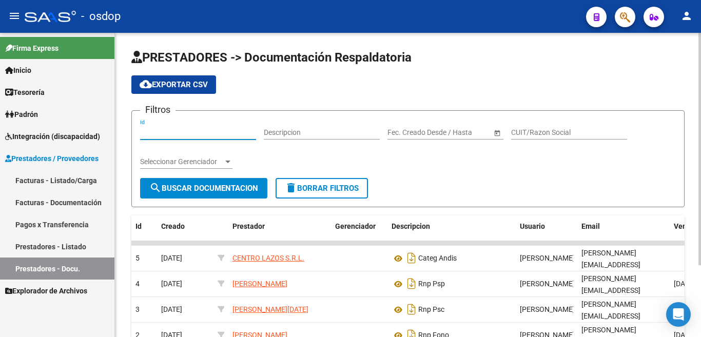
click at [173, 135] on input "Id" at bounding box center [198, 132] width 116 height 9
paste input "242137"
type input "242137"
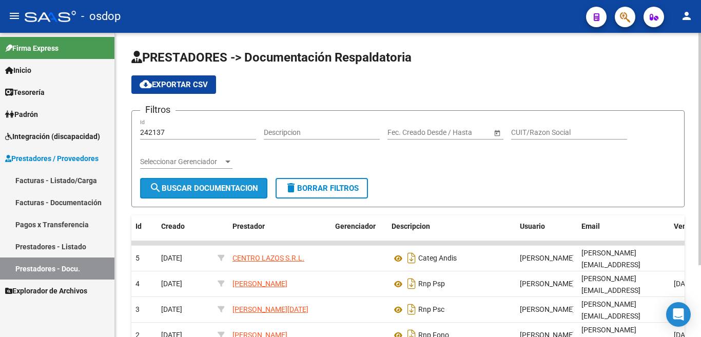
click at [214, 187] on span "search Buscar Documentacion" at bounding box center [203, 188] width 109 height 9
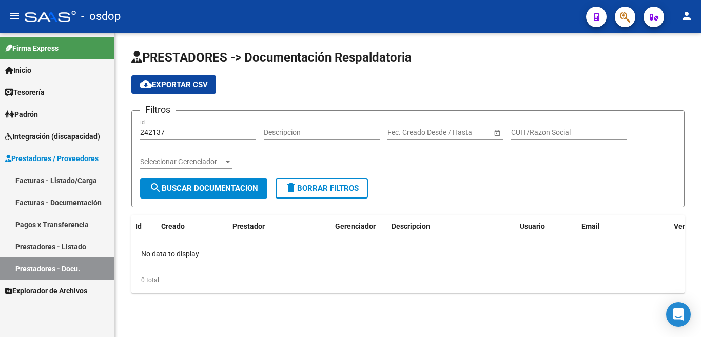
click at [76, 157] on span "Prestadores / Proveedores" at bounding box center [51, 158] width 93 height 11
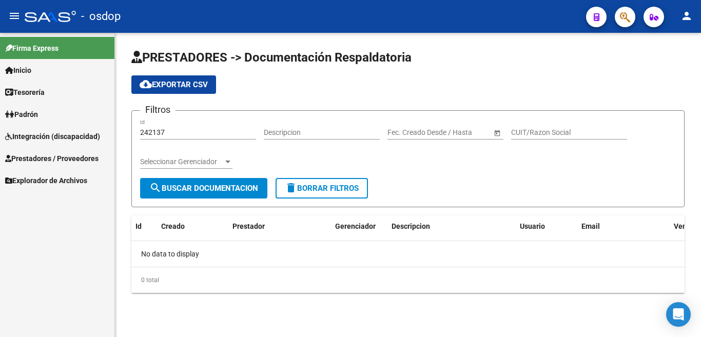
click at [76, 157] on span "Prestadores / Proveedores" at bounding box center [51, 158] width 93 height 11
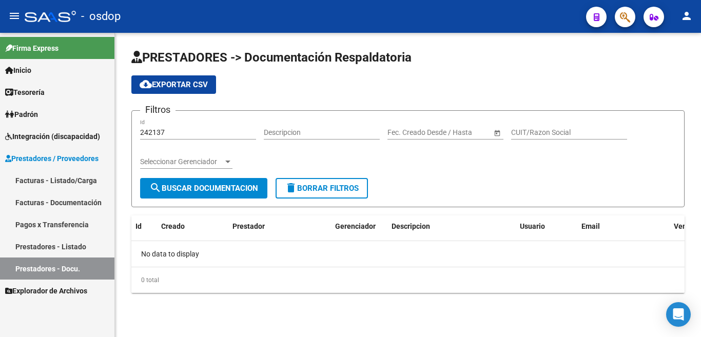
click at [68, 182] on link "Facturas - Listado/Carga" at bounding box center [57, 180] width 114 height 22
click at [66, 177] on link "Facturas - Listado/Carga" at bounding box center [57, 180] width 114 height 22
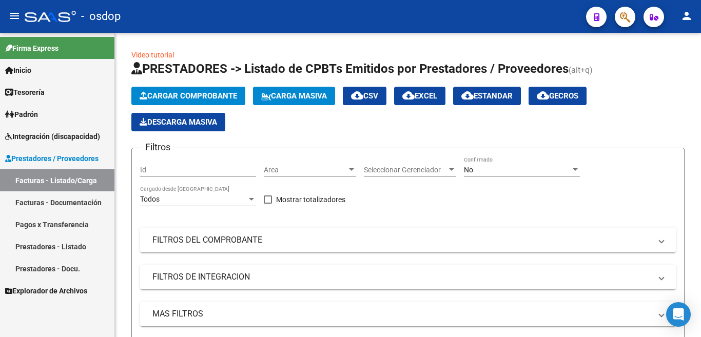
click at [76, 222] on link "Pagos x Transferencia" at bounding box center [57, 224] width 114 height 22
click at [77, 202] on link "Facturas - Documentación" at bounding box center [57, 202] width 114 height 22
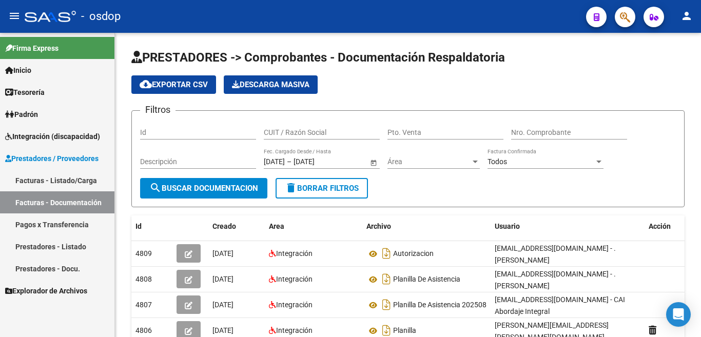
click at [284, 130] on input "CUIT / Razón Social" at bounding box center [322, 132] width 116 height 9
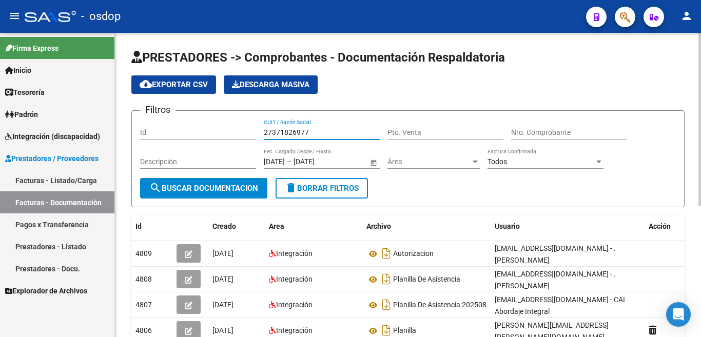
type input "27371826977"
click at [295, 127] on div "27371826977 CUIT / Razón Social" at bounding box center [322, 129] width 116 height 21
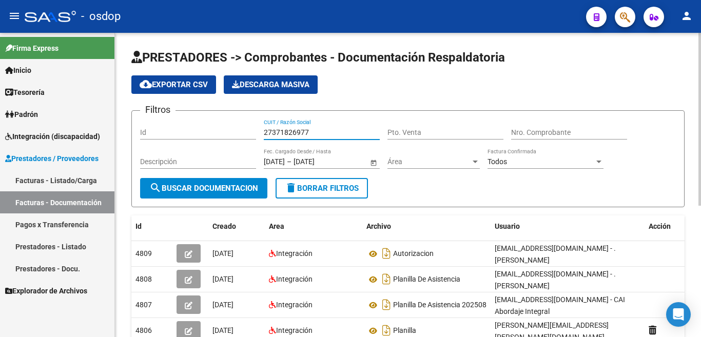
click at [295, 127] on div "27371826977 CUIT / Razón Social" at bounding box center [322, 129] width 116 height 21
drag, startPoint x: 315, startPoint y: 136, endPoint x: 221, endPoint y: 132, distance: 93.5
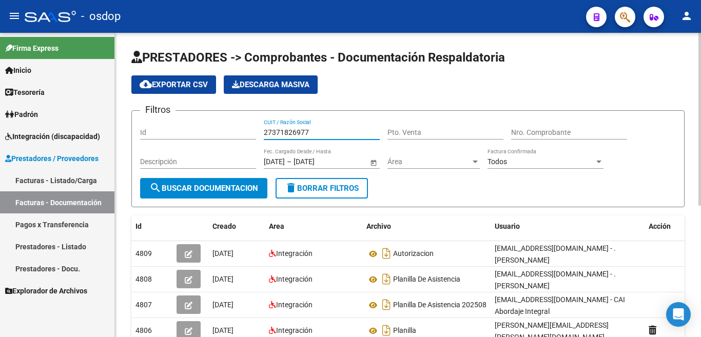
click at [221, 132] on div "Filtros Id 27371826977 CUIT / Razón Social Pto. Venta Nro. Comprobante Descripc…" at bounding box center [408, 148] width 536 height 59
click at [229, 188] on span "search Buscar Documentacion" at bounding box center [203, 188] width 109 height 9
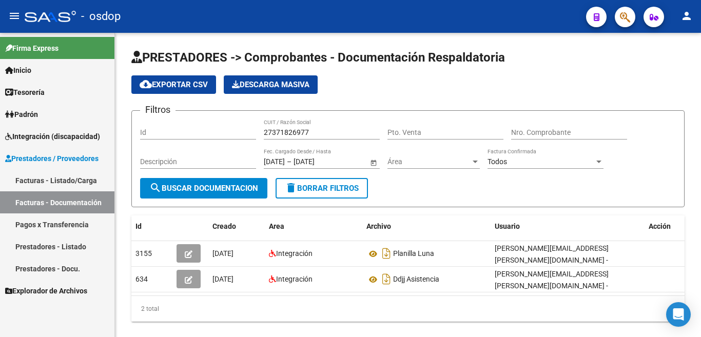
click at [74, 245] on link "Prestadores - Listado" at bounding box center [57, 247] width 114 height 22
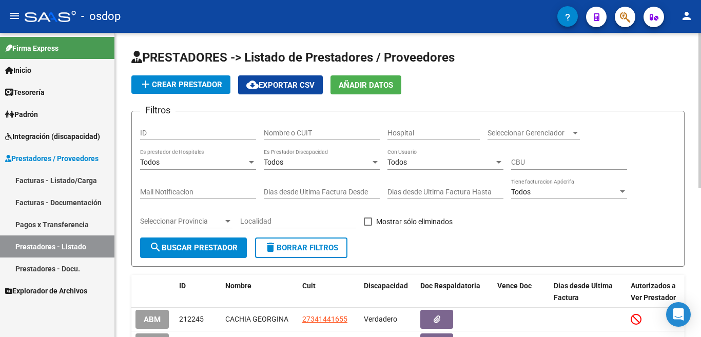
click at [304, 135] on input "Nombre o CUIT" at bounding box center [322, 133] width 116 height 9
paste input "27371826977"
type input "27371826977"
click at [220, 234] on div "Seleccionar Provincia Seleccionar Provincia" at bounding box center [186, 222] width 92 height 29
click at [220, 243] on span "search Buscar Prestador" at bounding box center [193, 247] width 88 height 9
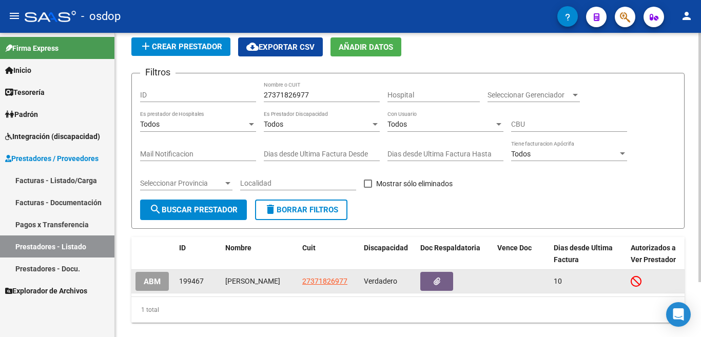
scroll to position [67, 0]
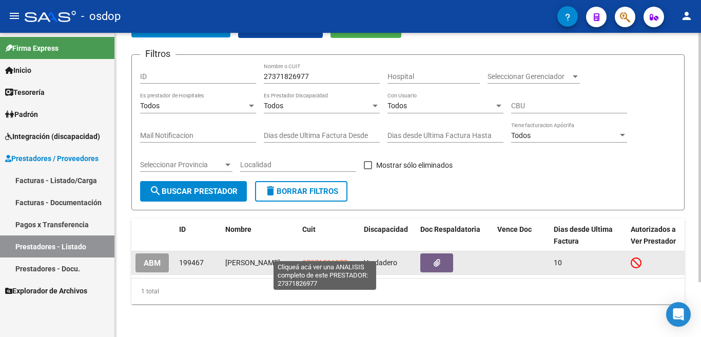
click at [332, 259] on span "27371826977" at bounding box center [324, 263] width 45 height 8
type textarea "27371826977"
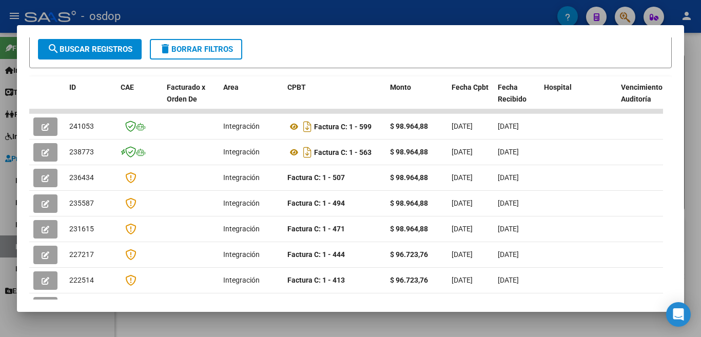
scroll to position [0, 0]
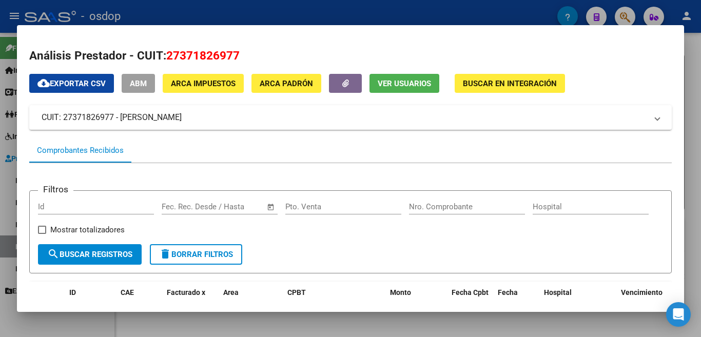
click at [5, 110] on div at bounding box center [350, 168] width 701 height 337
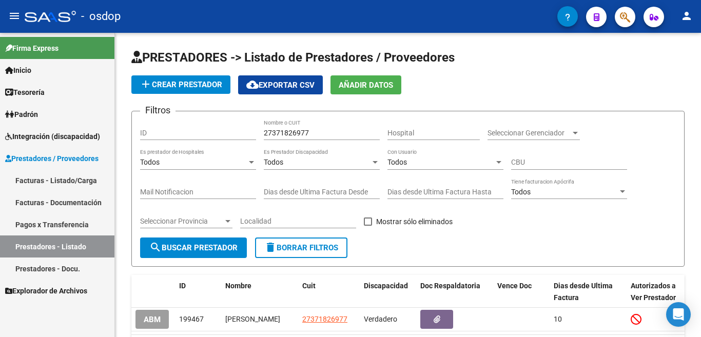
click at [43, 180] on link "Facturas - Listado/Carga" at bounding box center [57, 180] width 114 height 22
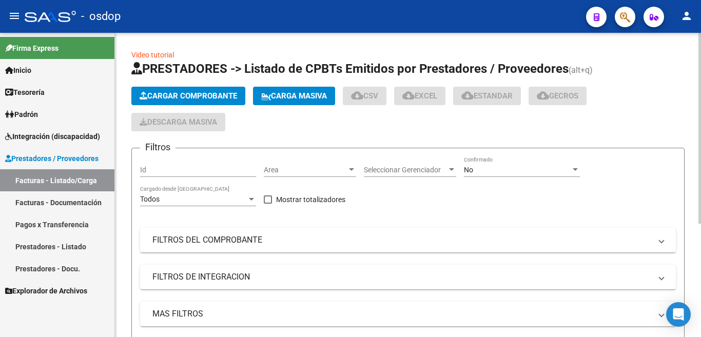
click at [203, 96] on span "Cargar Comprobante" at bounding box center [188, 95] width 97 height 9
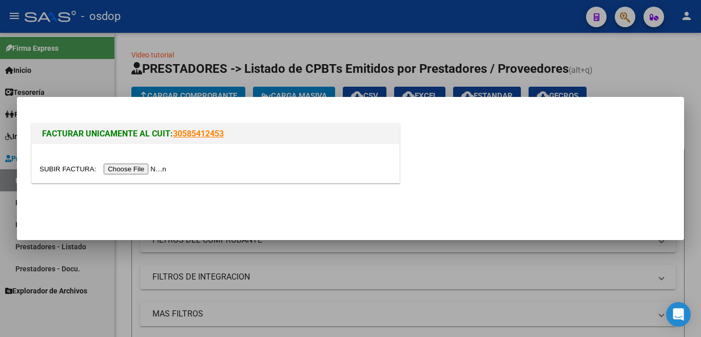
click at [160, 172] on input "file" at bounding box center [105, 169] width 130 height 11
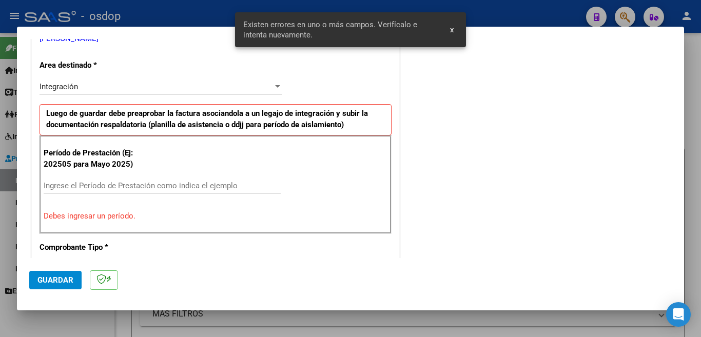
scroll to position [321, 0]
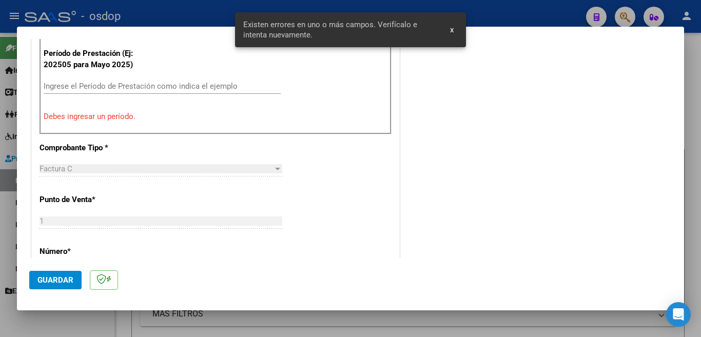
click at [185, 85] on input "Ingrese el Período de Prestación como indica el ejemplo" at bounding box center [162, 86] width 237 height 9
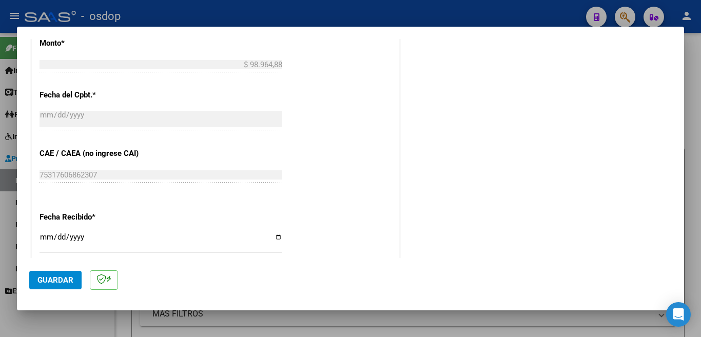
scroll to position [569, 0]
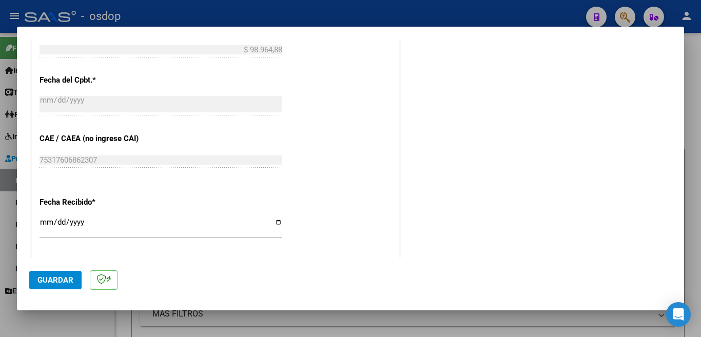
type input "202507"
click at [64, 285] on button "Guardar" at bounding box center [55, 280] width 52 height 18
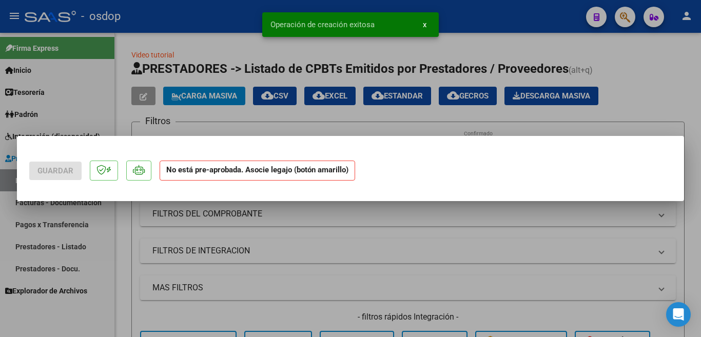
scroll to position [0, 0]
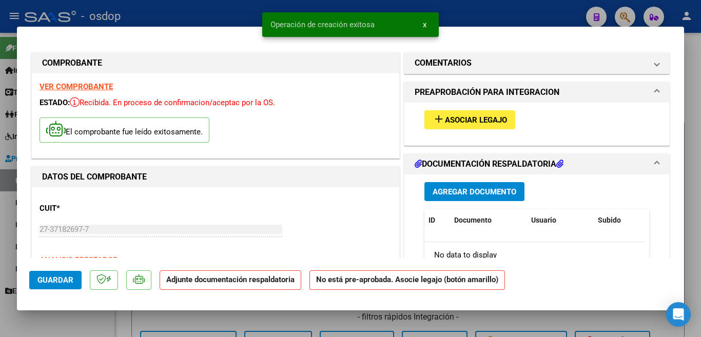
click at [454, 117] on span "Asociar Legajo" at bounding box center [476, 119] width 62 height 9
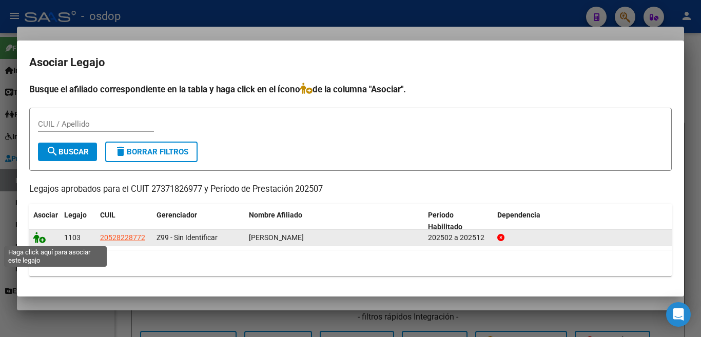
click at [40, 233] on icon at bounding box center [39, 237] width 12 height 11
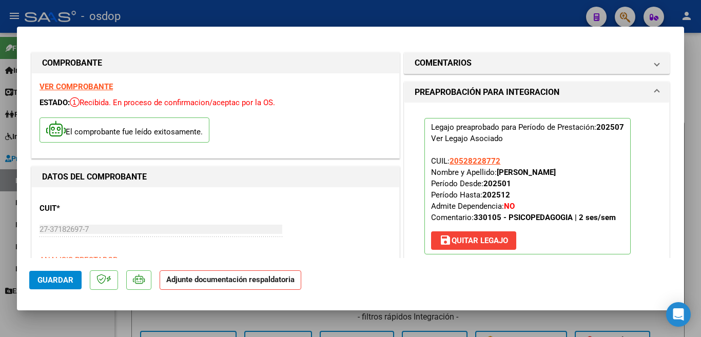
scroll to position [205, 0]
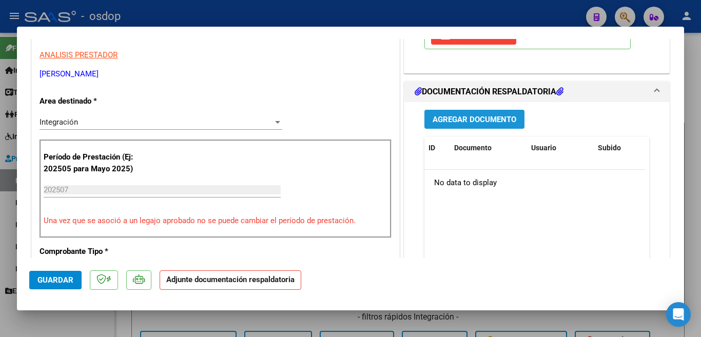
click at [471, 117] on span "Agregar Documento" at bounding box center [475, 119] width 84 height 9
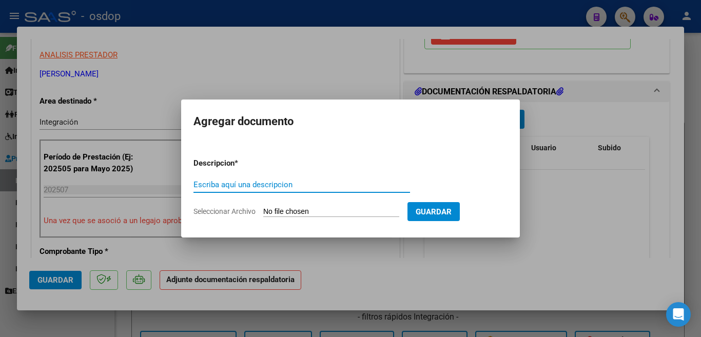
click at [318, 183] on input "Escriba aquí una descripcion" at bounding box center [301, 184] width 217 height 9
type input "planilla"
click at [318, 210] on input "Seleccionar Archivo" at bounding box center [331, 212] width 136 height 10
type input "C:\fakepath\Doc3.pdf"
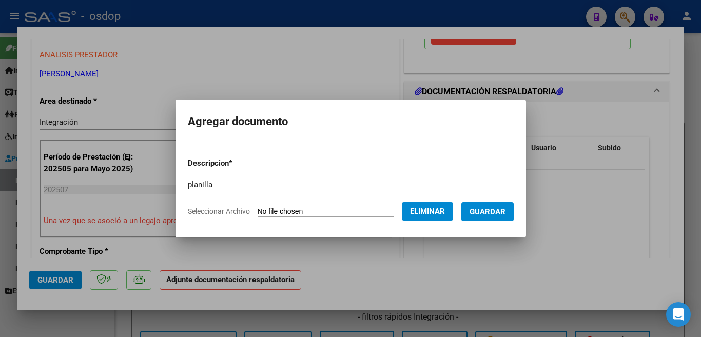
click at [500, 208] on span "Guardar" at bounding box center [487, 211] width 36 height 9
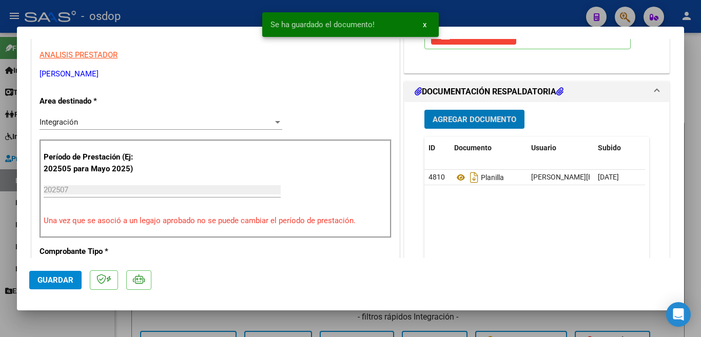
click at [0, 202] on div at bounding box center [350, 168] width 701 height 337
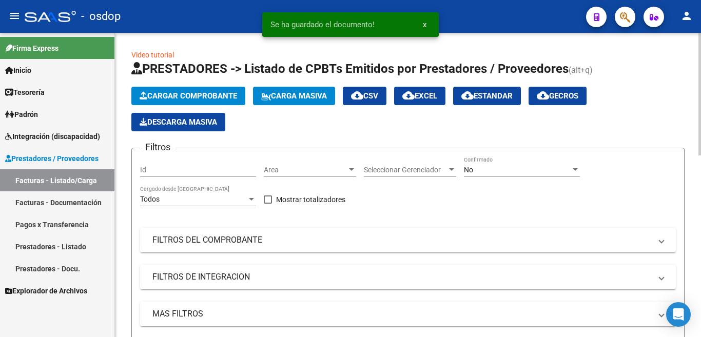
scroll to position [334, 0]
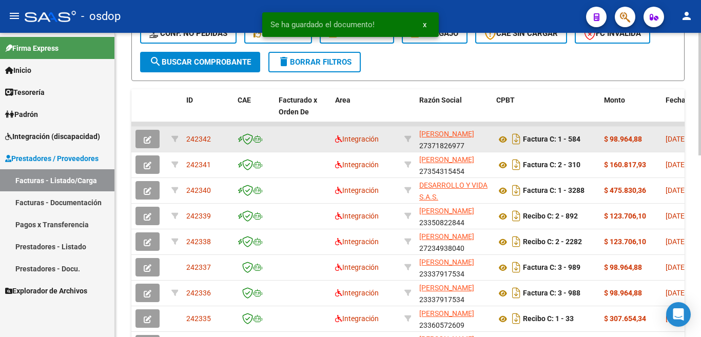
click at [211, 138] on div "242342" at bounding box center [207, 139] width 43 height 12
click at [209, 139] on span "242342" at bounding box center [198, 139] width 25 height 8
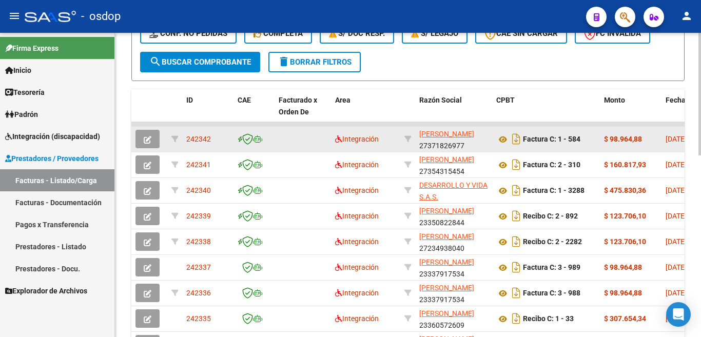
copy span "242342"
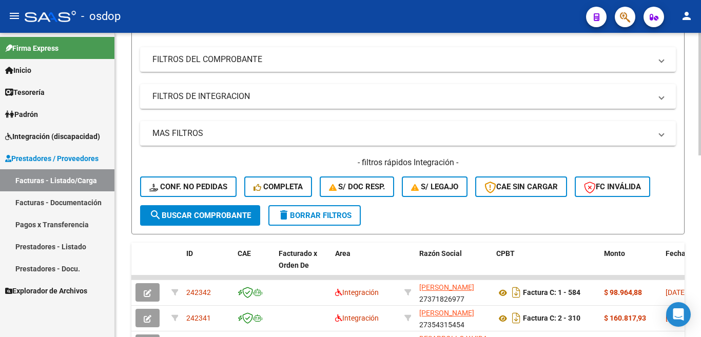
scroll to position [0, 0]
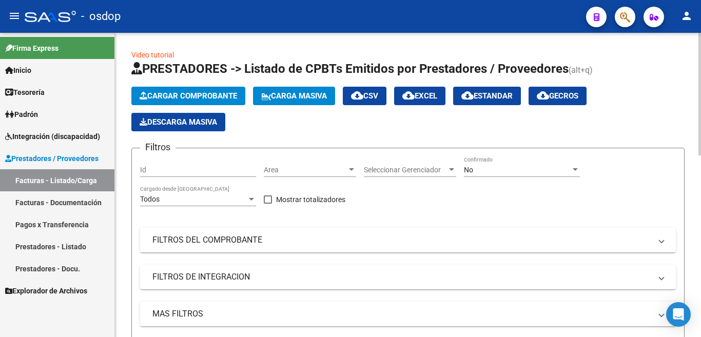
click at [172, 92] on span "Cargar Comprobante" at bounding box center [188, 95] width 97 height 9
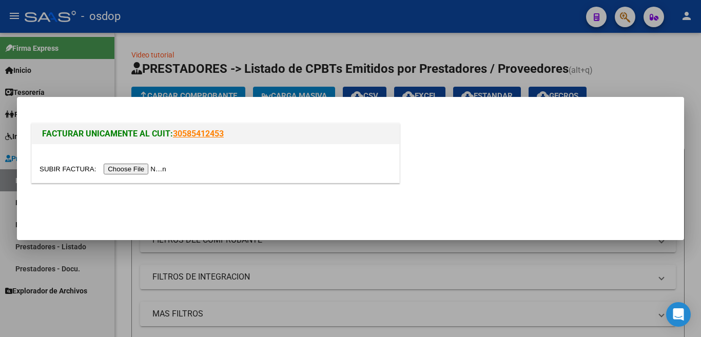
click at [155, 171] on input "file" at bounding box center [105, 169] width 130 height 11
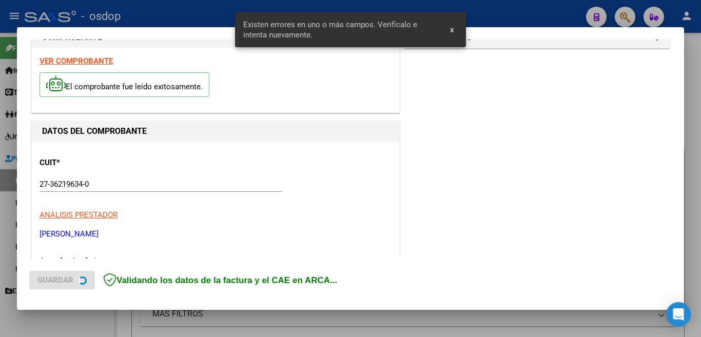
scroll to position [248, 0]
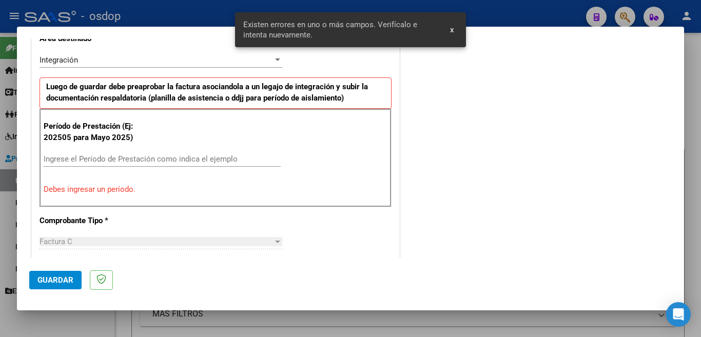
click at [135, 164] on div "Ingrese el Período de Prestación como indica el ejemplo" at bounding box center [162, 158] width 237 height 15
click at [136, 162] on input "Ingrese el Período de Prestación como indica el ejemplo" at bounding box center [162, 158] width 237 height 9
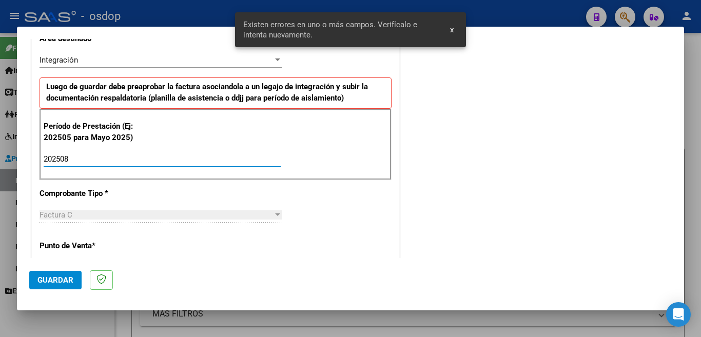
type input "202508"
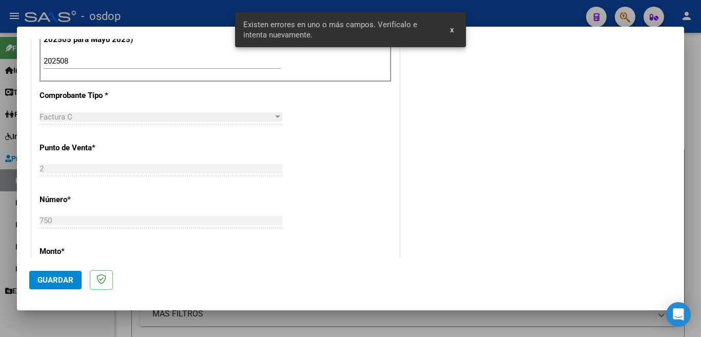
scroll to position [350, 0]
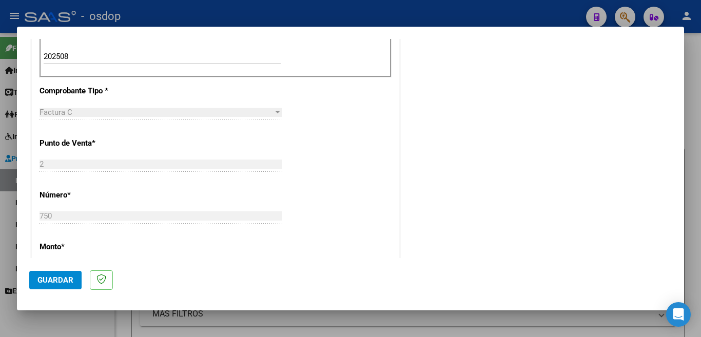
click at [71, 280] on span "Guardar" at bounding box center [55, 280] width 36 height 9
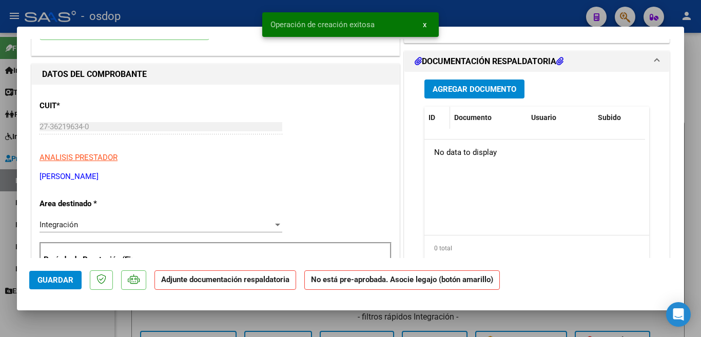
scroll to position [0, 0]
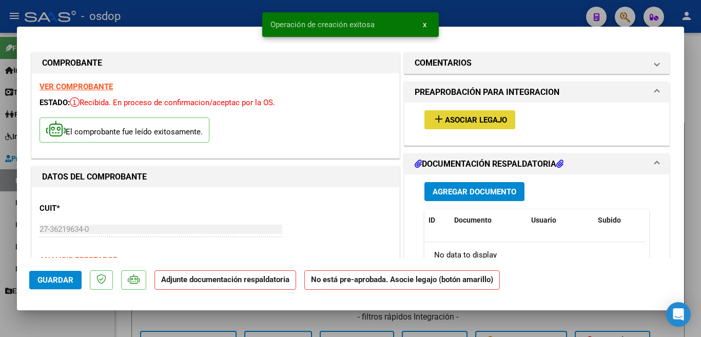
click at [438, 121] on mat-icon "add" at bounding box center [439, 119] width 12 height 12
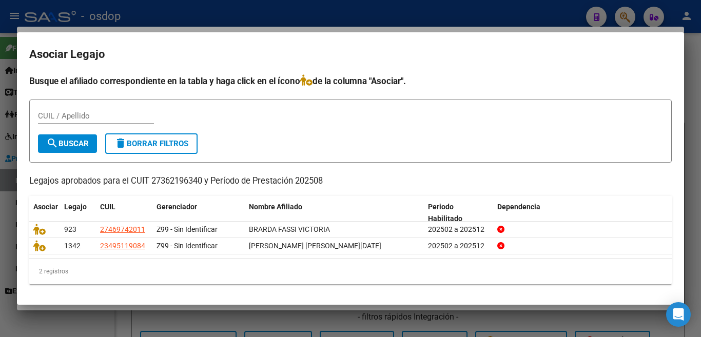
click at [536, 146] on form "CUIL / Apellido search Buscar delete Borrar Filtros" at bounding box center [350, 131] width 642 height 63
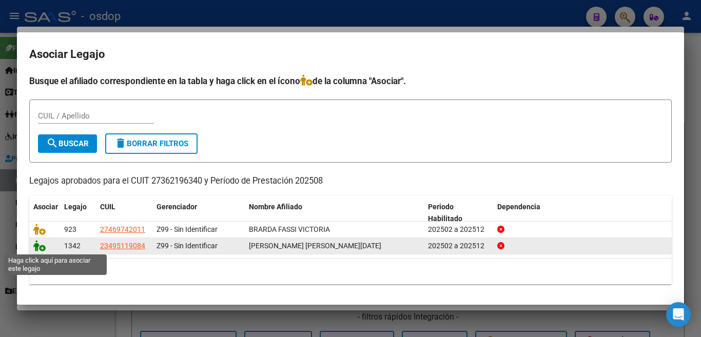
click at [35, 248] on icon at bounding box center [39, 245] width 12 height 11
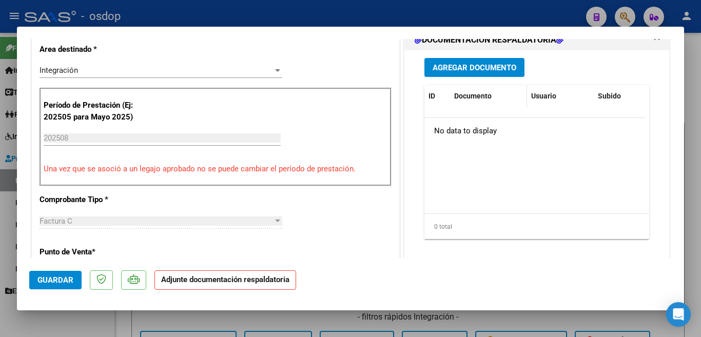
scroll to position [257, 0]
click at [466, 70] on span "Agregar Documento" at bounding box center [475, 68] width 84 height 9
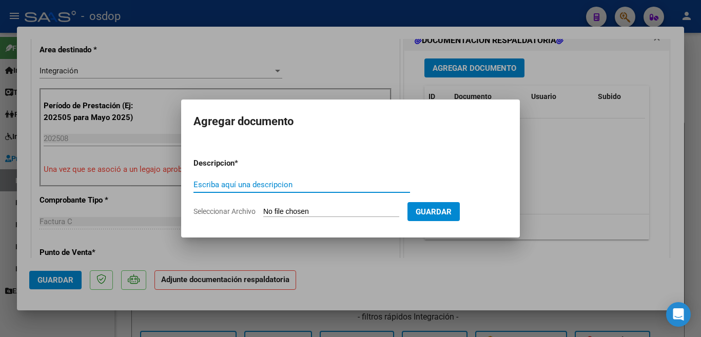
click at [229, 186] on input "Escriba aquí una descripcion" at bounding box center [301, 184] width 217 height 9
type input "planilla"
click at [285, 208] on input "Seleccionar Archivo" at bounding box center [331, 212] width 136 height 10
type input "C:\fakepath\[PERSON_NAME] plan 08 [PERSON_NAME].pdf"
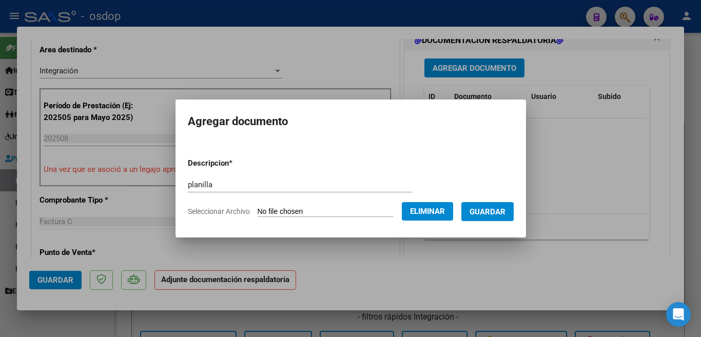
click at [488, 207] on span "Guardar" at bounding box center [487, 211] width 36 height 9
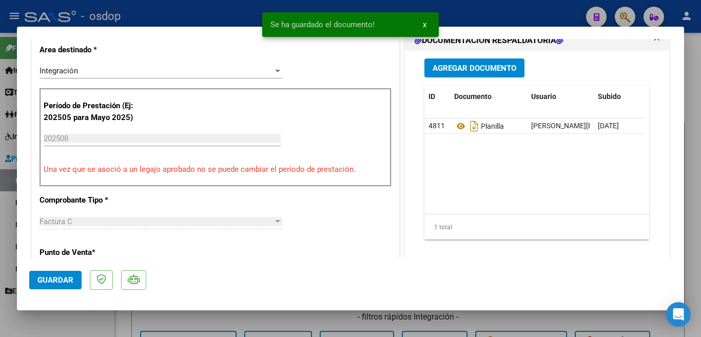
click at [104, 159] on div "Período de Prestación (Ej: 202505 para Mayo 2025) 202508 Ingrese el Período de …" at bounding box center [216, 137] width 352 height 99
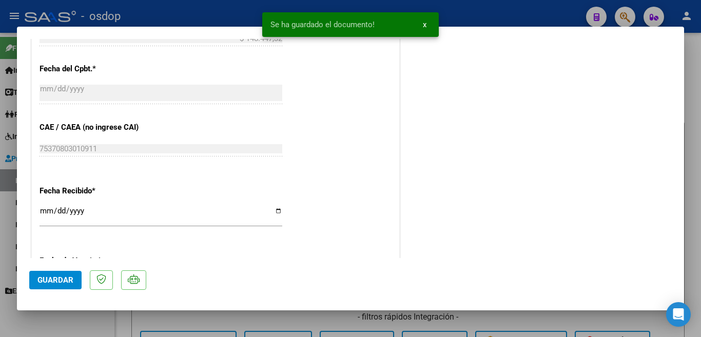
scroll to position [616, 0]
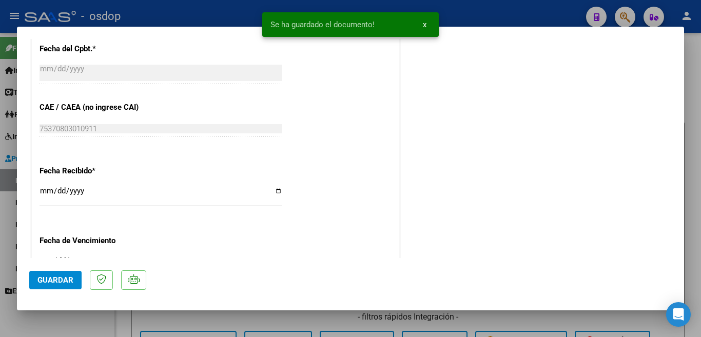
click at [57, 283] on span "Guardar" at bounding box center [55, 280] width 36 height 9
click at [0, 178] on div at bounding box center [350, 168] width 701 height 337
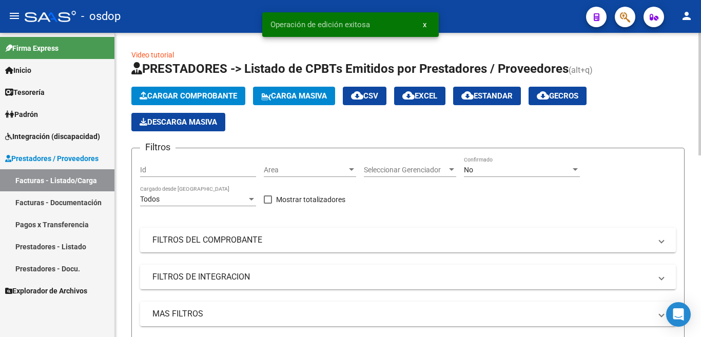
scroll to position [257, 0]
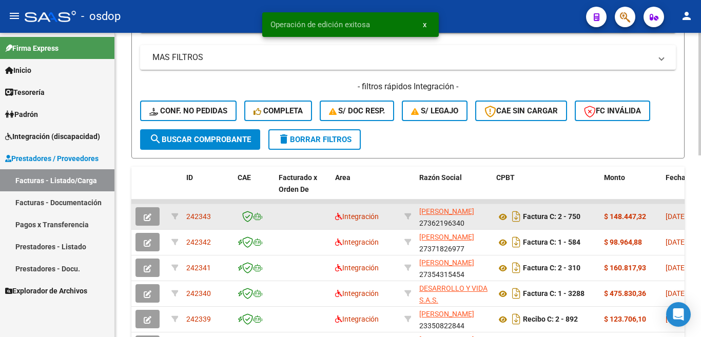
click at [203, 220] on span "242343" at bounding box center [198, 216] width 25 height 8
copy span "242343"
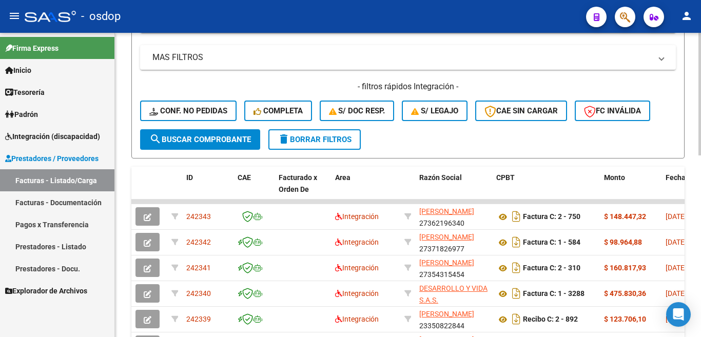
scroll to position [0, 0]
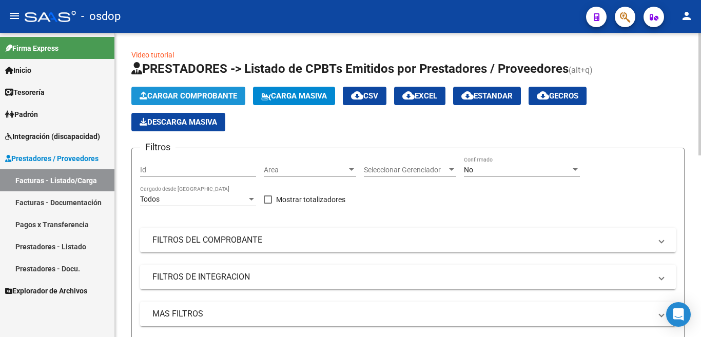
click at [166, 102] on button "Cargar Comprobante" at bounding box center [188, 96] width 114 height 18
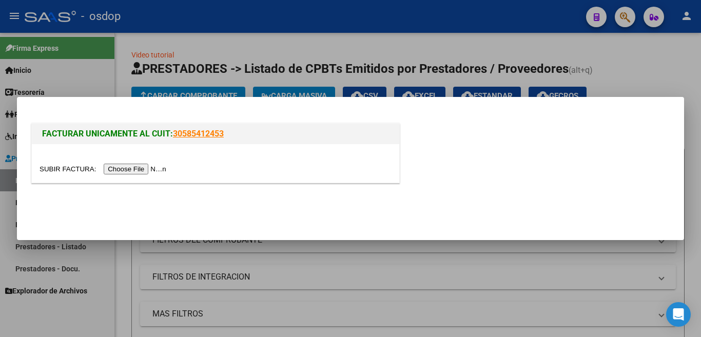
click at [152, 168] on input "file" at bounding box center [105, 169] width 130 height 11
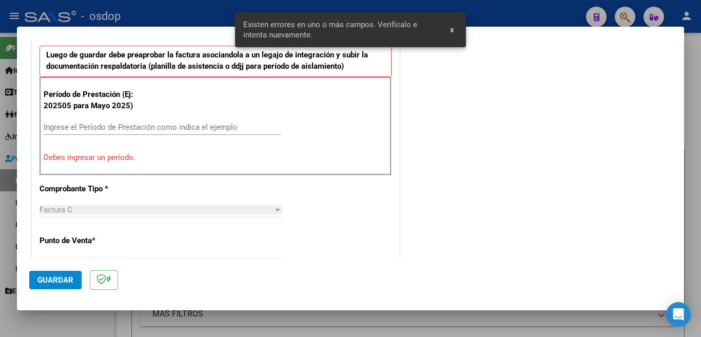
scroll to position [261, 0]
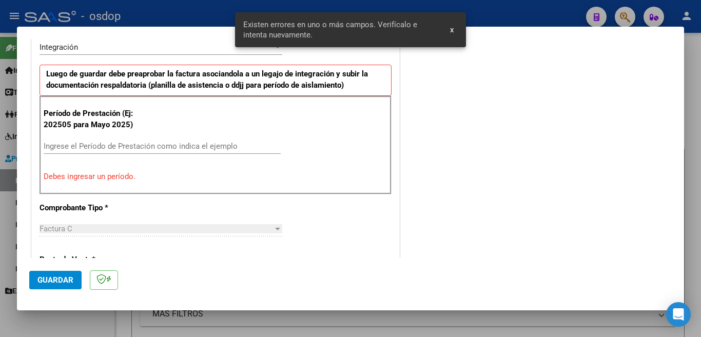
click at [157, 144] on input "Ingrese el Período de Prestación como indica el ejemplo" at bounding box center [162, 146] width 237 height 9
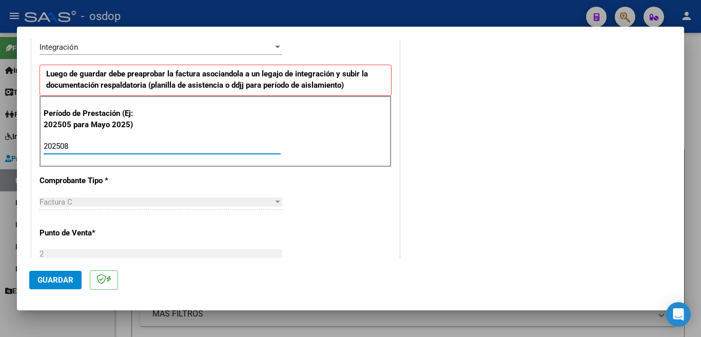
type input "202508"
click at [53, 278] on span "Guardar" at bounding box center [55, 280] width 36 height 9
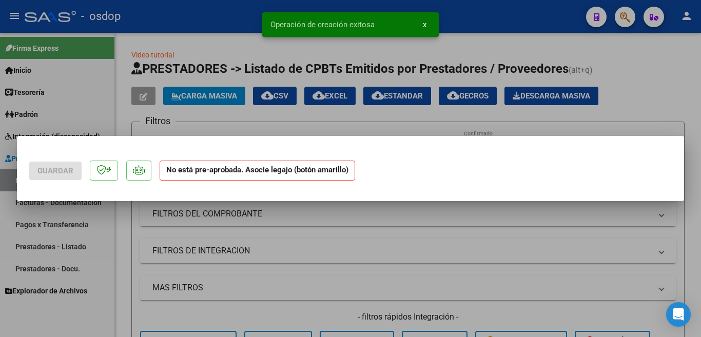
scroll to position [0, 0]
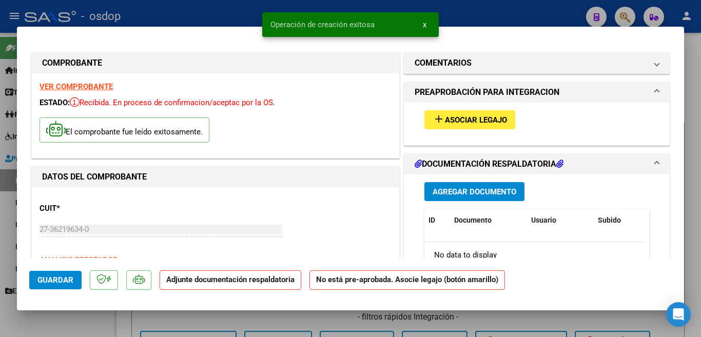
click at [478, 122] on span "Asociar Legajo" at bounding box center [476, 119] width 62 height 9
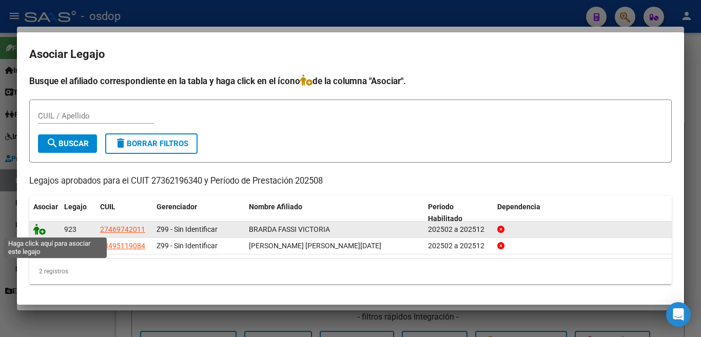
click at [38, 232] on icon at bounding box center [39, 229] width 12 height 11
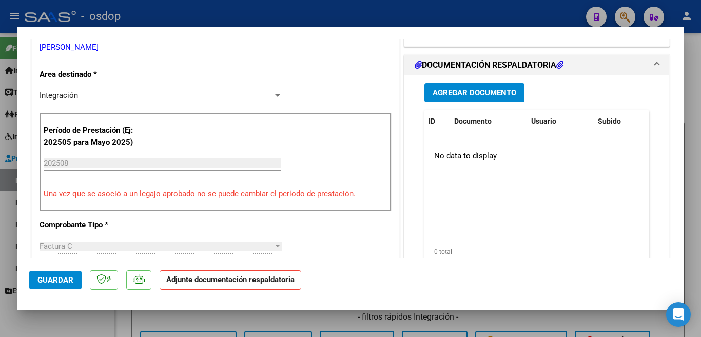
scroll to position [225, 0]
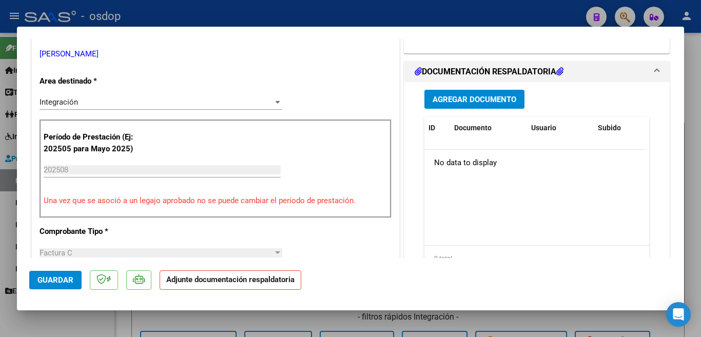
click at [482, 103] on span "Agregar Documento" at bounding box center [475, 99] width 84 height 9
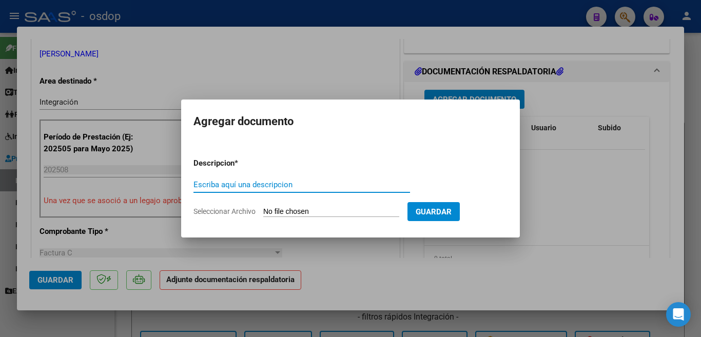
click at [334, 192] on div "Escriba aquí una descripcion" at bounding box center [301, 184] width 217 height 15
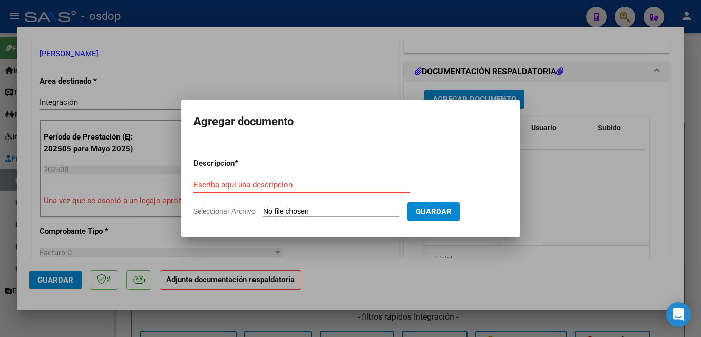
click at [335, 186] on input "Escriba aquí una descripcion" at bounding box center [301, 184] width 217 height 9
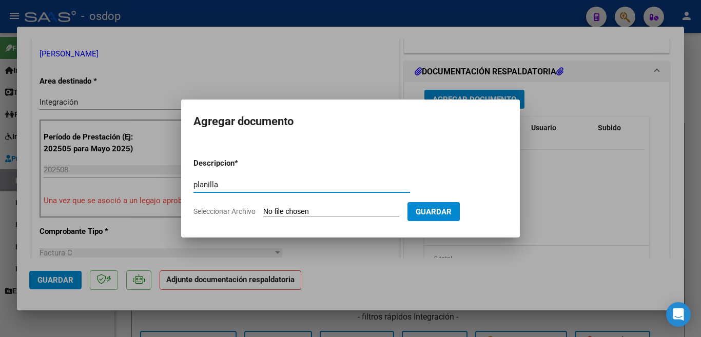
type input "planilla"
click at [383, 211] on input "Seleccionar Archivo" at bounding box center [331, 212] width 136 height 10
type input "C:\fakepath\[PERSON_NAME] plan 08 [PERSON_NAME].pdf"
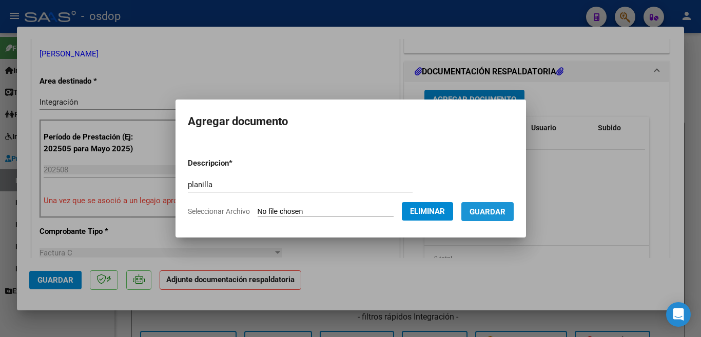
click at [484, 214] on span "Guardar" at bounding box center [487, 211] width 36 height 9
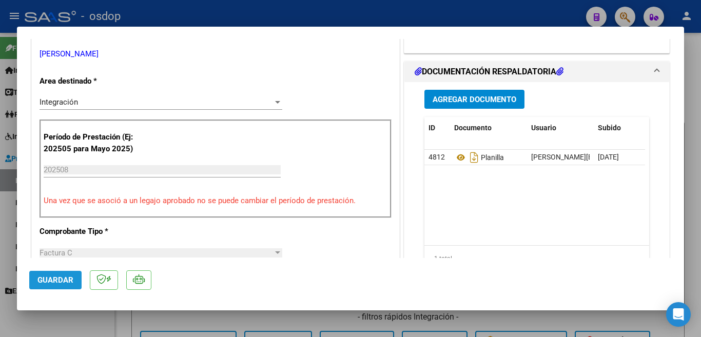
click at [75, 285] on button "Guardar" at bounding box center [55, 280] width 52 height 18
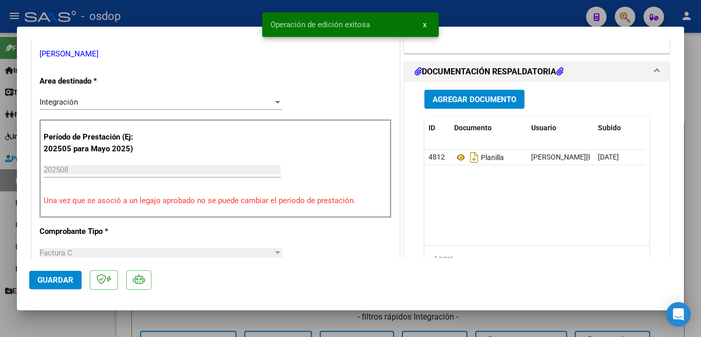
click at [0, 177] on div at bounding box center [350, 168] width 701 height 337
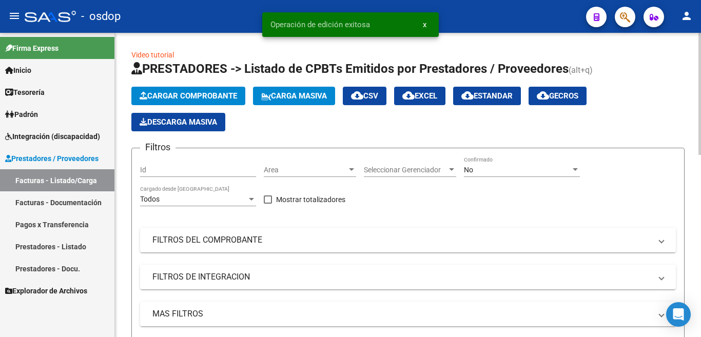
scroll to position [308, 0]
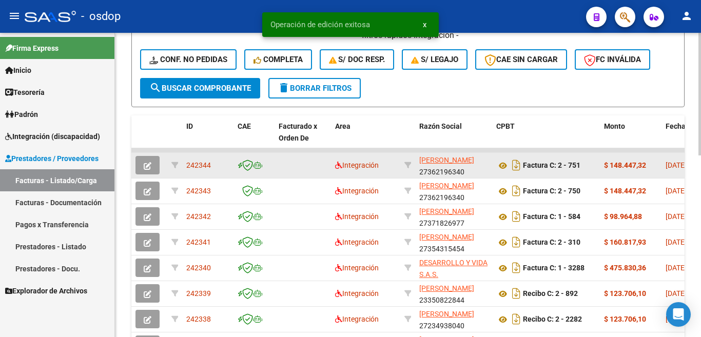
click at [203, 166] on span "242344" at bounding box center [198, 165] width 25 height 8
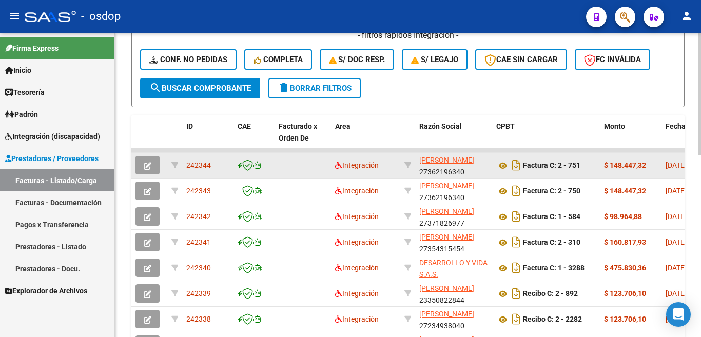
copy span "242344"
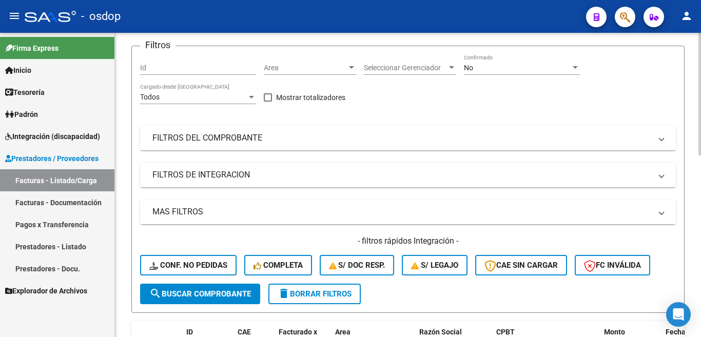
scroll to position [0, 0]
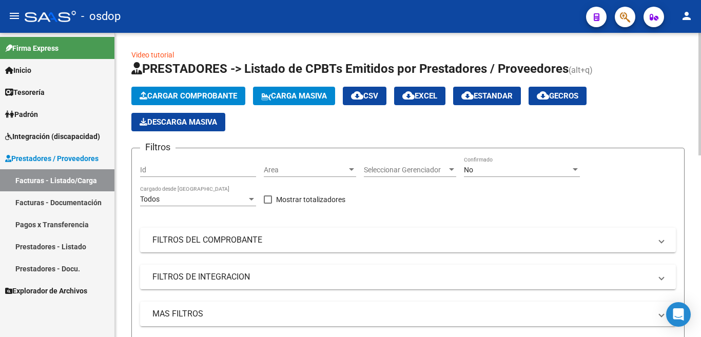
click at [179, 89] on button "Cargar Comprobante" at bounding box center [188, 96] width 114 height 18
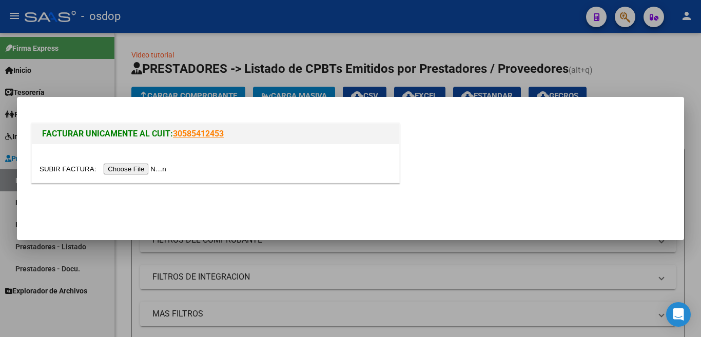
click at [158, 169] on input "file" at bounding box center [105, 169] width 130 height 11
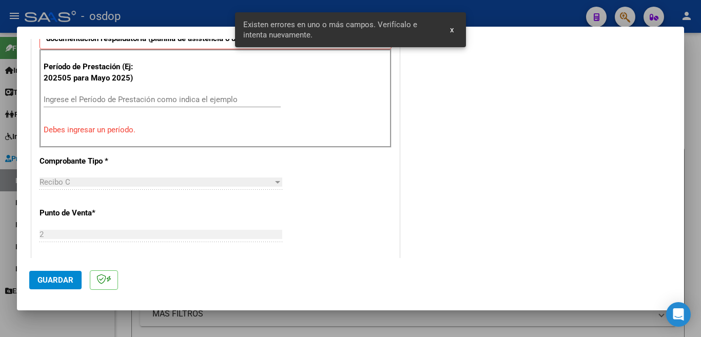
scroll to position [308, 0]
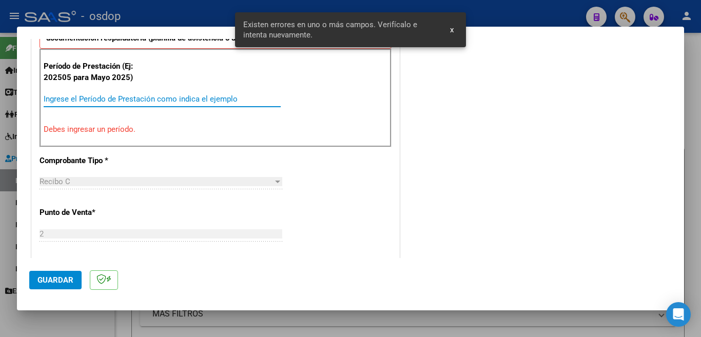
click at [130, 97] on input "Ingrese el Período de Prestación como indica el ejemplo" at bounding box center [162, 98] width 237 height 9
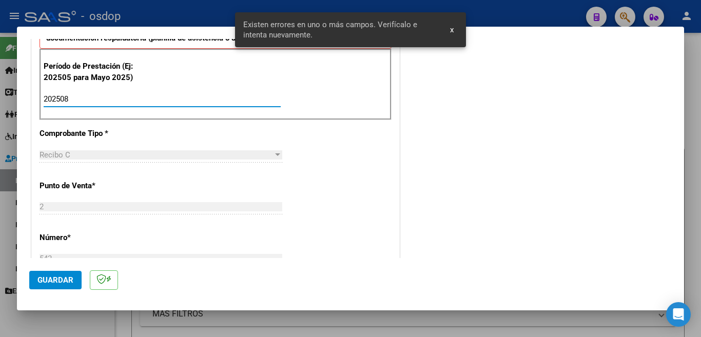
type input "202508"
click at [52, 285] on button "Guardar" at bounding box center [55, 280] width 52 height 18
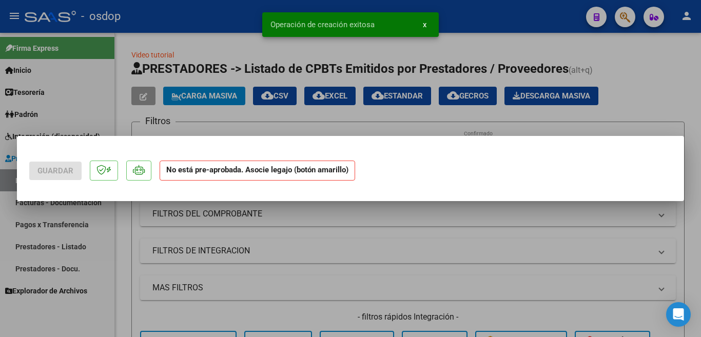
scroll to position [0, 0]
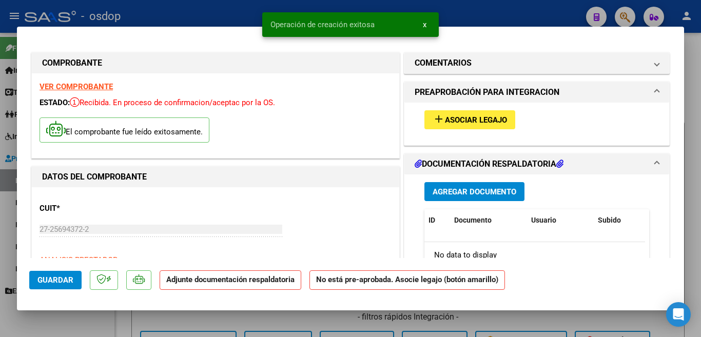
click at [456, 122] on span "Asociar Legajo" at bounding box center [476, 119] width 62 height 9
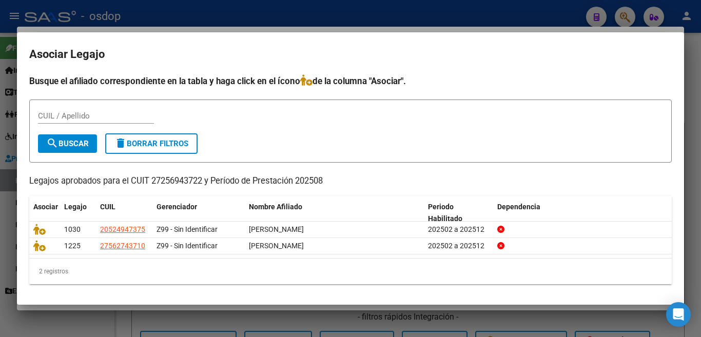
click at [579, 88] on div "Busque el afiliado correspondiente en la tabla y haga click en el ícono de la c…" at bounding box center [350, 179] width 642 height 210
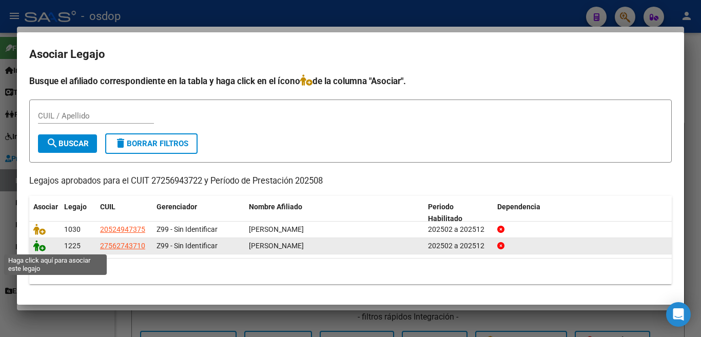
click at [38, 251] on icon at bounding box center [39, 245] width 12 height 11
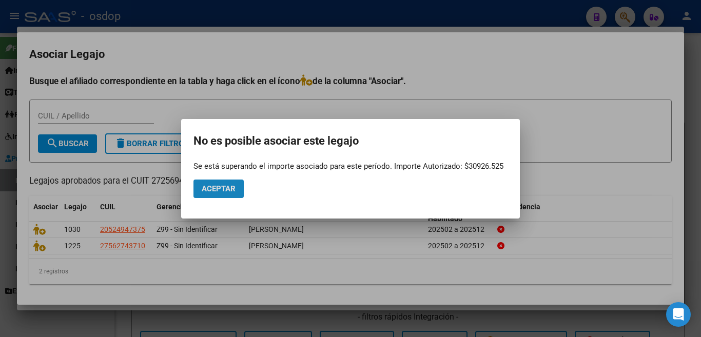
click at [227, 183] on button "Aceptar" at bounding box center [218, 189] width 50 height 18
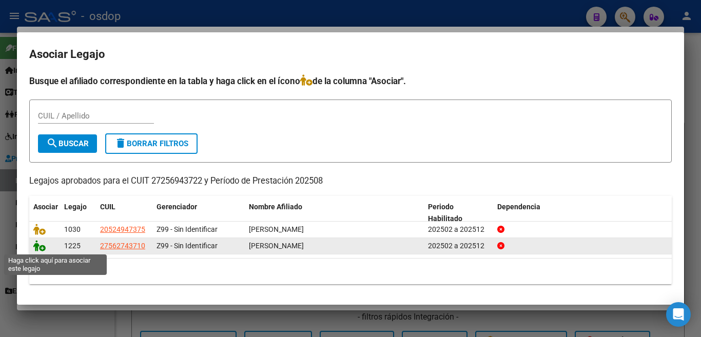
click at [42, 249] on icon at bounding box center [39, 245] width 12 height 11
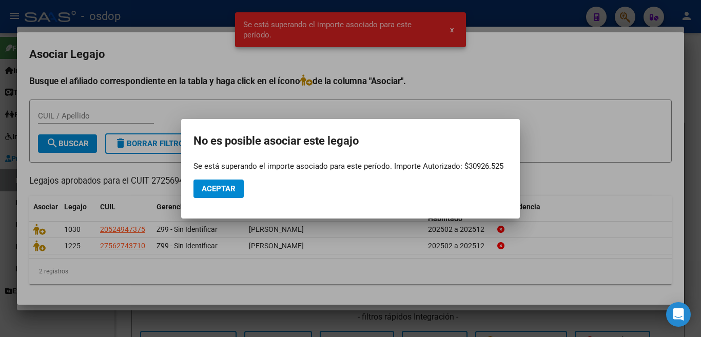
drag, startPoint x: 466, startPoint y: 166, endPoint x: 508, endPoint y: 156, distance: 43.1
click at [508, 156] on mat-dialog-container "No es posible asociar este legajo Se está superando el importe asociado para es…" at bounding box center [350, 169] width 339 height 100
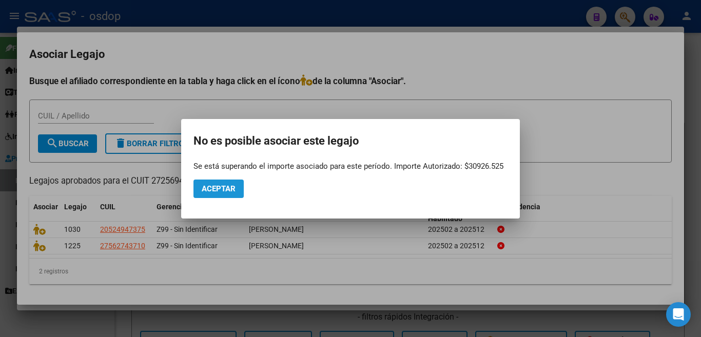
click at [218, 192] on span "Aceptar" at bounding box center [219, 188] width 34 height 9
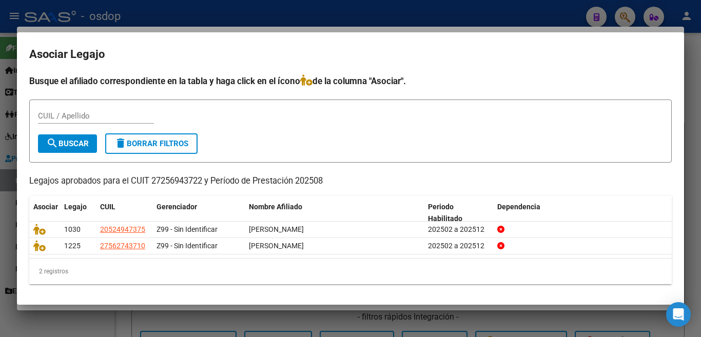
click at [1, 85] on div at bounding box center [350, 168] width 701 height 337
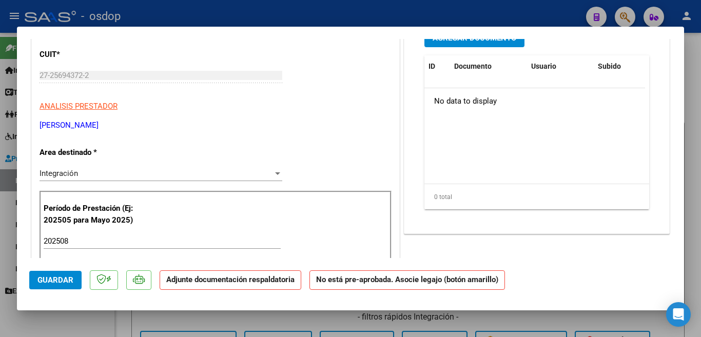
scroll to position [205, 0]
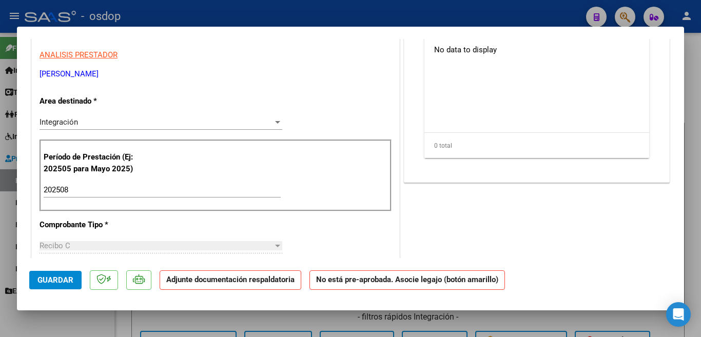
click at [107, 195] on div "202508 Ingrese el Período de Prestación como indica el ejemplo" at bounding box center [162, 189] width 237 height 15
click at [112, 187] on input "202508" at bounding box center [162, 189] width 237 height 9
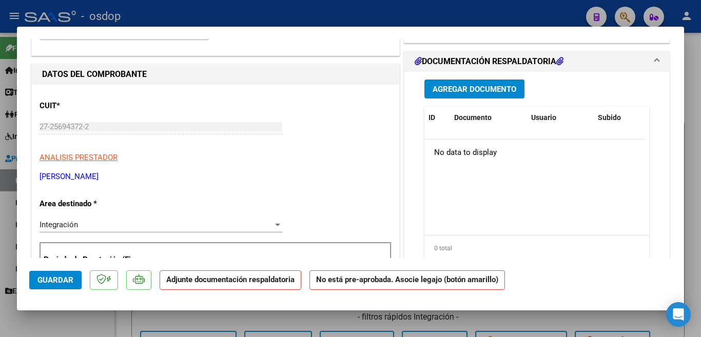
scroll to position [0, 0]
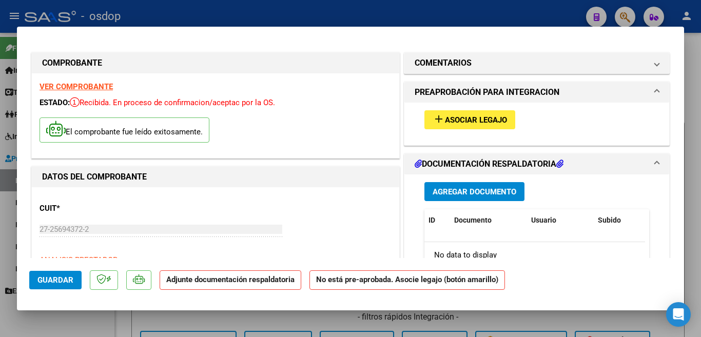
type input "202507"
click at [460, 119] on span "Asociar Legajo" at bounding box center [476, 119] width 62 height 9
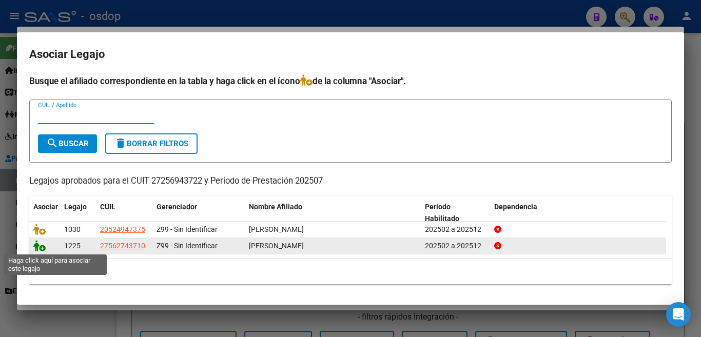
click at [38, 248] on icon at bounding box center [39, 245] width 12 height 11
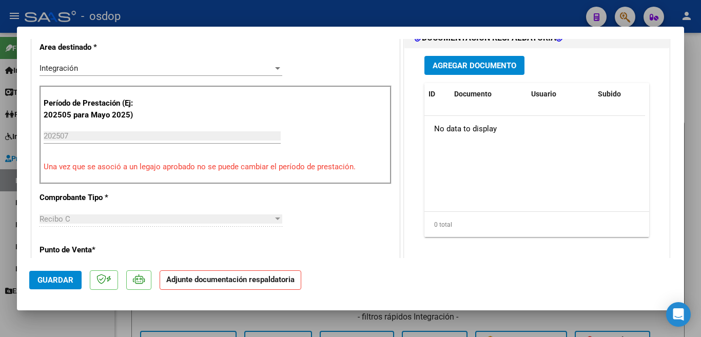
scroll to position [205, 0]
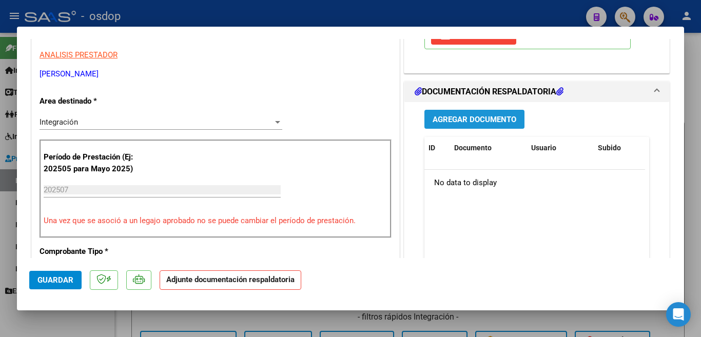
click at [480, 112] on button "Agregar Documento" at bounding box center [474, 119] width 100 height 19
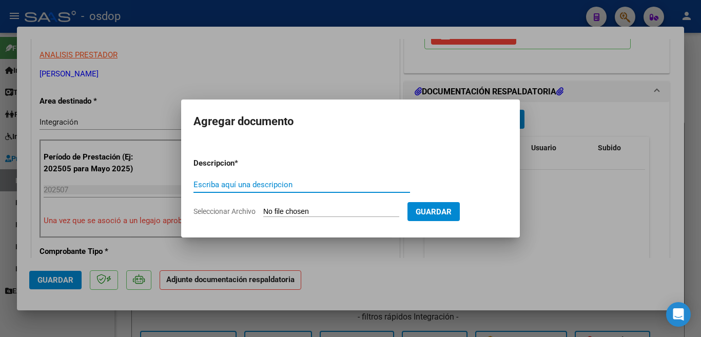
click at [339, 184] on input "Escriba aquí una descripcion" at bounding box center [301, 184] width 217 height 9
type input "planilla"
click at [369, 212] on input "Seleccionar Archivo" at bounding box center [331, 212] width 136 height 10
type input "C:\fakepath\planilla asistencia [PERSON_NAME] [PERSON_NAME].pdf"
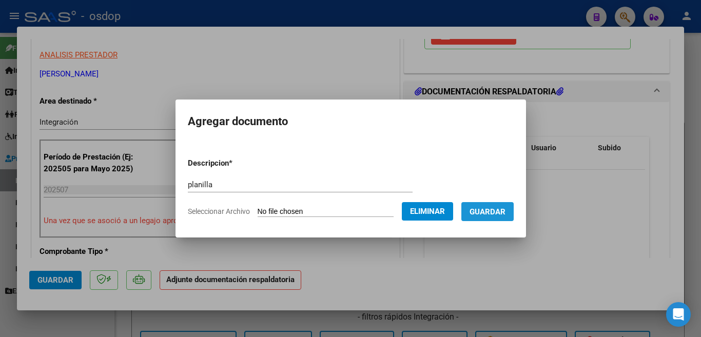
click at [504, 217] on button "Guardar" at bounding box center [487, 211] width 52 height 19
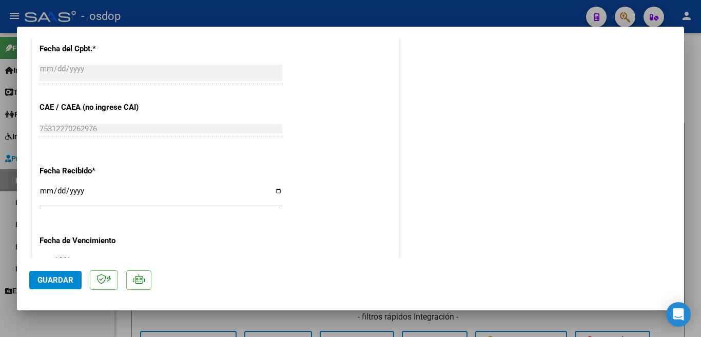
scroll to position [738, 0]
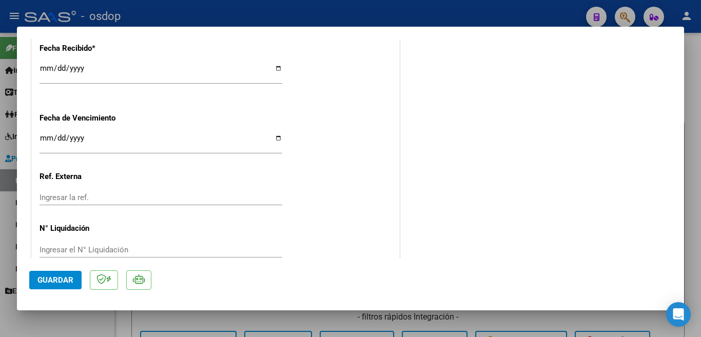
click at [58, 278] on span "Guardar" at bounding box center [55, 280] width 36 height 9
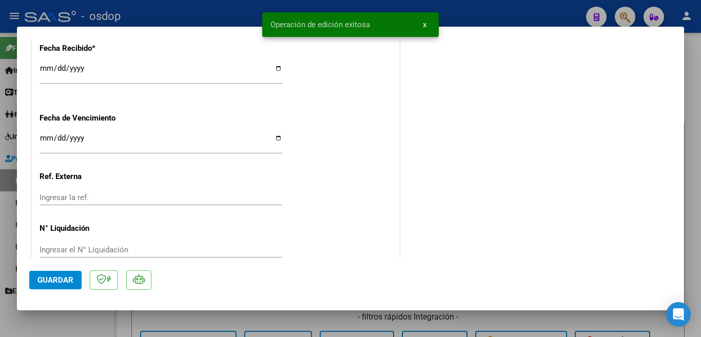
click at [0, 146] on div at bounding box center [350, 168] width 701 height 337
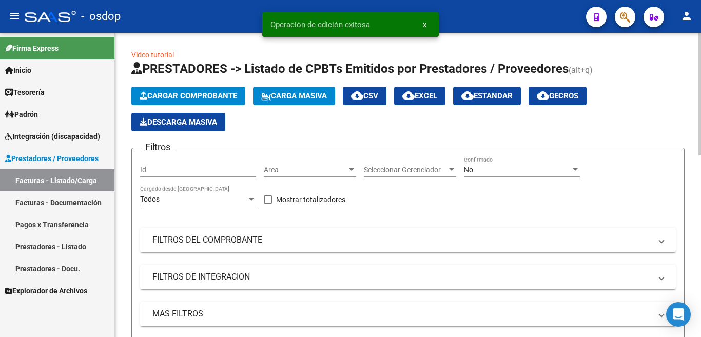
scroll to position [308, 0]
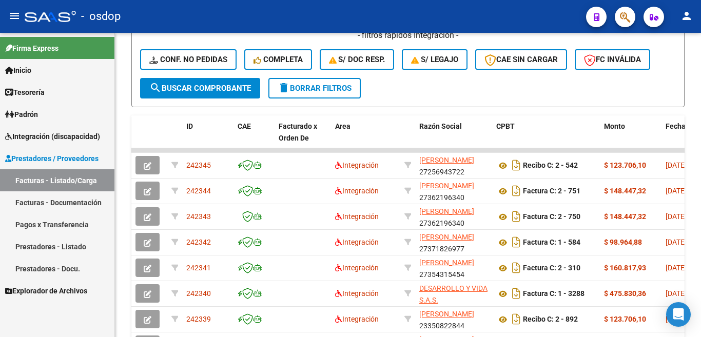
click at [47, 177] on link "Facturas - Listado/Carga" at bounding box center [57, 180] width 114 height 22
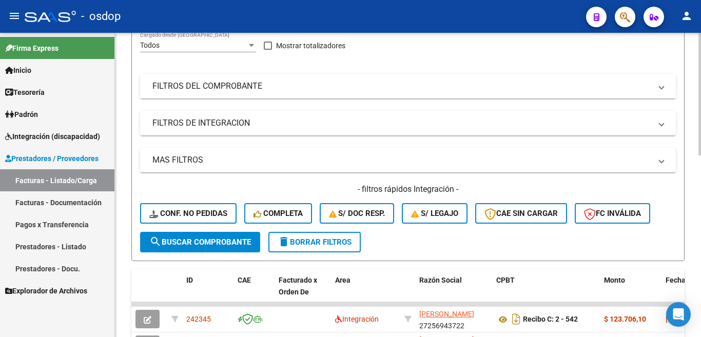
scroll to position [0, 0]
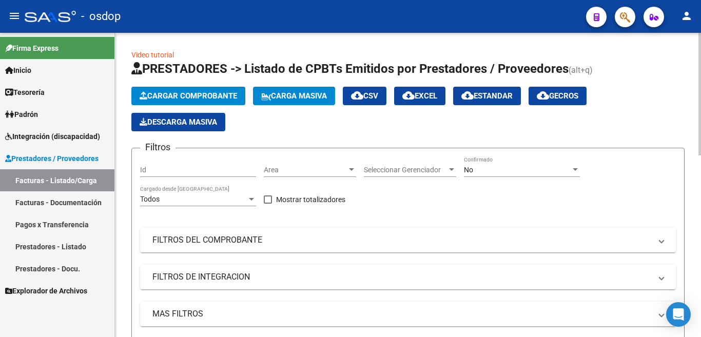
click at [200, 95] on span "Cargar Comprobante" at bounding box center [188, 95] width 97 height 9
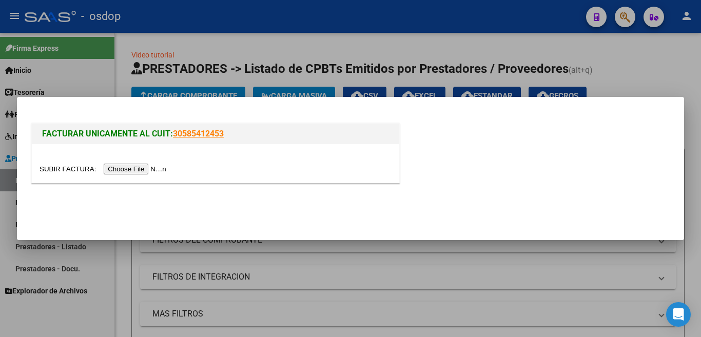
click at [158, 173] on input "file" at bounding box center [105, 169] width 130 height 11
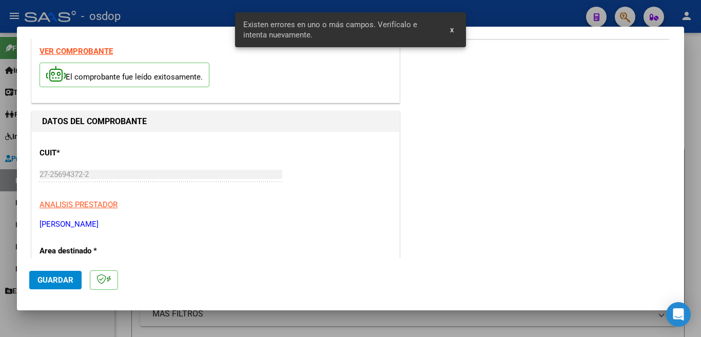
scroll to position [180, 0]
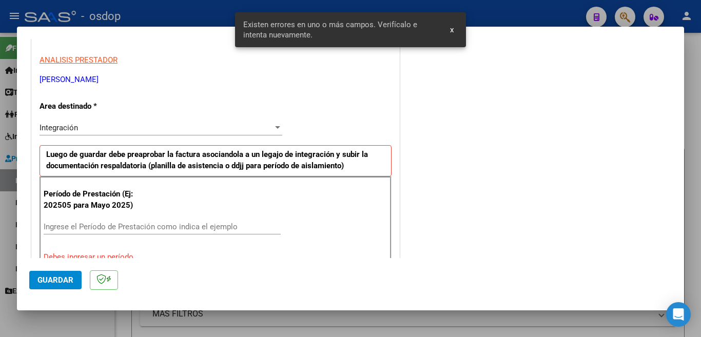
click at [110, 231] on input "Ingrese el Período de Prestación como indica el ejemplo" at bounding box center [162, 226] width 237 height 9
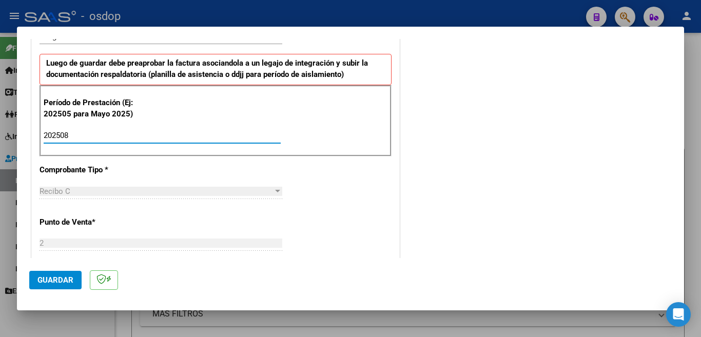
scroll to position [283, 0]
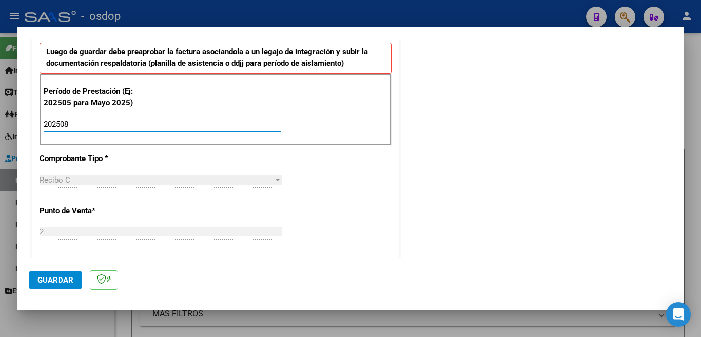
type input "202508"
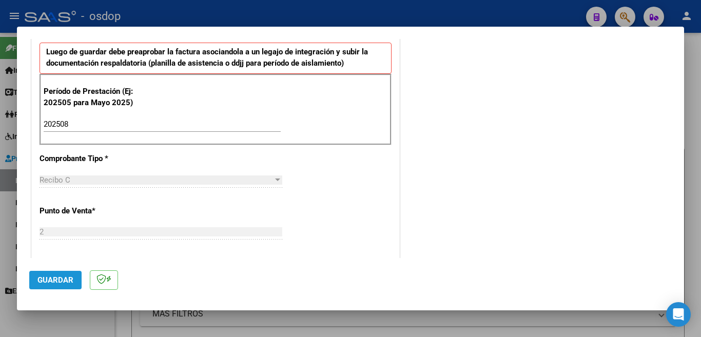
click at [51, 286] on button "Guardar" at bounding box center [55, 280] width 52 height 18
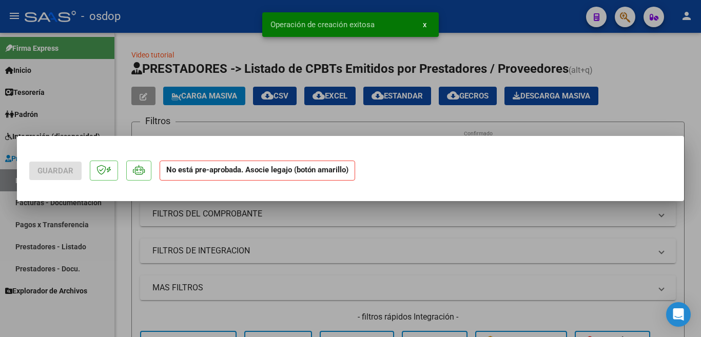
scroll to position [0, 0]
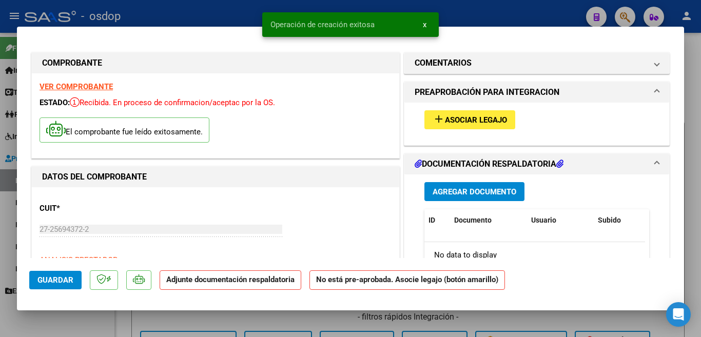
click at [445, 119] on span "Asociar Legajo" at bounding box center [476, 119] width 62 height 9
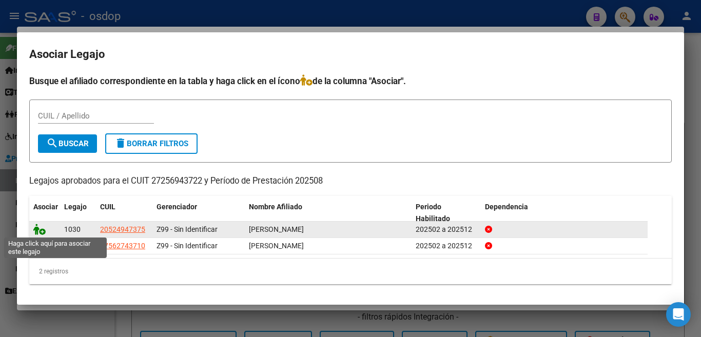
click at [38, 226] on icon at bounding box center [39, 229] width 12 height 11
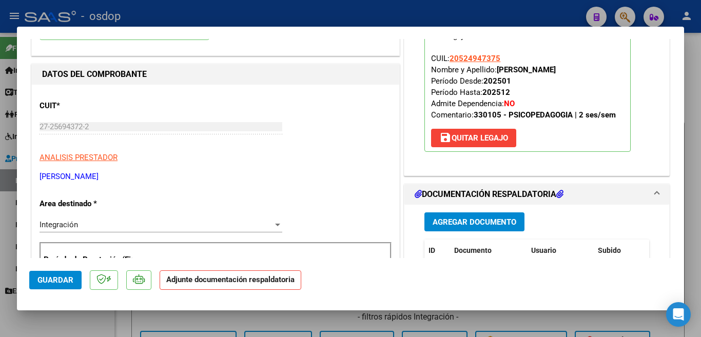
scroll to position [154, 0]
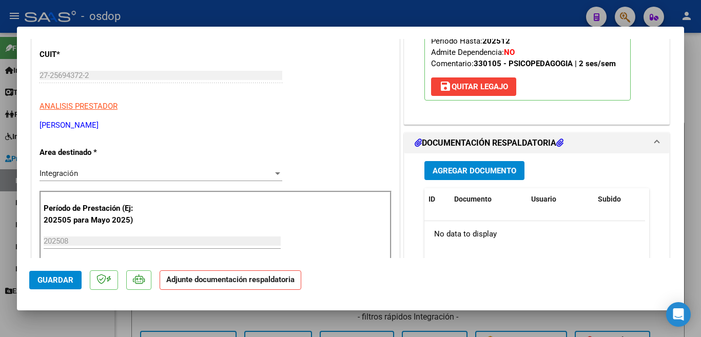
click at [476, 87] on span "save [PERSON_NAME]" at bounding box center [473, 86] width 69 height 9
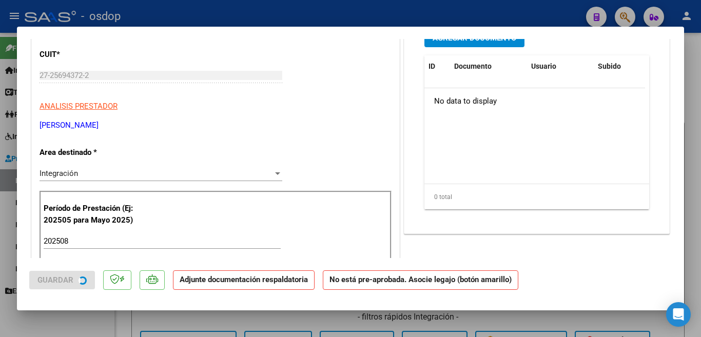
click at [128, 239] on input "202508" at bounding box center [162, 241] width 237 height 9
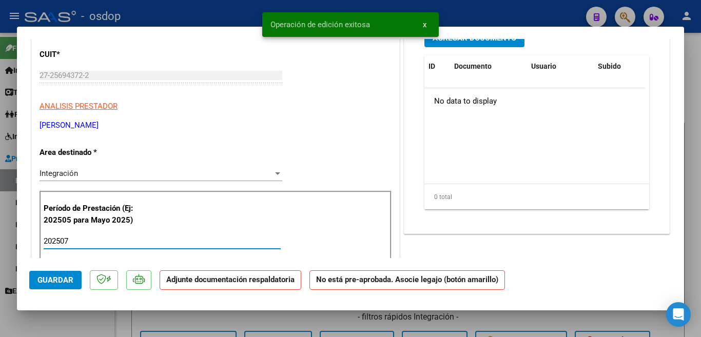
type input "202507"
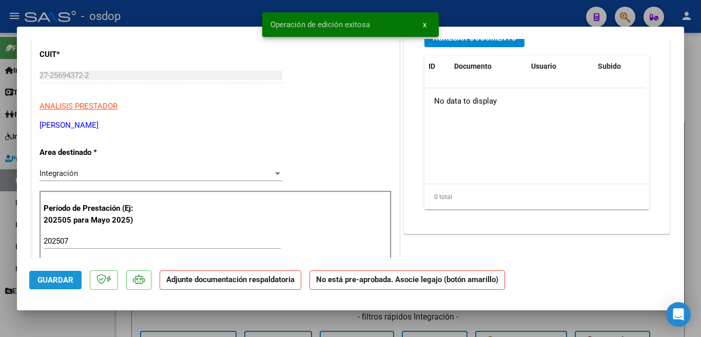
click at [48, 276] on span "Guardar" at bounding box center [55, 280] width 36 height 9
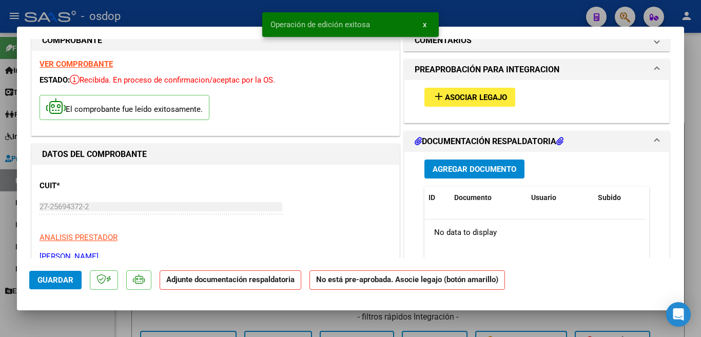
scroll to position [0, 0]
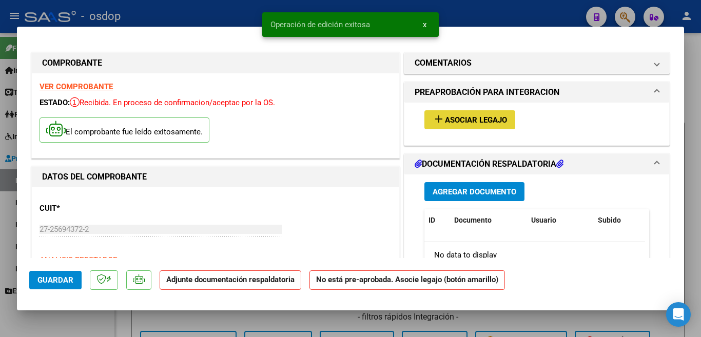
click at [500, 116] on span "Asociar Legajo" at bounding box center [476, 119] width 62 height 9
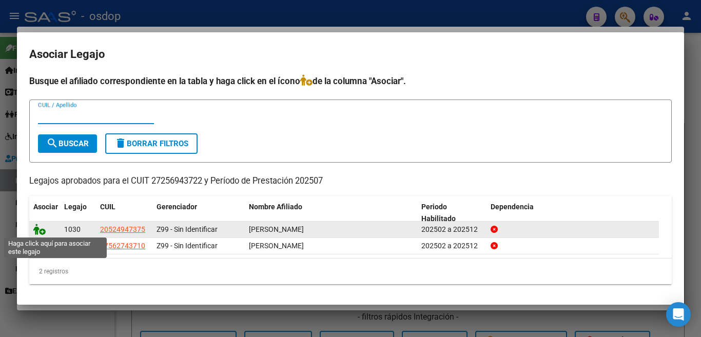
click at [38, 230] on icon at bounding box center [39, 229] width 12 height 11
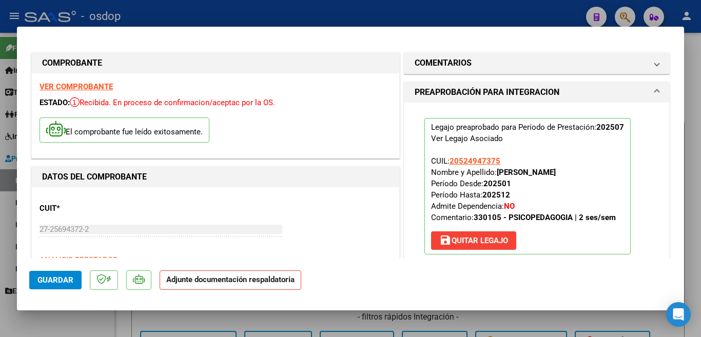
scroll to position [257, 0]
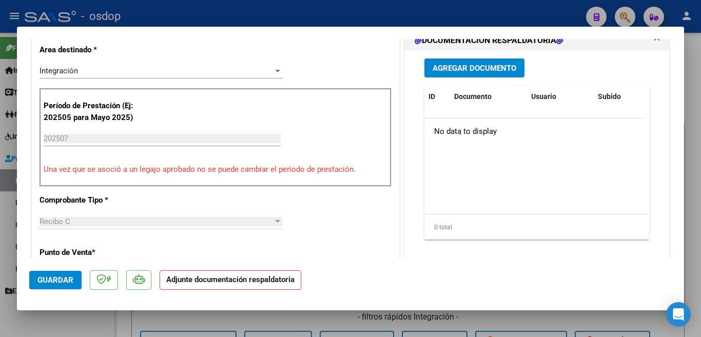
click at [471, 64] on span "Agregar Documento" at bounding box center [475, 68] width 84 height 9
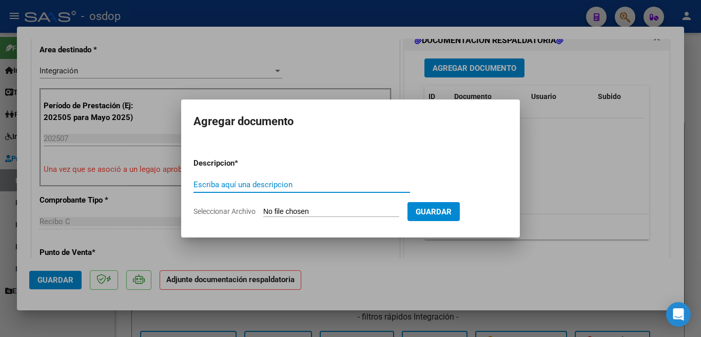
click at [270, 186] on input "Escriba aquí una descripcion" at bounding box center [301, 184] width 217 height 9
type input "planilla"
click at [331, 208] on input "Seleccionar Archivo" at bounding box center [331, 212] width 136 height 10
type input "C:\fakepath\planilla asist. [PERSON_NAME] [PERSON_NAME].pdf"
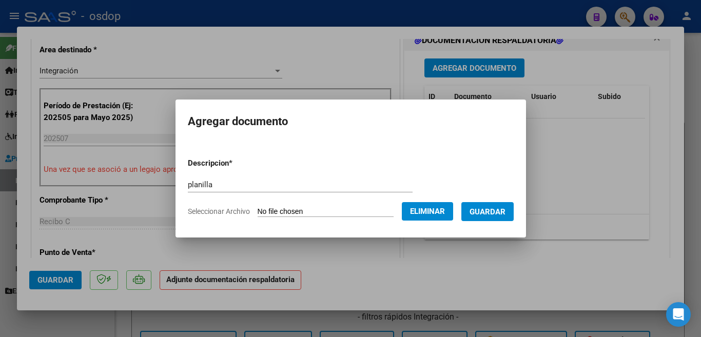
click at [495, 214] on span "Guardar" at bounding box center [487, 211] width 36 height 9
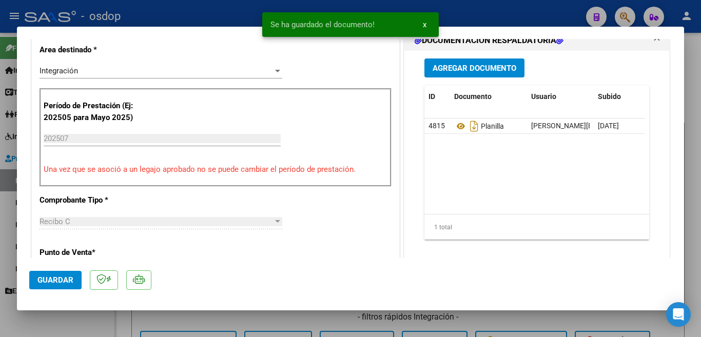
click at [0, 180] on div at bounding box center [350, 168] width 701 height 337
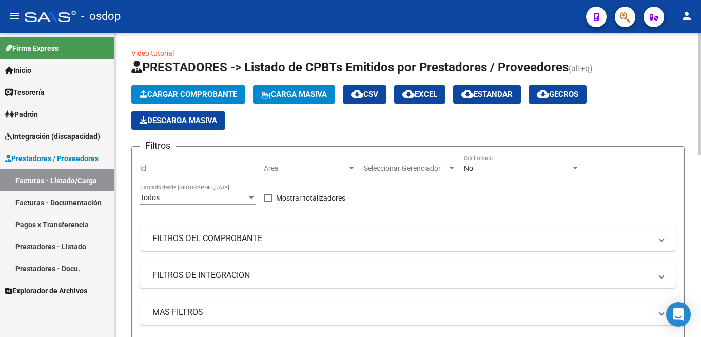
scroll to position [0, 0]
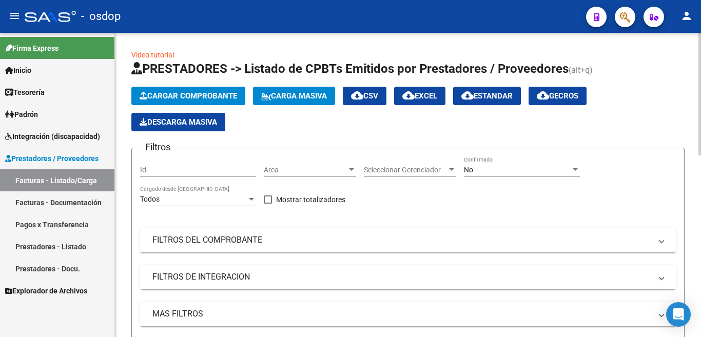
click at [194, 96] on span "Cargar Comprobante" at bounding box center [188, 95] width 97 height 9
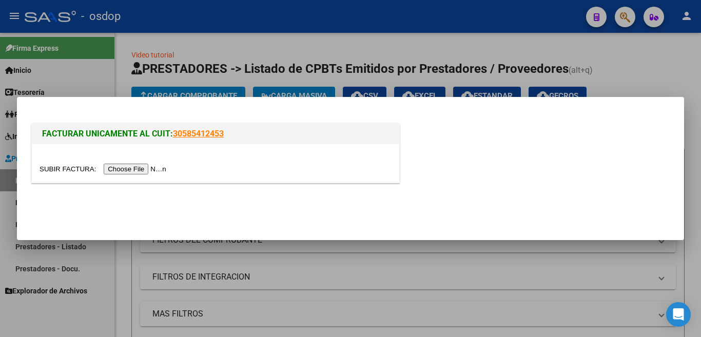
click at [153, 169] on input "file" at bounding box center [105, 169] width 130 height 11
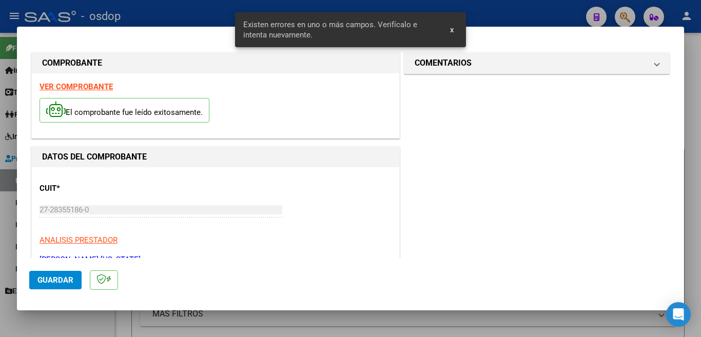
scroll to position [228, 0]
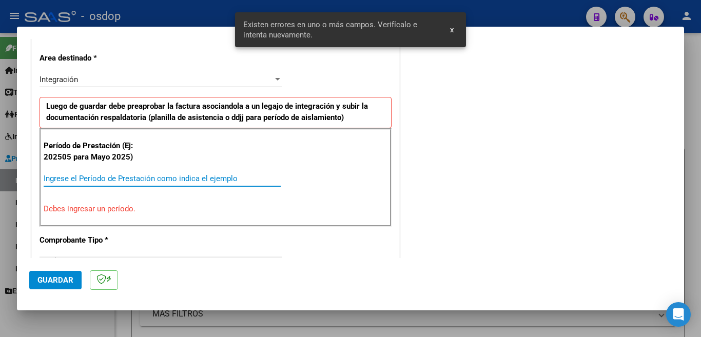
click at [146, 178] on input "Ingrese el Período de Prestación como indica el ejemplo" at bounding box center [162, 178] width 237 height 9
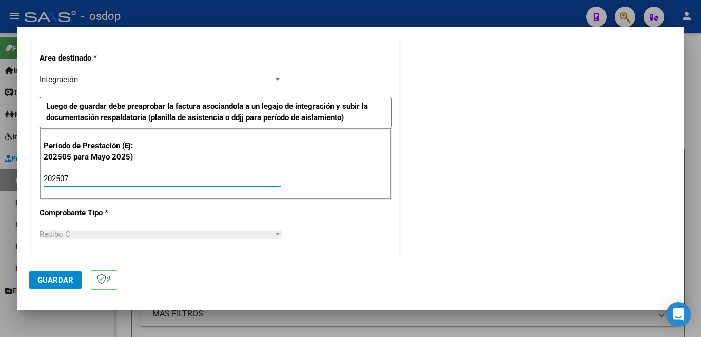
type input "202507"
click at [77, 282] on button "Guardar" at bounding box center [55, 280] width 52 height 18
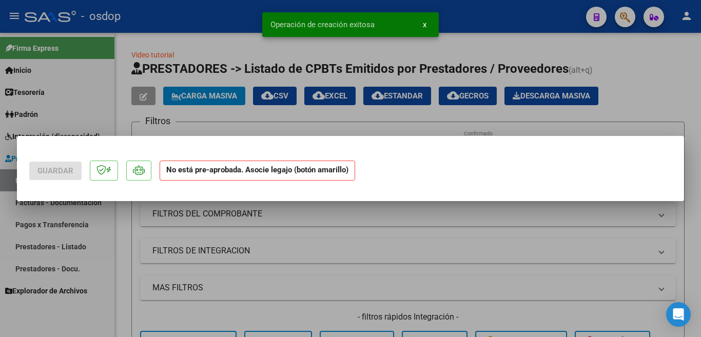
scroll to position [0, 0]
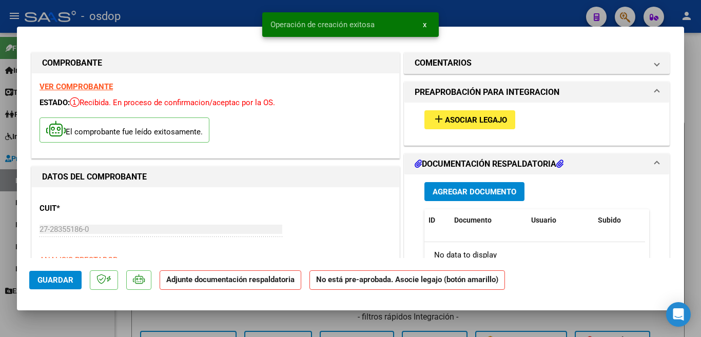
click at [441, 127] on button "add Asociar Legajo" at bounding box center [469, 119] width 91 height 19
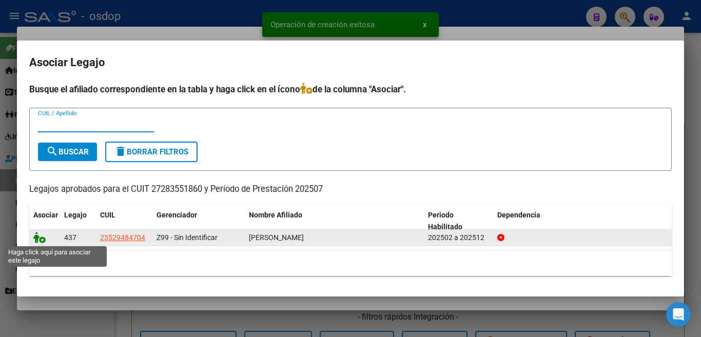
click at [40, 239] on icon at bounding box center [39, 237] width 12 height 11
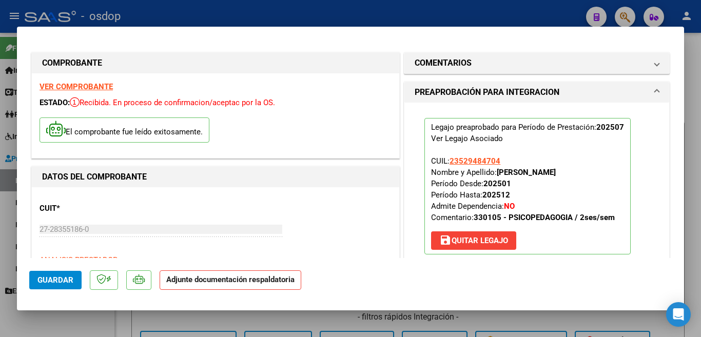
scroll to position [103, 0]
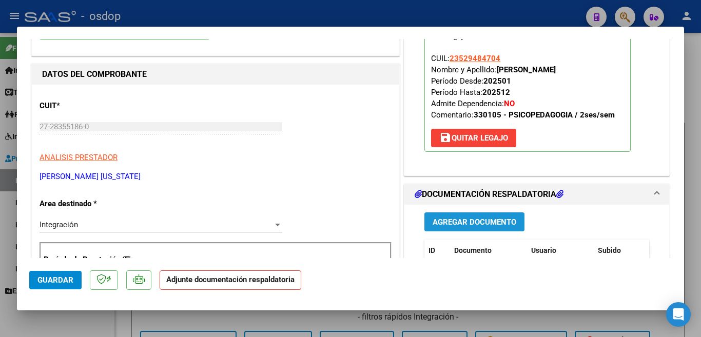
click at [486, 228] on button "Agregar Documento" at bounding box center [474, 221] width 100 height 19
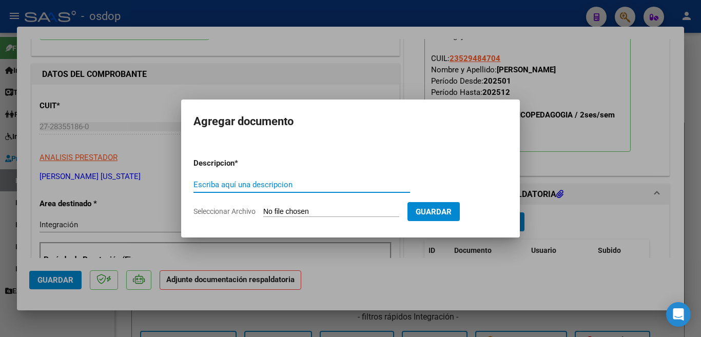
click at [264, 182] on input "Escriba aquí una descripcion" at bounding box center [301, 184] width 217 height 9
type input "planilla"
click at [356, 210] on input "Seleccionar Archivo" at bounding box center [331, 212] width 136 height 10
type input "C:\fakepath\[PERSON_NAME].pdf"
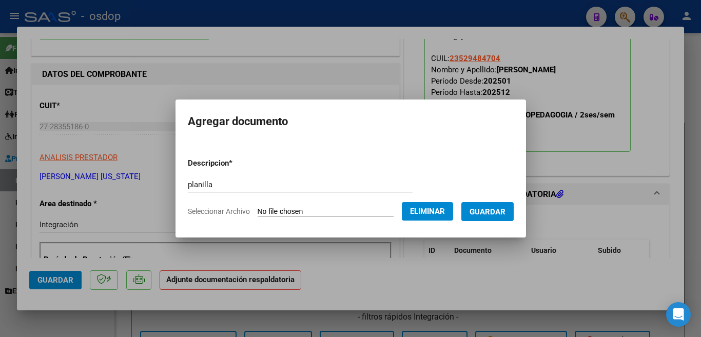
click at [504, 212] on span "Guardar" at bounding box center [487, 211] width 36 height 9
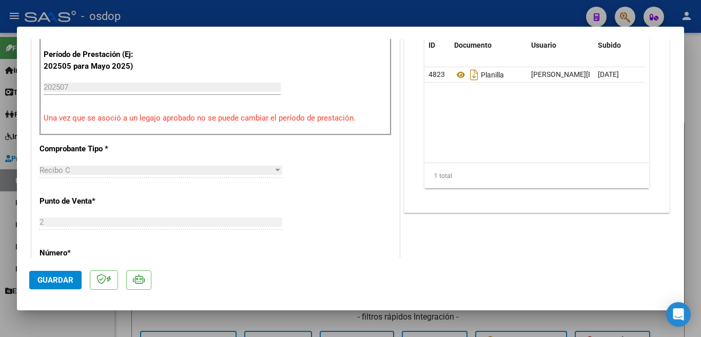
scroll to position [205, 0]
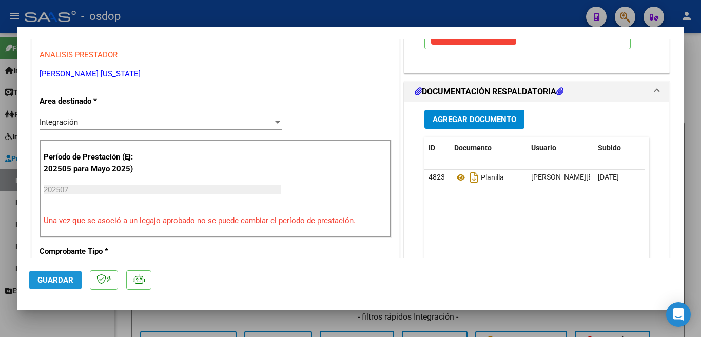
click at [59, 279] on span "Guardar" at bounding box center [55, 280] width 36 height 9
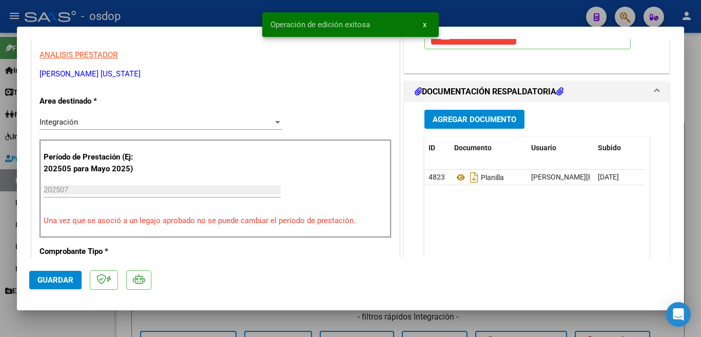
click at [0, 198] on div at bounding box center [350, 168] width 701 height 337
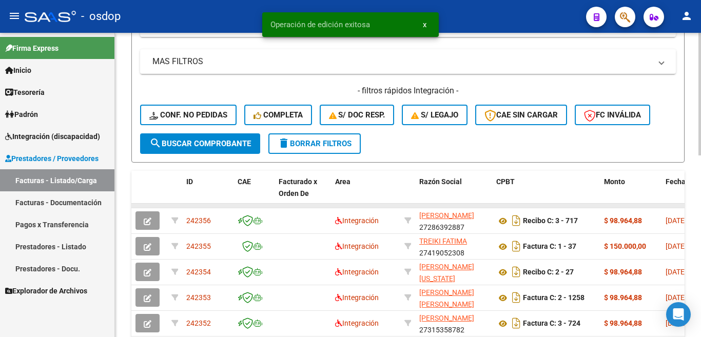
scroll to position [308, 0]
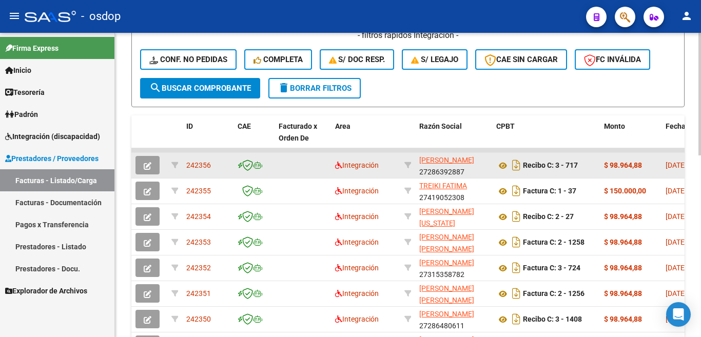
click at [619, 167] on strong "$ 98.964,88" at bounding box center [623, 165] width 38 height 8
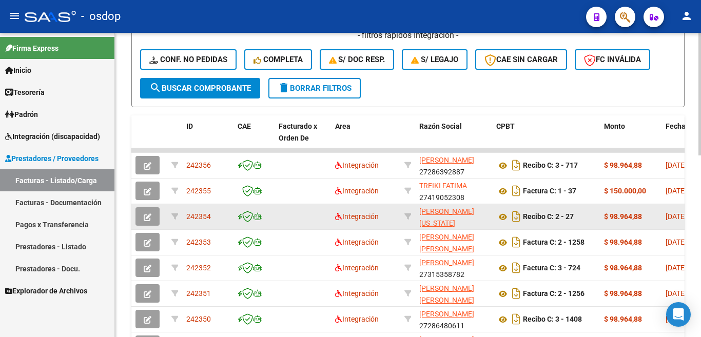
drag, startPoint x: 187, startPoint y: 218, endPoint x: 211, endPoint y: 216, distance: 24.2
click at [211, 216] on div "242354" at bounding box center [207, 217] width 43 height 12
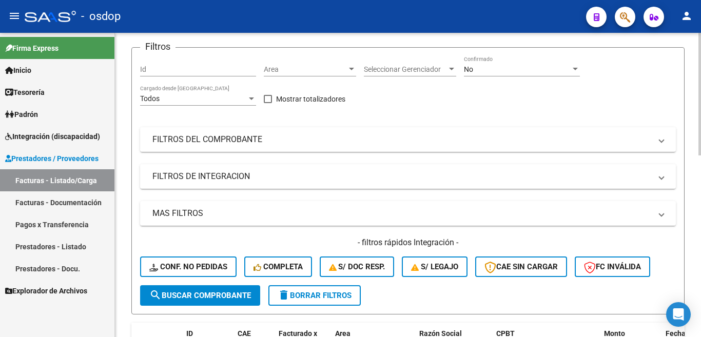
scroll to position [0, 0]
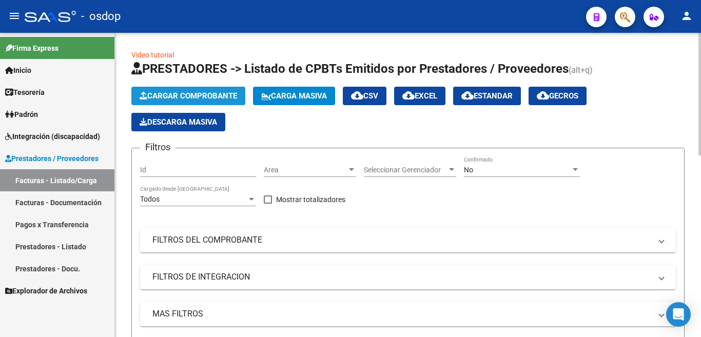
click at [182, 98] on span "Cargar Comprobante" at bounding box center [188, 95] width 97 height 9
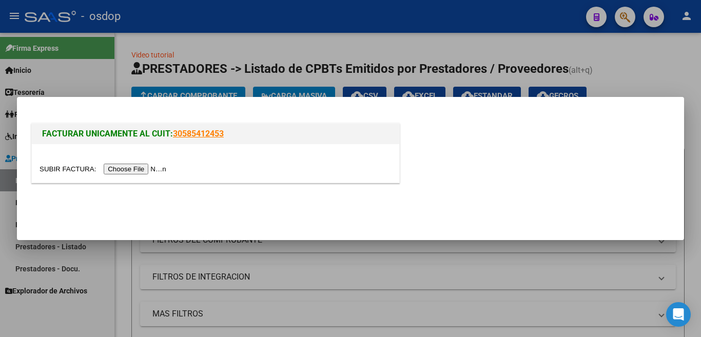
click at [145, 167] on input "file" at bounding box center [105, 169] width 130 height 11
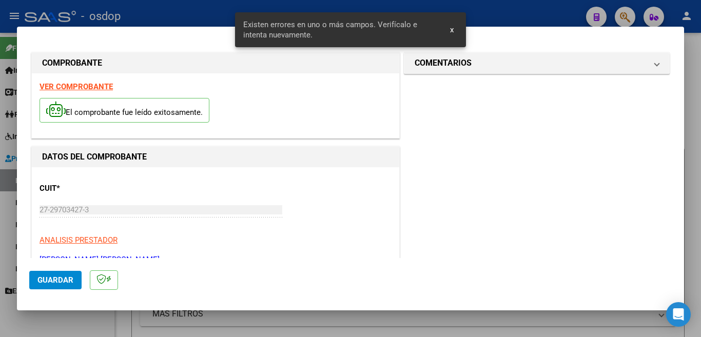
scroll to position [248, 0]
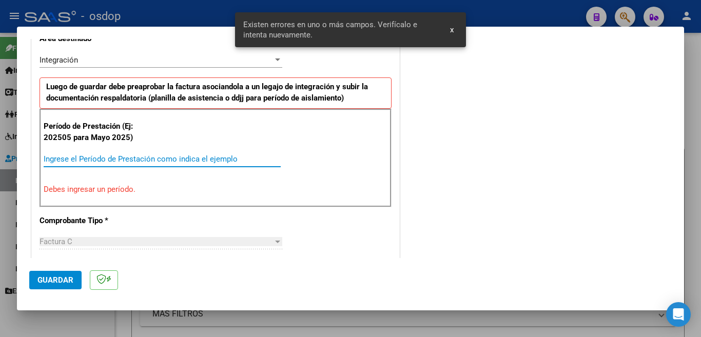
click at [144, 158] on input "Ingrese el Período de Prestación como indica el ejemplo" at bounding box center [162, 158] width 237 height 9
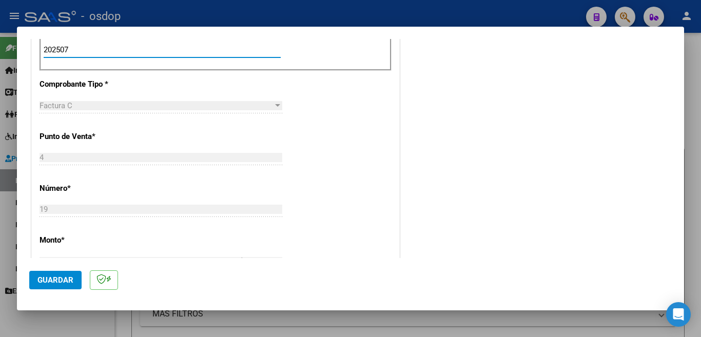
scroll to position [402, 0]
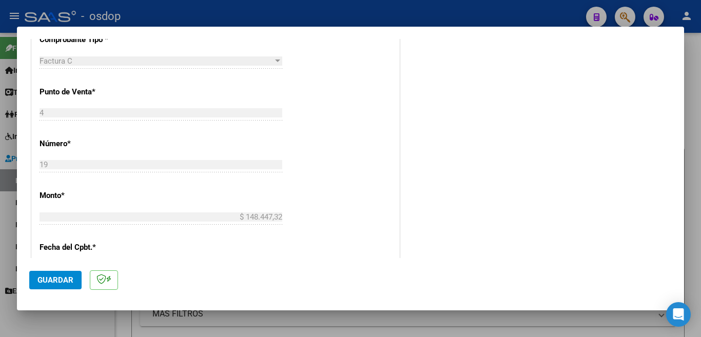
type input "202507"
click at [66, 277] on span "Guardar" at bounding box center [55, 280] width 36 height 9
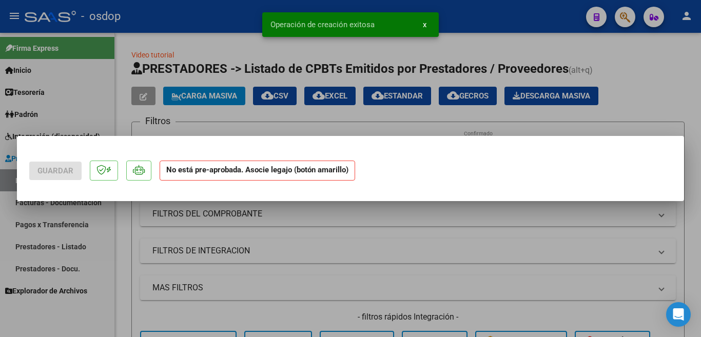
scroll to position [0, 0]
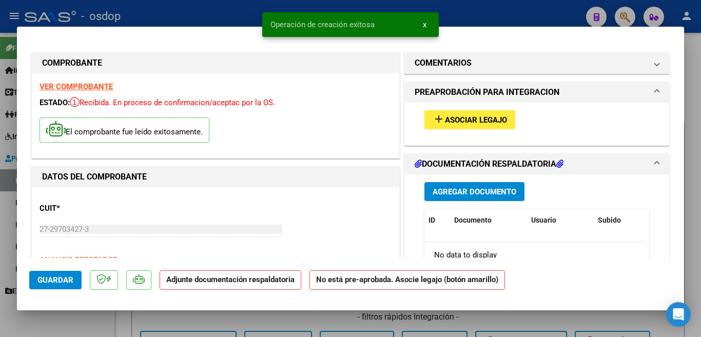
click at [447, 108] on div "add Asociar Legajo" at bounding box center [537, 120] width 240 height 34
click at [447, 116] on span "Asociar Legajo" at bounding box center [476, 119] width 62 height 9
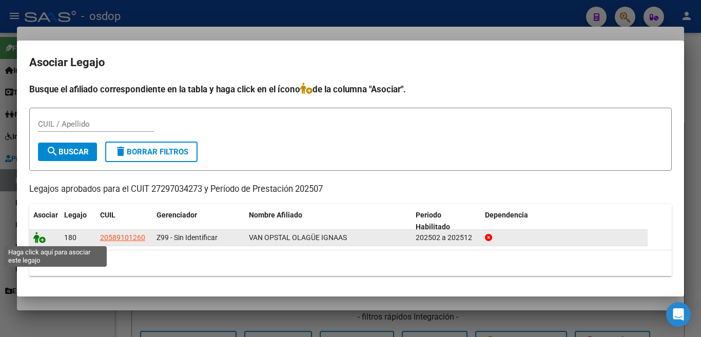
click at [33, 236] on icon at bounding box center [39, 237] width 12 height 11
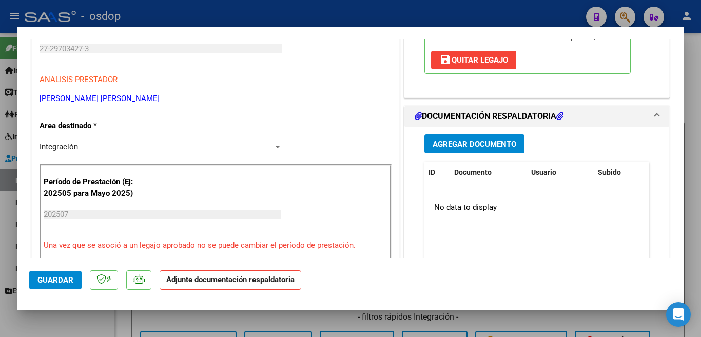
scroll to position [205, 0]
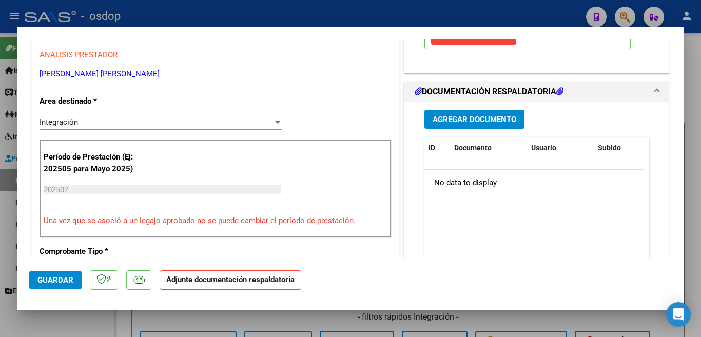
click at [456, 117] on span "Agregar Documento" at bounding box center [475, 119] width 84 height 9
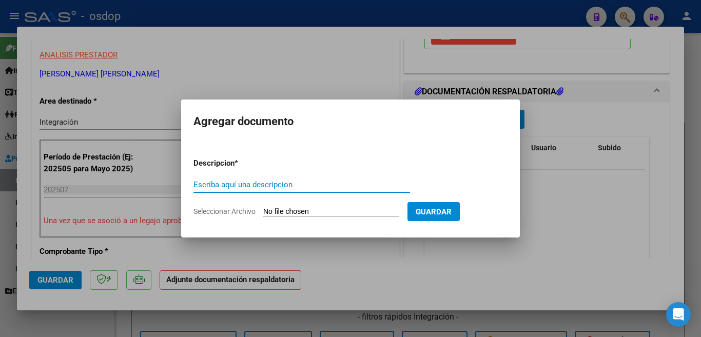
click at [290, 185] on input "Escriba aquí una descripcion" at bounding box center [301, 184] width 217 height 9
type input "planilla"
click at [294, 208] on input "Seleccionar Archivo" at bounding box center [331, 212] width 136 height 10
type input "C:\fakepath\ignaasjulio.pdf"
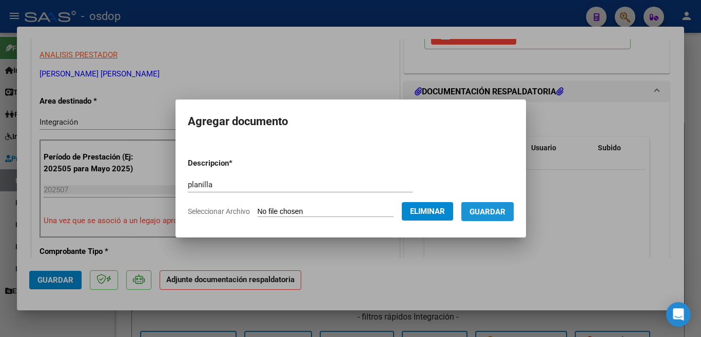
click at [483, 213] on span "Guardar" at bounding box center [487, 211] width 36 height 9
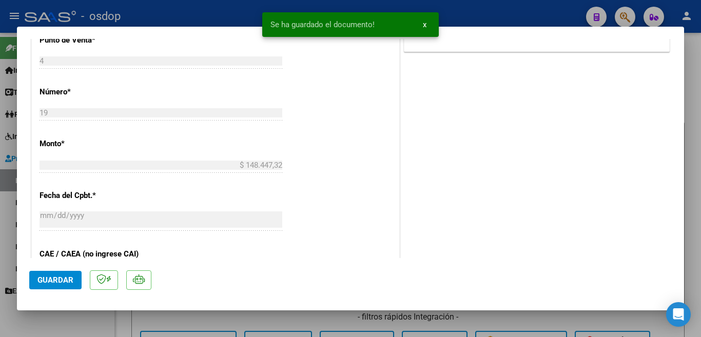
scroll to position [564, 0]
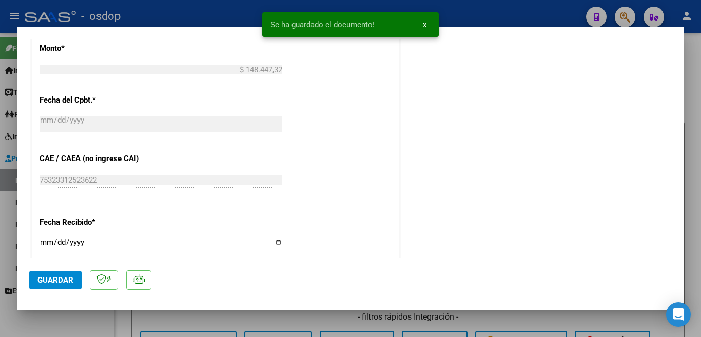
click at [62, 281] on span "Guardar" at bounding box center [55, 280] width 36 height 9
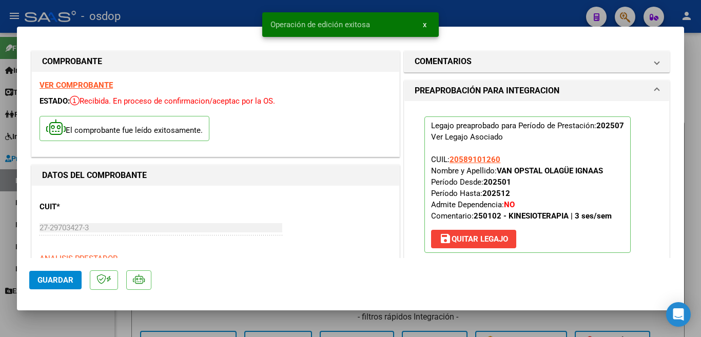
scroll to position [0, 0]
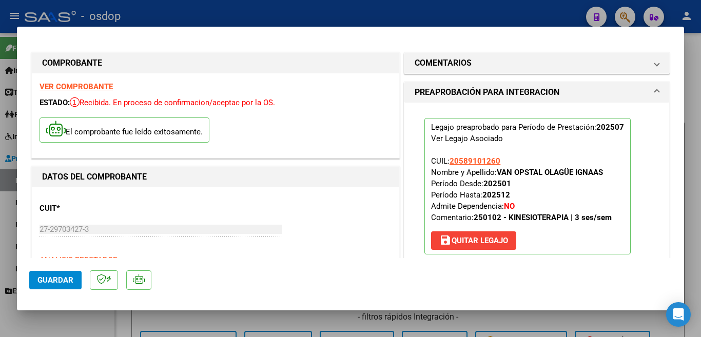
click at [61, 277] on span "Guardar" at bounding box center [55, 280] width 36 height 9
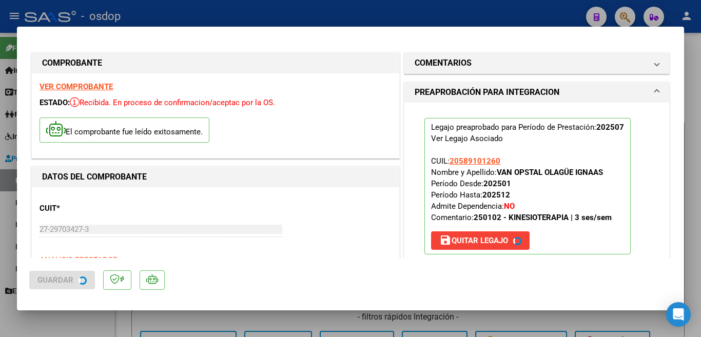
click at [0, 206] on div at bounding box center [350, 168] width 701 height 337
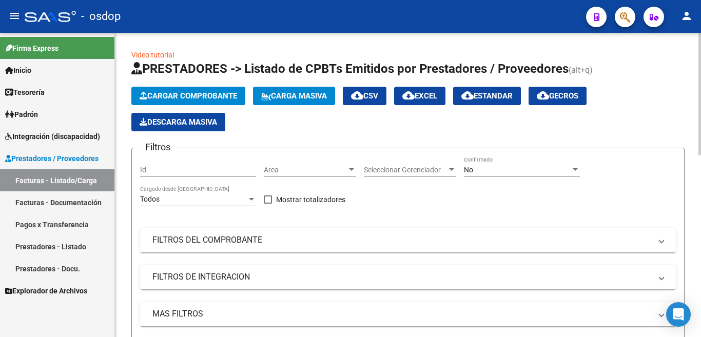
click at [183, 96] on span "Cargar Comprobante" at bounding box center [188, 95] width 97 height 9
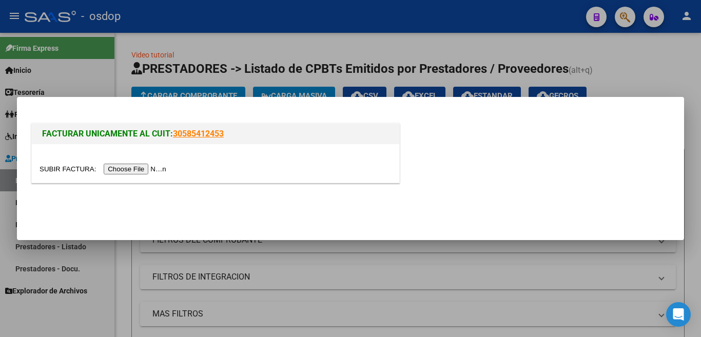
click at [153, 168] on input "file" at bounding box center [105, 169] width 130 height 11
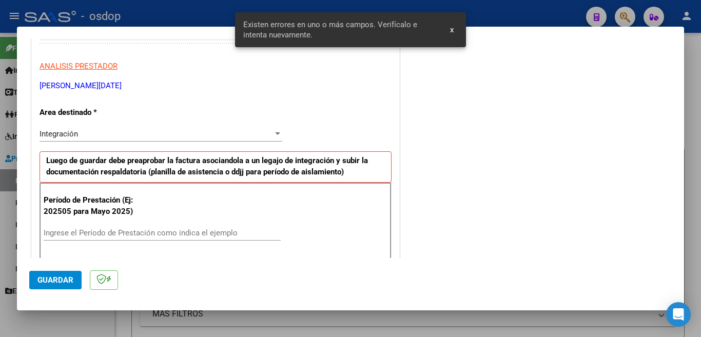
scroll to position [228, 0]
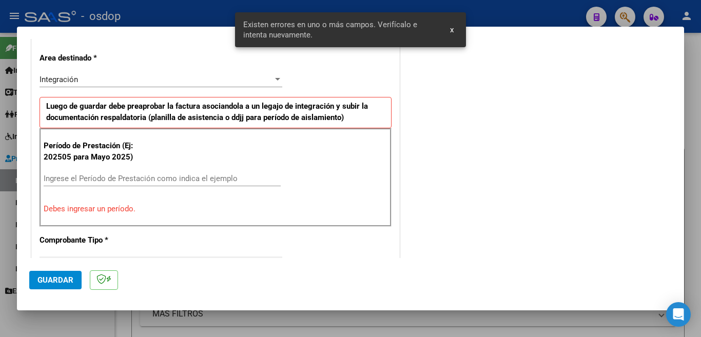
click at [237, 175] on input "Ingrese el Período de Prestación como indica el ejemplo" at bounding box center [162, 178] width 237 height 9
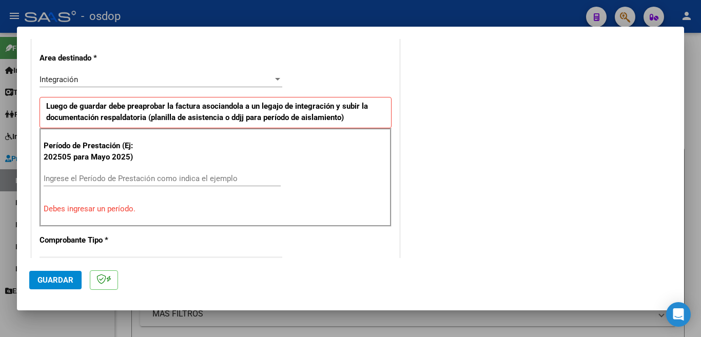
click at [228, 169] on div "Período de Prestación (Ej: 202505 para [DATE]) Ingrese el Período de Prestación…" at bounding box center [216, 177] width 352 height 99
click at [225, 178] on input "Ingrese el Período de Prestación como indica el ejemplo" at bounding box center [162, 178] width 237 height 9
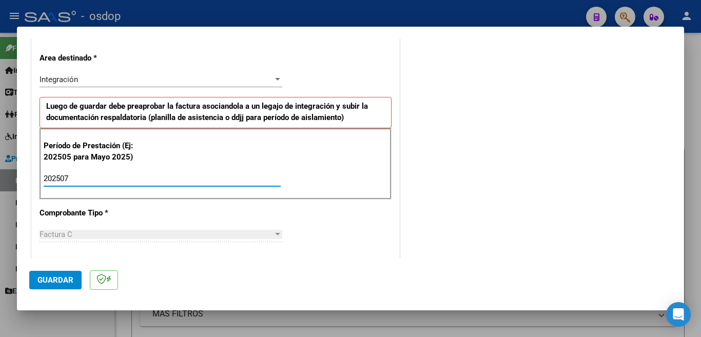
scroll to position [536, 0]
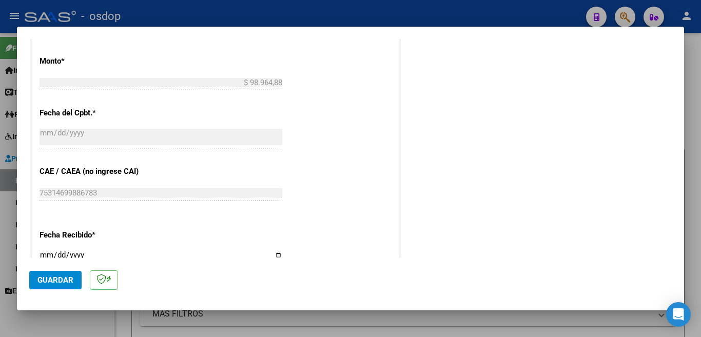
type input "202507"
click at [65, 278] on span "Guardar" at bounding box center [55, 280] width 36 height 9
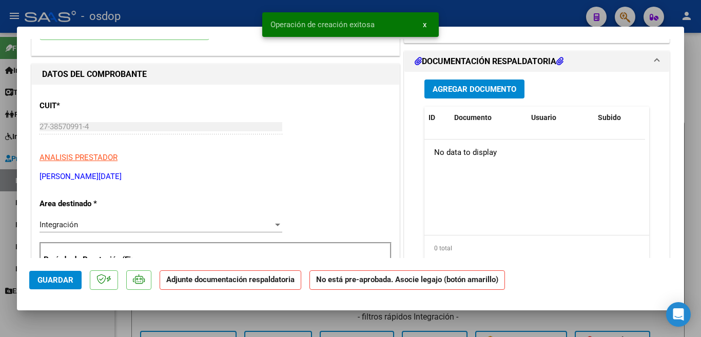
scroll to position [0, 0]
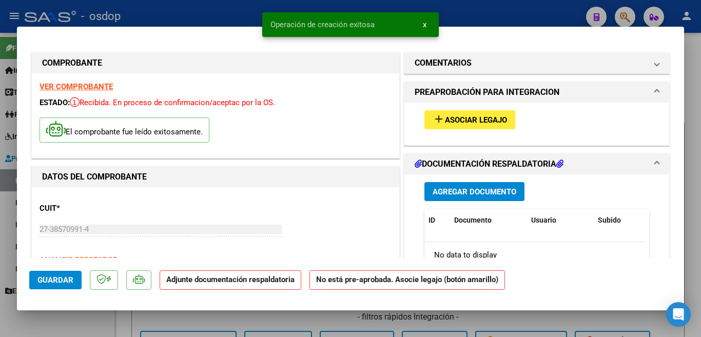
click at [461, 117] on span "Asociar Legajo" at bounding box center [476, 119] width 62 height 9
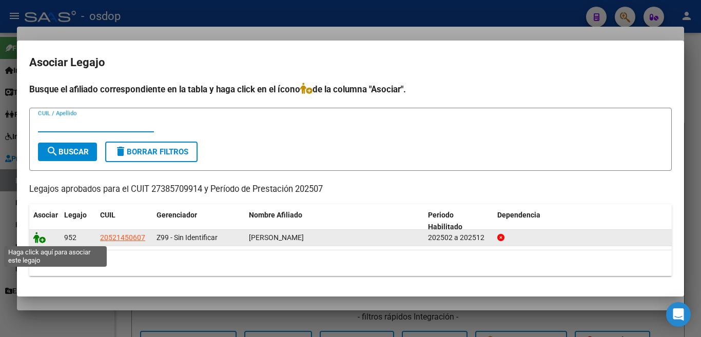
click at [37, 240] on icon at bounding box center [39, 237] width 12 height 11
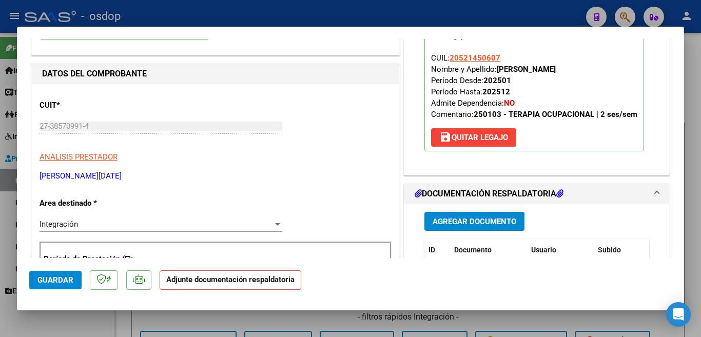
scroll to position [257, 0]
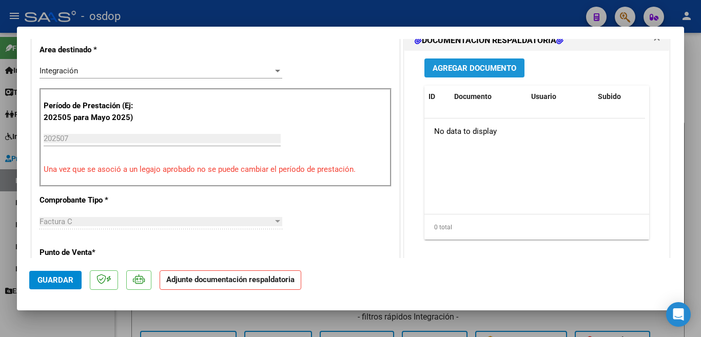
click at [469, 73] on span "Agregar Documento" at bounding box center [475, 68] width 84 height 9
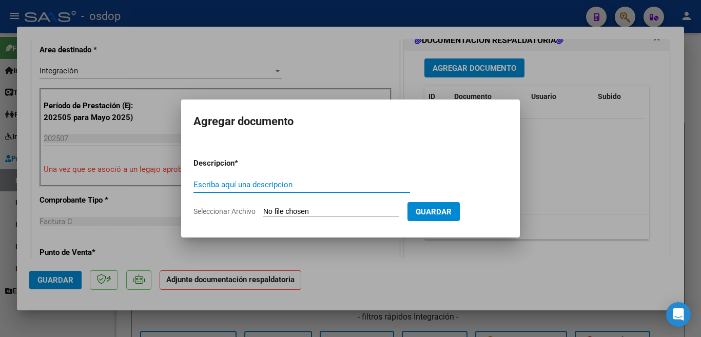
click at [263, 188] on input "Escriba aquí una descripcion" at bounding box center [301, 184] width 217 height 9
type input "planill"
click at [323, 220] on form "Descripcion * planill Escriba aquí una descripcion Seleccionar Archivo Guardar" at bounding box center [350, 187] width 314 height 75
click at [316, 211] on input "Seleccionar Archivo" at bounding box center [331, 212] width 136 height 10
type input "C:\fakepath\[PERSON_NAME].pdf"
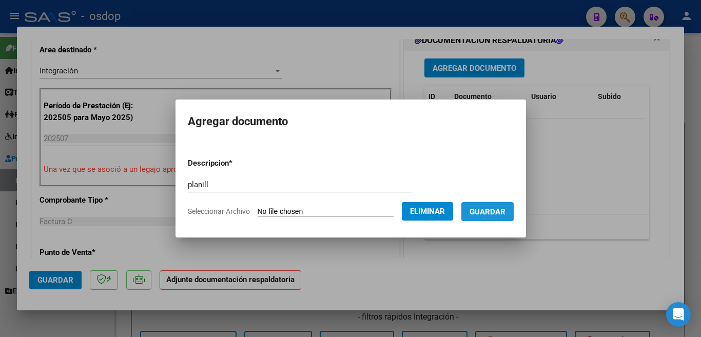
click at [487, 212] on span "Guardar" at bounding box center [487, 211] width 36 height 9
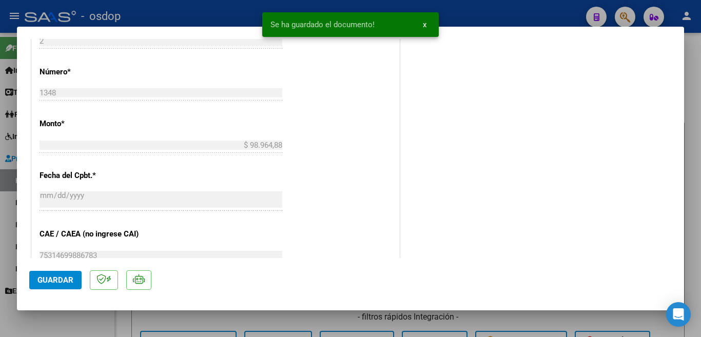
scroll to position [513, 0]
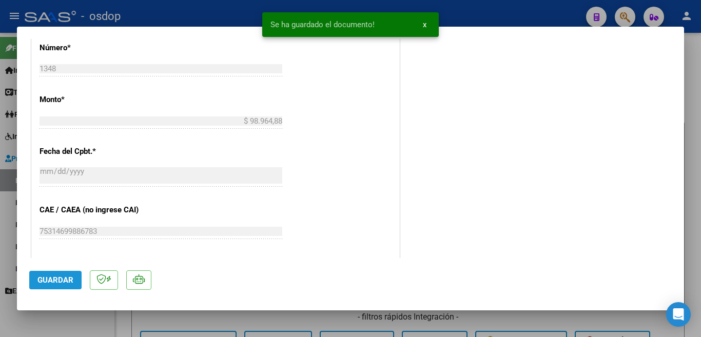
click at [50, 277] on span "Guardar" at bounding box center [55, 280] width 36 height 9
click at [0, 194] on div at bounding box center [350, 168] width 701 height 337
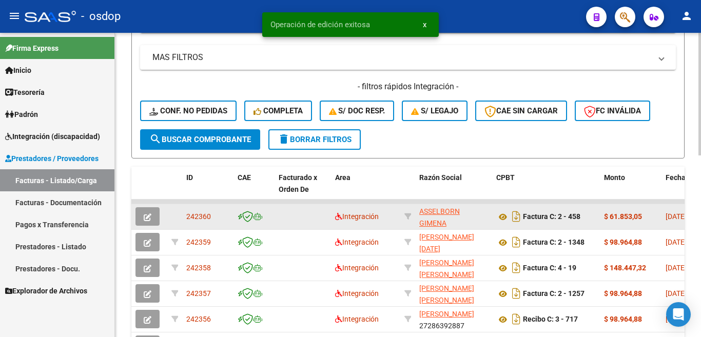
scroll to position [308, 0]
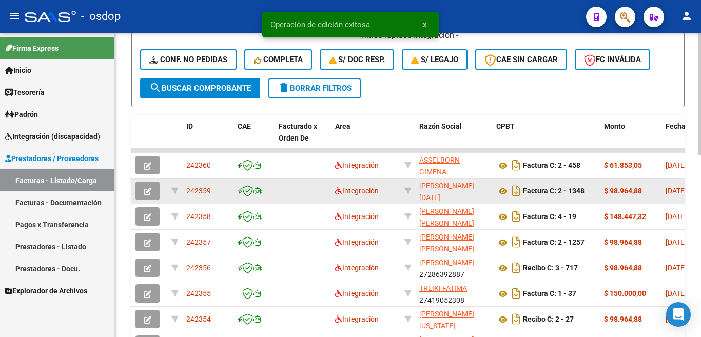
click at [201, 193] on span "242359" at bounding box center [198, 191] width 25 height 8
copy span "242359"
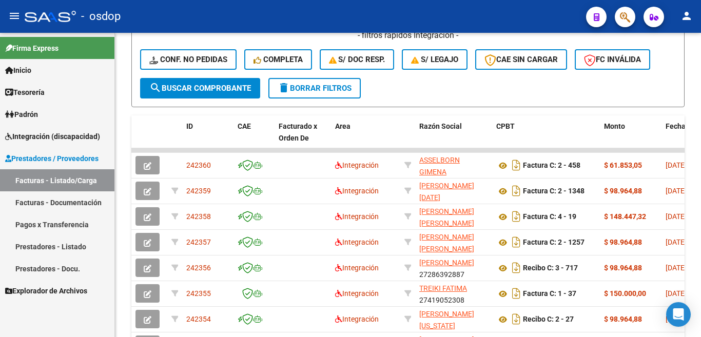
scroll to position [359, 0]
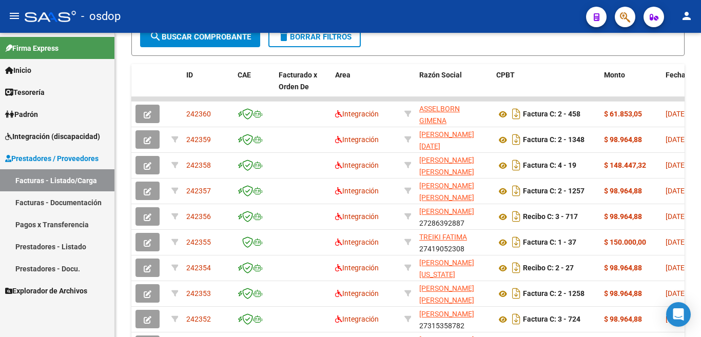
click at [72, 246] on link "Prestadores - Listado" at bounding box center [57, 247] width 114 height 22
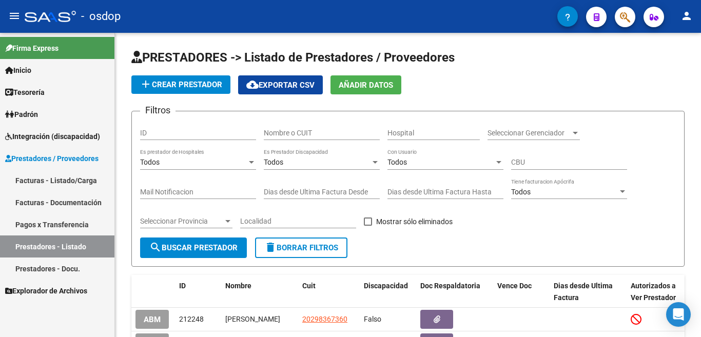
click at [87, 200] on link "Facturas - Documentación" at bounding box center [57, 202] width 114 height 22
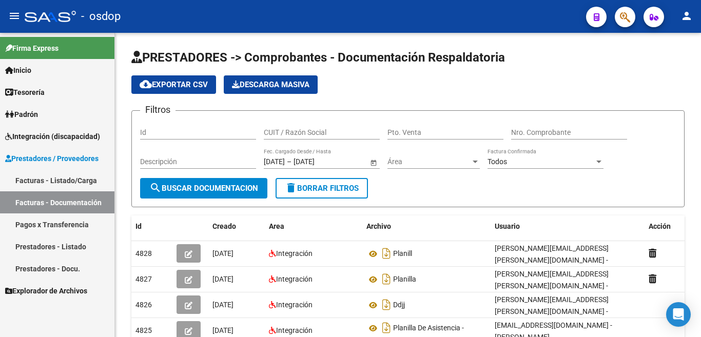
click at [79, 182] on link "Facturas - Listado/Carga" at bounding box center [57, 180] width 114 height 22
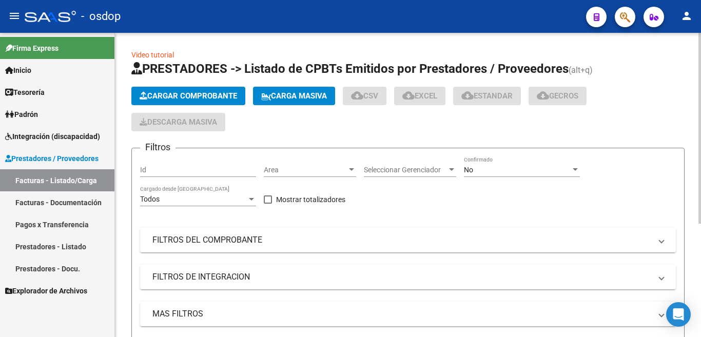
click at [175, 166] on input "Id" at bounding box center [198, 170] width 116 height 9
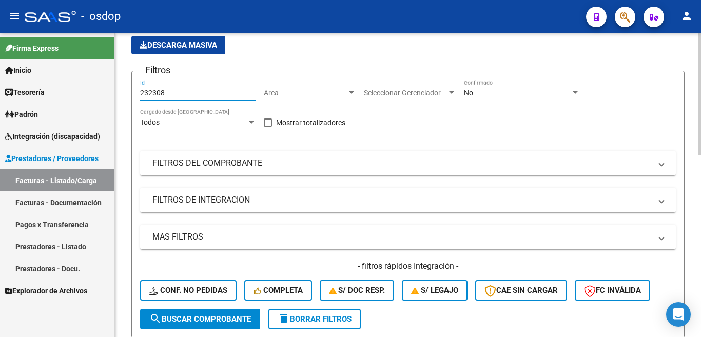
scroll to position [103, 0]
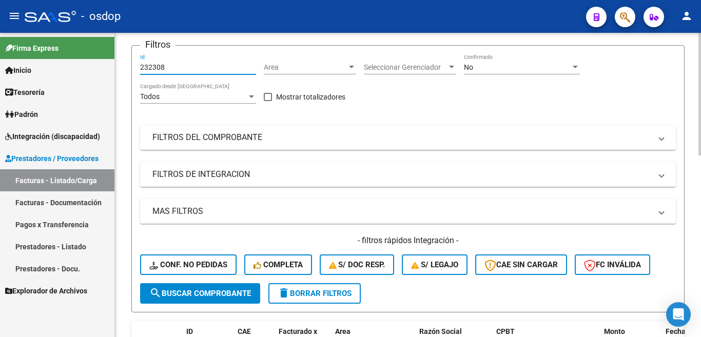
click at [200, 290] on span "search Buscar Comprobante" at bounding box center [200, 293] width 102 height 9
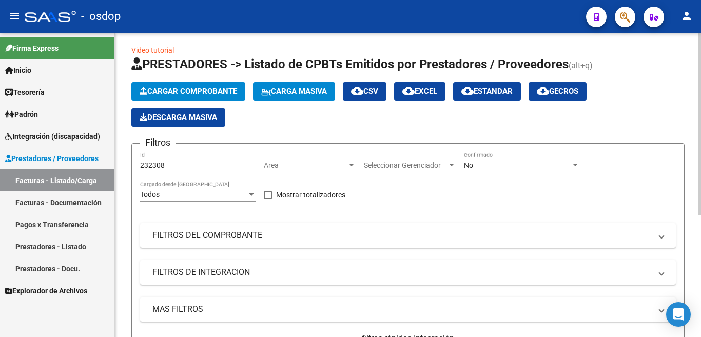
scroll to position [0, 0]
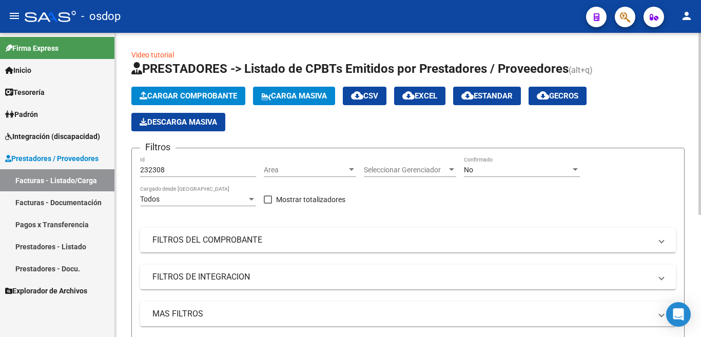
click at [152, 168] on input "232308" at bounding box center [198, 170] width 116 height 9
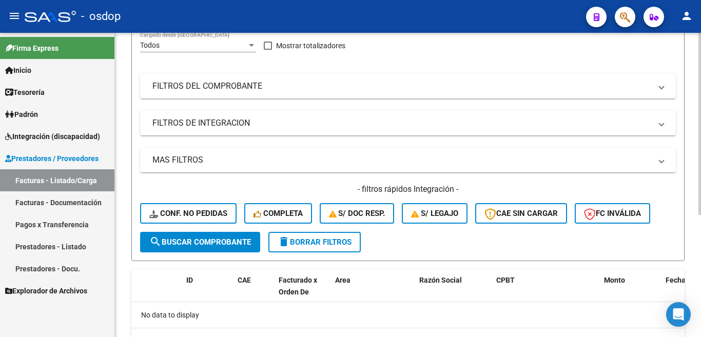
type input "239308"
click at [213, 237] on button "search Buscar Comprobante" at bounding box center [200, 242] width 120 height 21
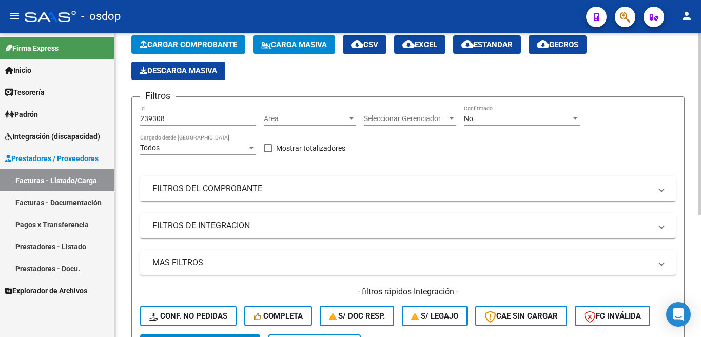
click at [172, 101] on h3 "Filtros" at bounding box center [157, 96] width 35 height 14
click at [162, 111] on div "239308 Id" at bounding box center [198, 115] width 116 height 21
click at [161, 113] on div "239308 Id" at bounding box center [198, 115] width 116 height 21
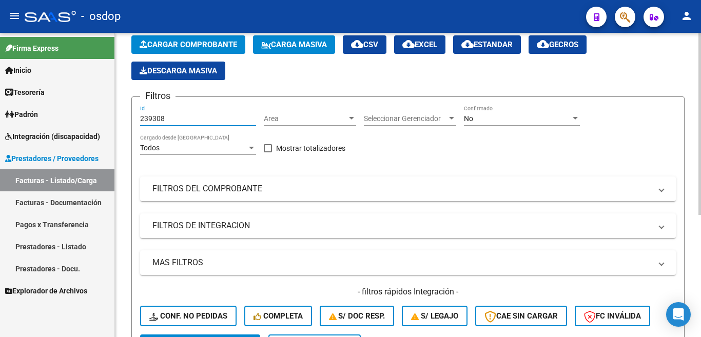
click at [161, 113] on div "239308 Id" at bounding box center [198, 115] width 116 height 21
click at [160, 114] on input "239308" at bounding box center [198, 118] width 116 height 9
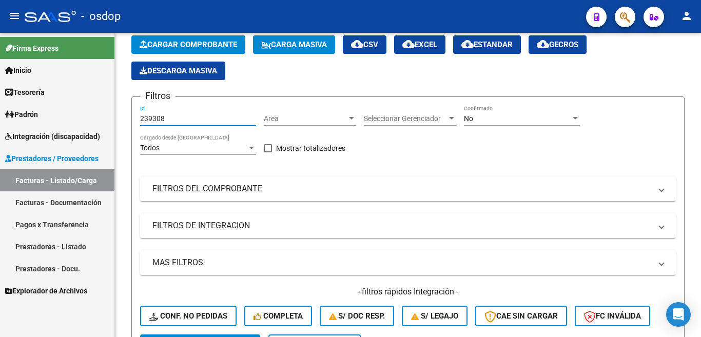
click at [76, 203] on link "Facturas - Documentación" at bounding box center [57, 202] width 114 height 22
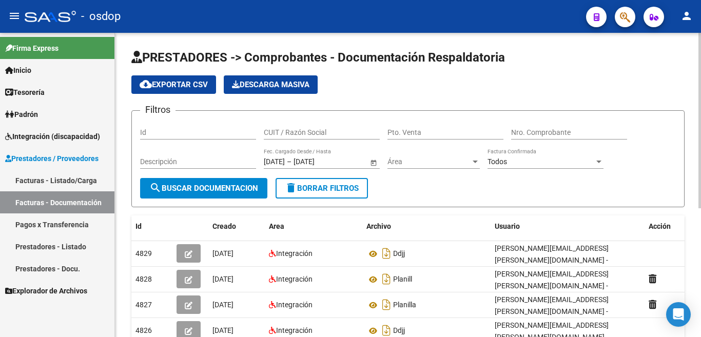
click at [160, 130] on input "Id" at bounding box center [198, 132] width 116 height 9
paste input "239308"
type input "239308"
click at [200, 189] on span "search Buscar Documentacion" at bounding box center [203, 188] width 109 height 9
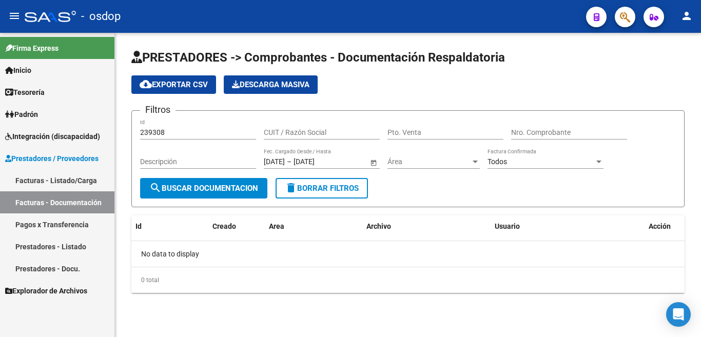
click at [82, 239] on link "Prestadores - Listado" at bounding box center [57, 247] width 114 height 22
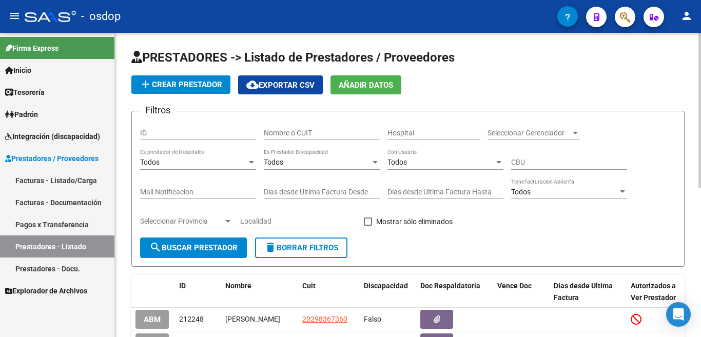
click at [179, 135] on input "ID" at bounding box center [198, 133] width 116 height 9
paste input "239308"
type input "239308"
click at [190, 250] on span "search Buscar Prestador" at bounding box center [193, 247] width 88 height 9
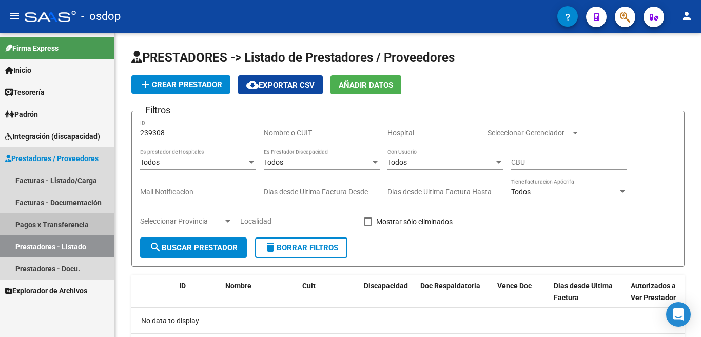
click at [65, 224] on link "Pagos x Transferencia" at bounding box center [57, 224] width 114 height 22
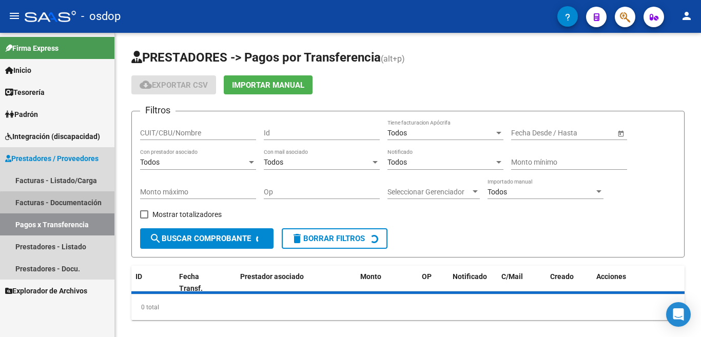
click at [67, 204] on link "Facturas - Documentación" at bounding box center [57, 202] width 114 height 22
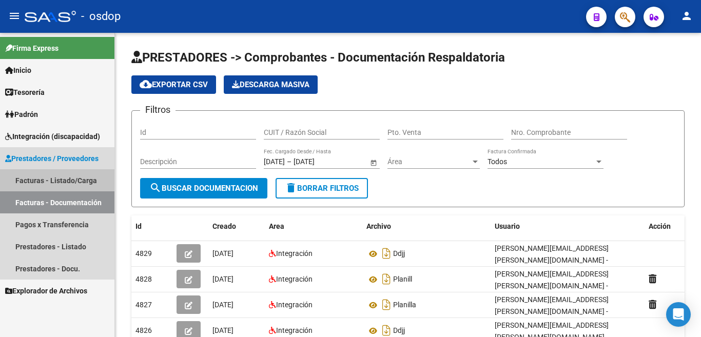
click at [79, 185] on link "Facturas - Listado/Carga" at bounding box center [57, 180] width 114 height 22
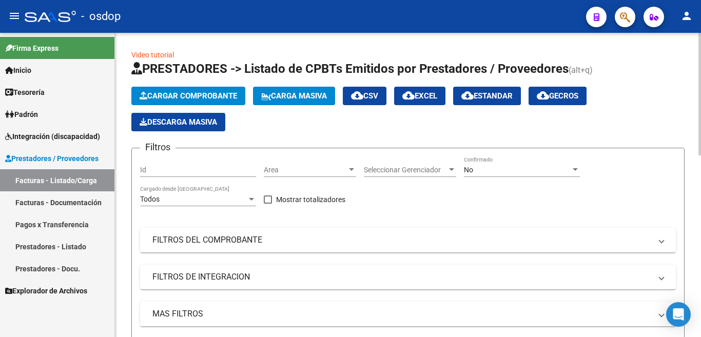
scroll to position [51, 0]
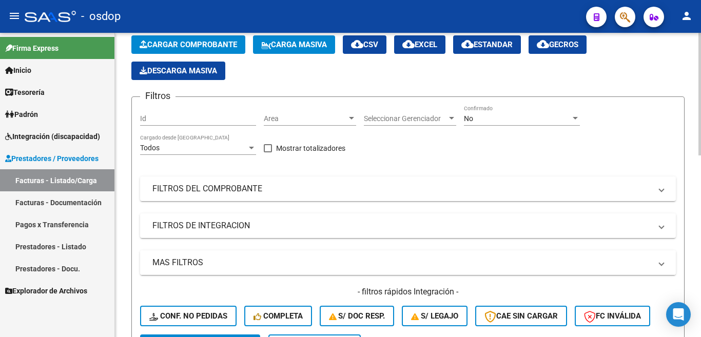
click at [200, 263] on mat-panel-title "MAS FILTROS" at bounding box center [401, 262] width 499 height 11
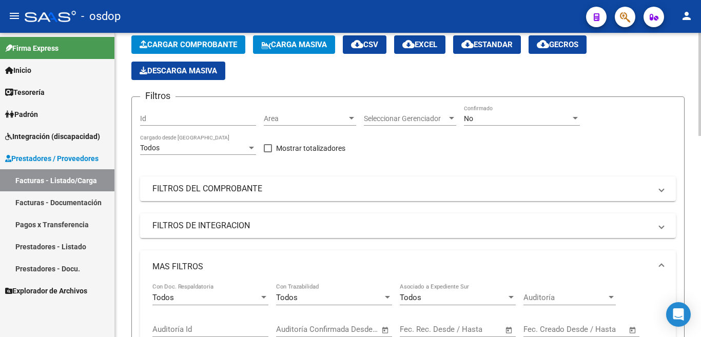
scroll to position [154, 0]
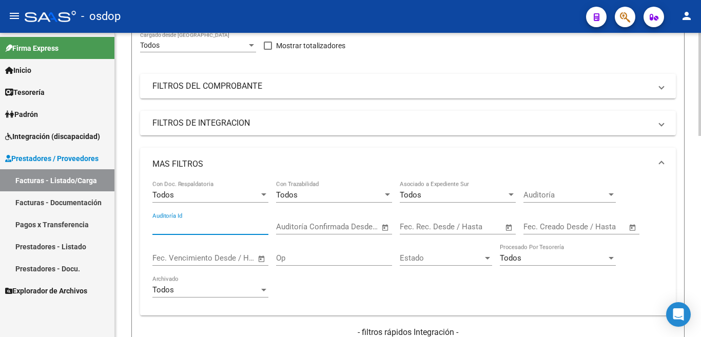
paste input "239308"
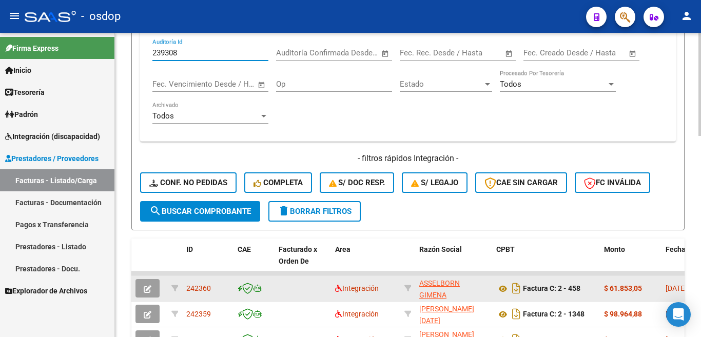
scroll to position [359, 0]
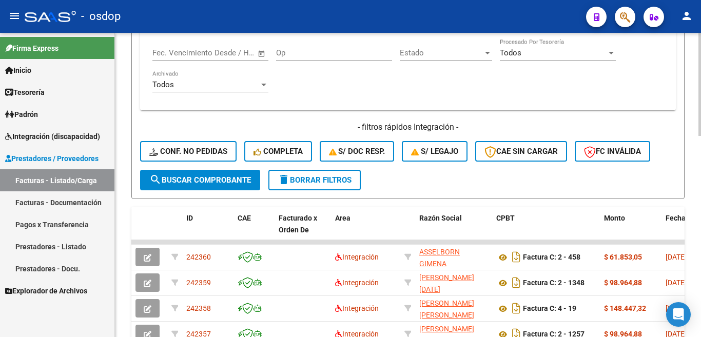
type input "239308"
click at [202, 175] on span "search Buscar Comprobante" at bounding box center [200, 179] width 102 height 9
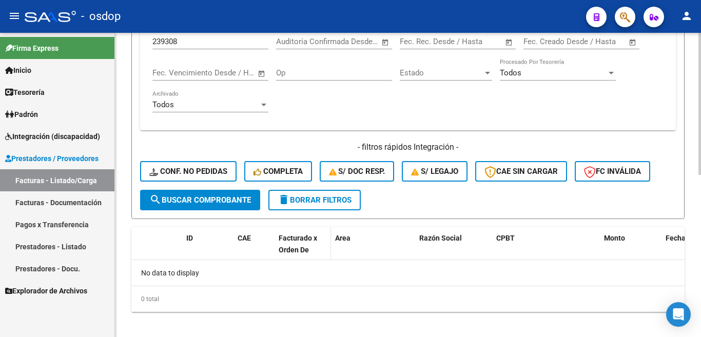
scroll to position [142, 0]
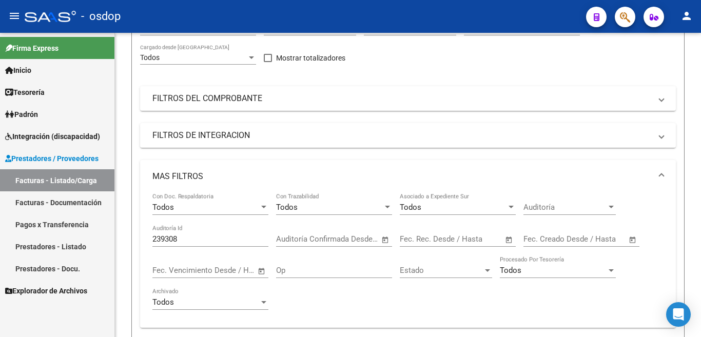
click at [80, 248] on link "Prestadores - Listado" at bounding box center [57, 247] width 114 height 22
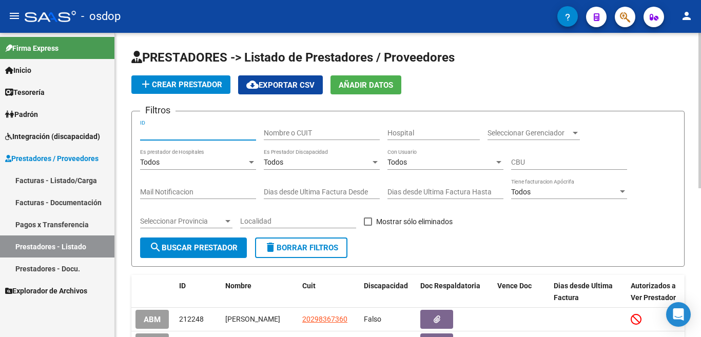
paste input "239308"
type input "239308"
click at [216, 243] on span "search Buscar Prestador" at bounding box center [193, 247] width 88 height 9
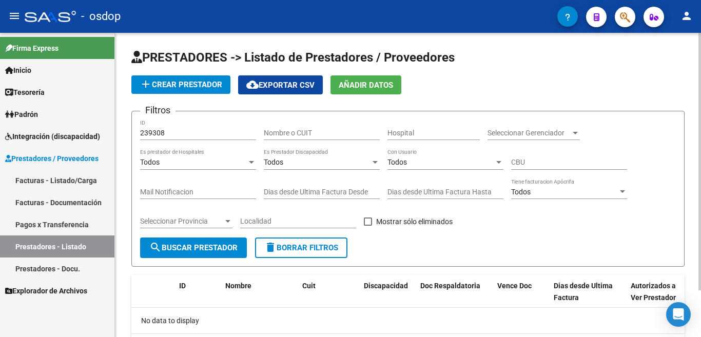
click at [155, 88] on span "add Crear Prestador" at bounding box center [181, 84] width 83 height 9
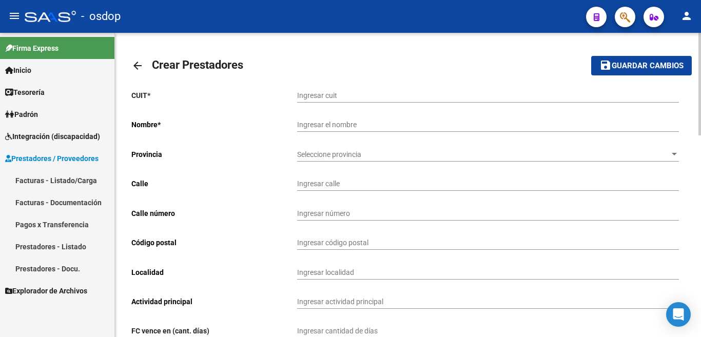
click at [87, 186] on link "Facturas - Listado/Carga" at bounding box center [57, 180] width 114 height 22
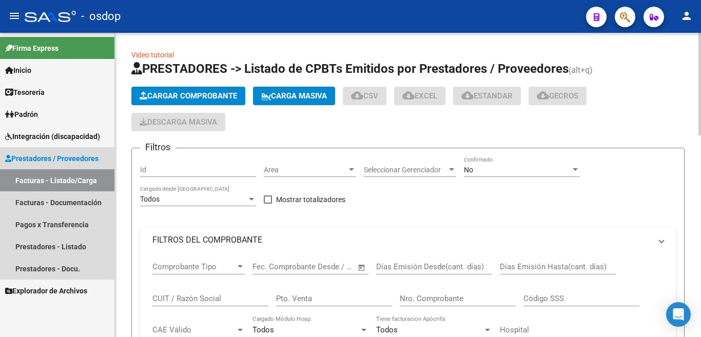
click at [69, 136] on span "Integración (discapacidad)" at bounding box center [52, 136] width 95 height 11
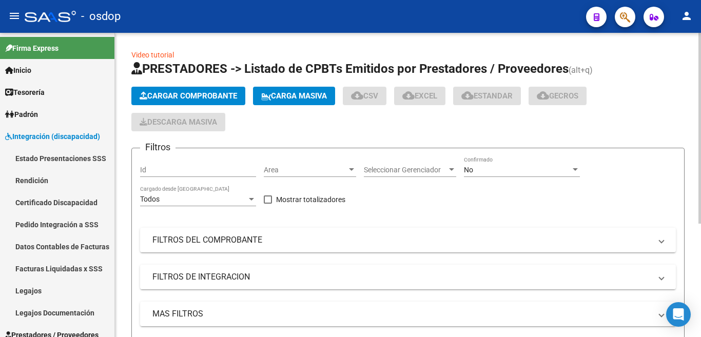
click at [177, 99] on span "Cargar Comprobante" at bounding box center [188, 95] width 97 height 9
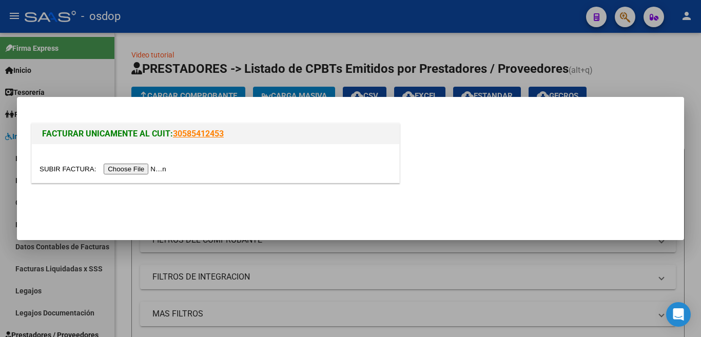
click at [133, 171] on input "file" at bounding box center [105, 169] width 130 height 11
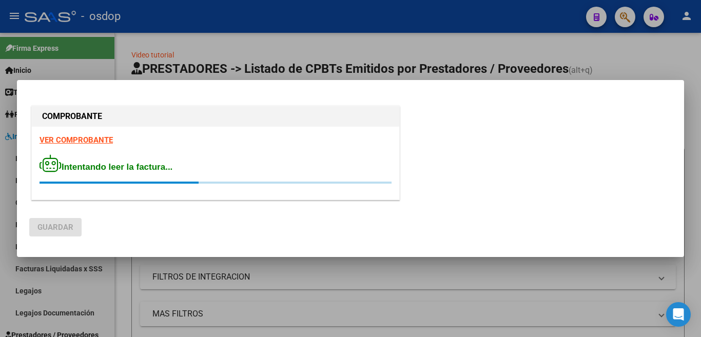
click at [96, 261] on div at bounding box center [350, 168] width 701 height 337
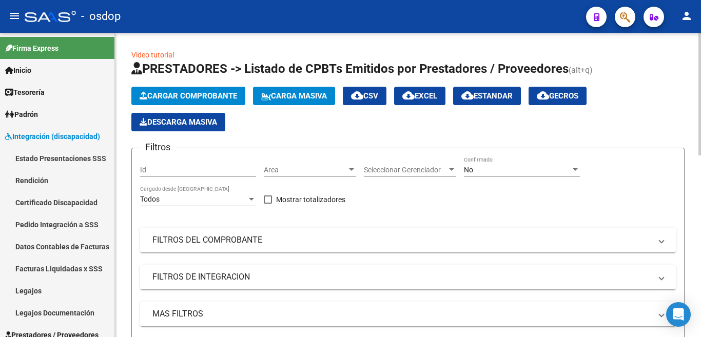
click at [183, 95] on span "Cargar Comprobante" at bounding box center [188, 95] width 97 height 9
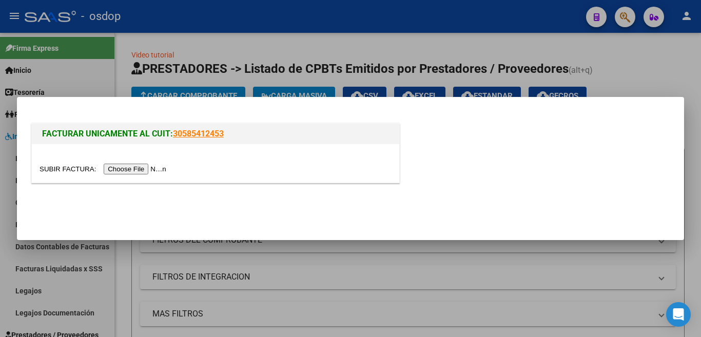
click at [153, 175] on div at bounding box center [215, 163] width 367 height 38
click at [151, 171] on input "file" at bounding box center [105, 169] width 130 height 11
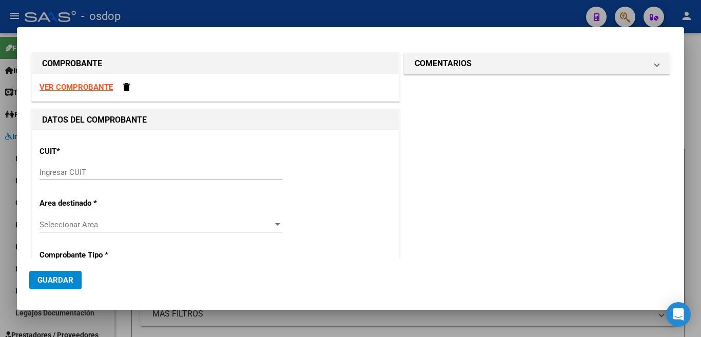
click at [0, 129] on div at bounding box center [350, 168] width 701 height 337
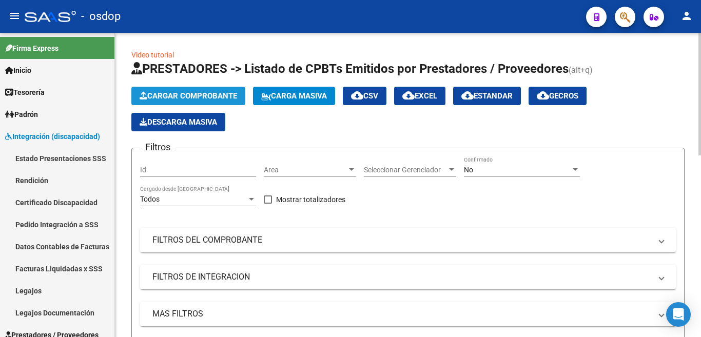
click at [201, 101] on button "Cargar Comprobante" at bounding box center [188, 96] width 114 height 18
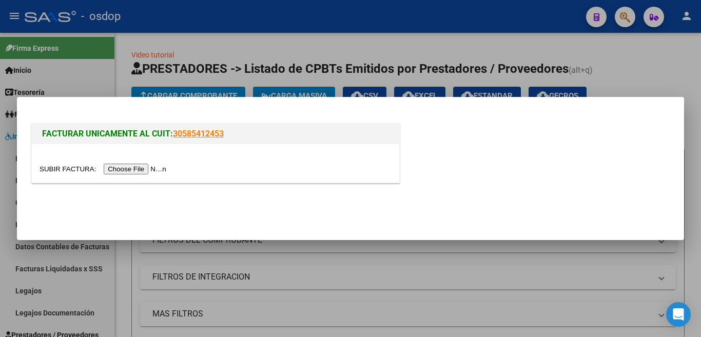
click at [152, 167] on input "file" at bounding box center [105, 169] width 130 height 11
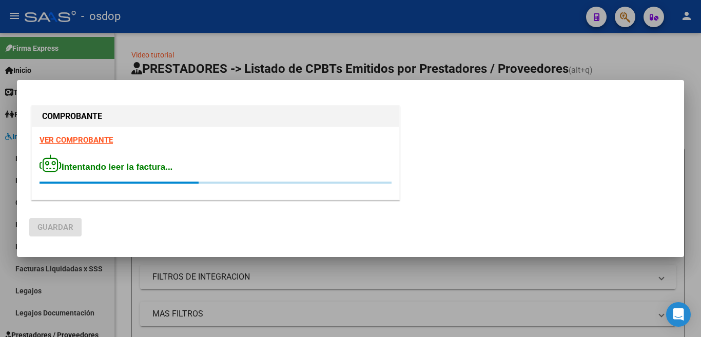
click at [0, 224] on div at bounding box center [350, 168] width 701 height 337
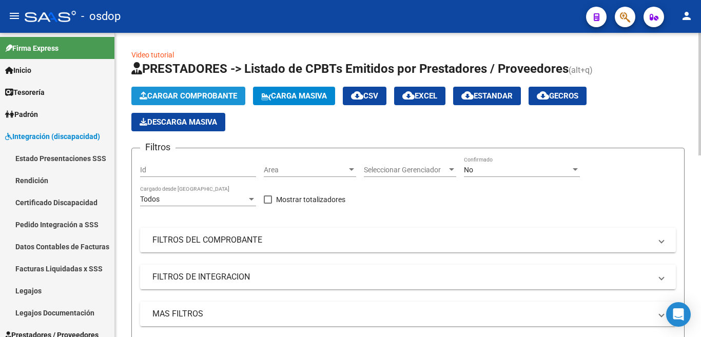
click at [182, 93] on span "Cargar Comprobante" at bounding box center [188, 95] width 97 height 9
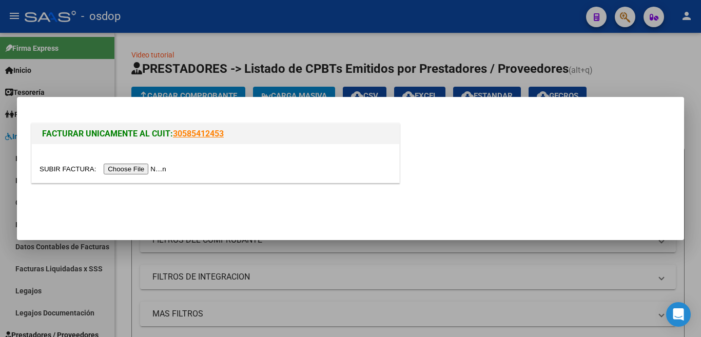
click at [141, 168] on input "file" at bounding box center [105, 169] width 130 height 11
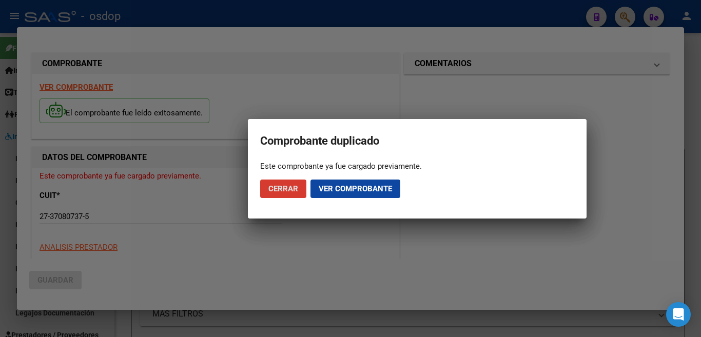
click at [277, 192] on span "Cerrar" at bounding box center [283, 188] width 30 height 9
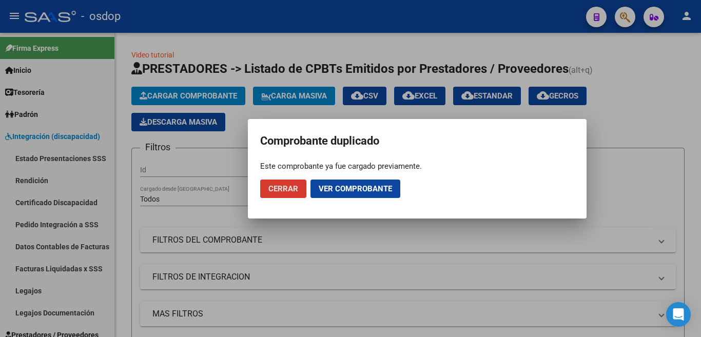
click at [0, 294] on div at bounding box center [350, 168] width 701 height 337
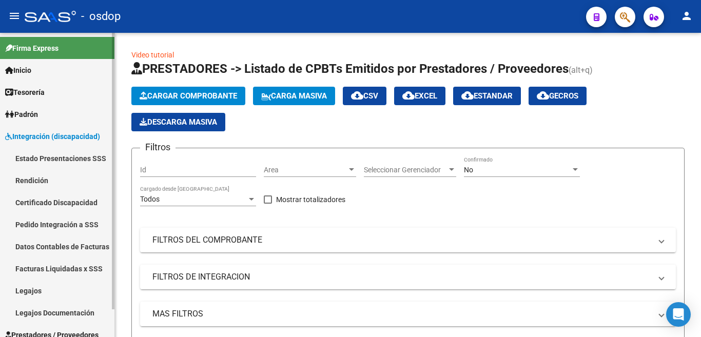
click at [62, 202] on link "Certificado Discapacidad" at bounding box center [57, 202] width 114 height 22
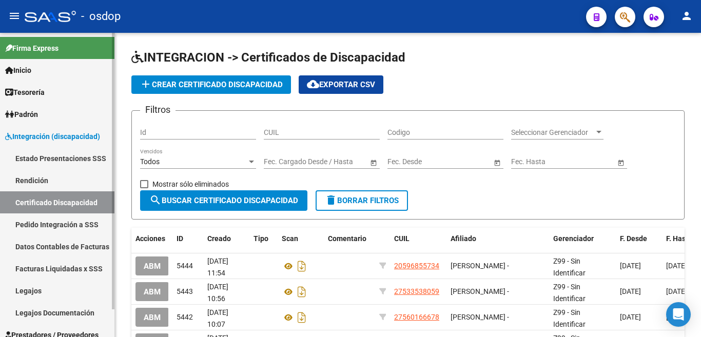
click at [67, 249] on link "Datos Contables de Facturas" at bounding box center [57, 247] width 114 height 22
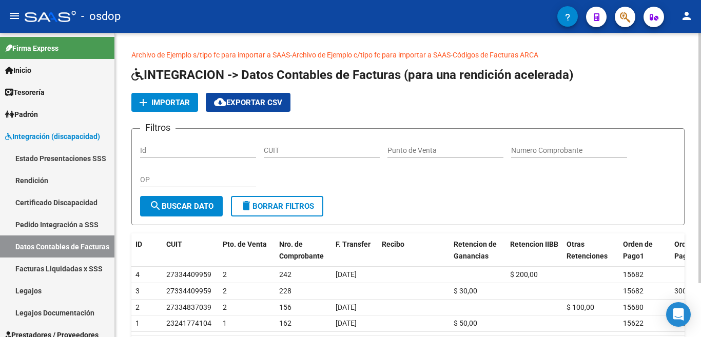
click at [296, 145] on div "CUIT" at bounding box center [322, 147] width 116 height 21
type input "2"
click at [318, 151] on input "27-37080737-5" at bounding box center [322, 150] width 116 height 9
type input "27-37080737-5"
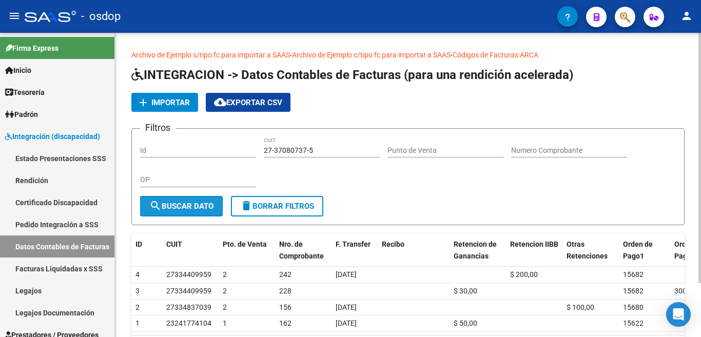
click at [217, 203] on button "search Buscar Dato" at bounding box center [181, 206] width 83 height 21
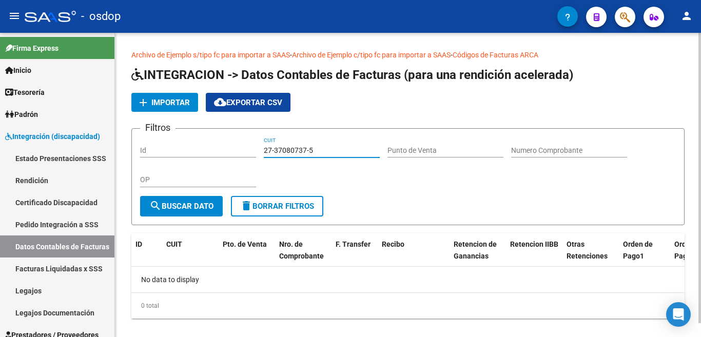
click at [301, 152] on input "27-37080737-5" at bounding box center [322, 150] width 116 height 9
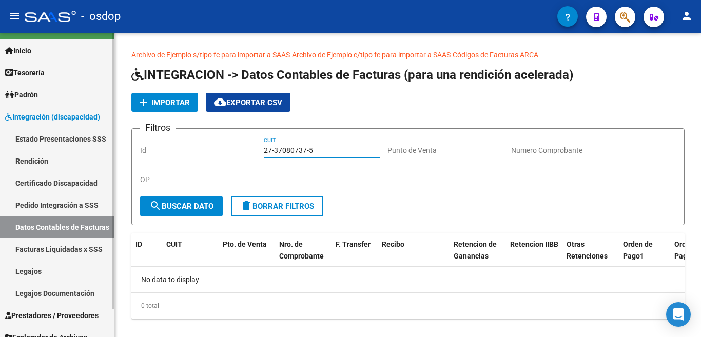
scroll to position [31, 0]
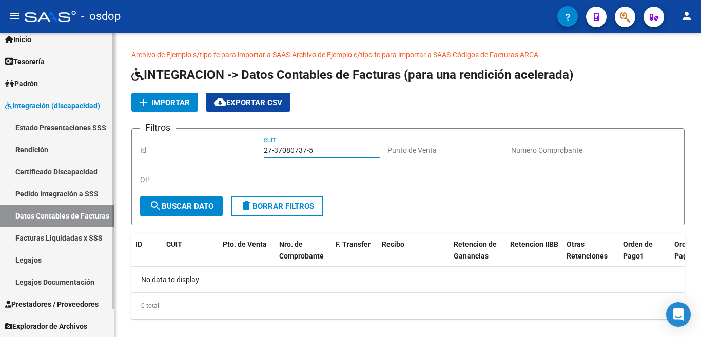
click at [74, 281] on link "Legajos Documentación" at bounding box center [57, 282] width 114 height 22
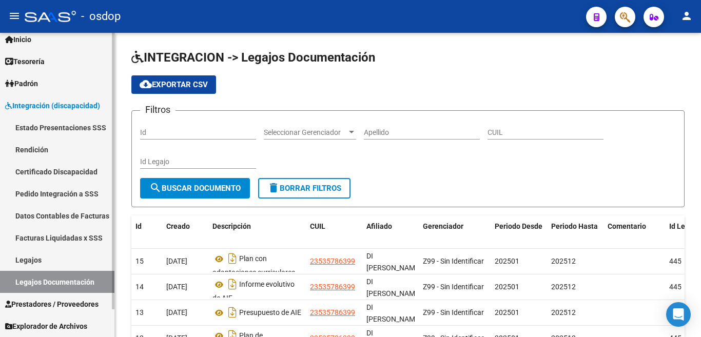
click at [73, 125] on link "Estado Presentaciones SSS" at bounding box center [57, 127] width 114 height 22
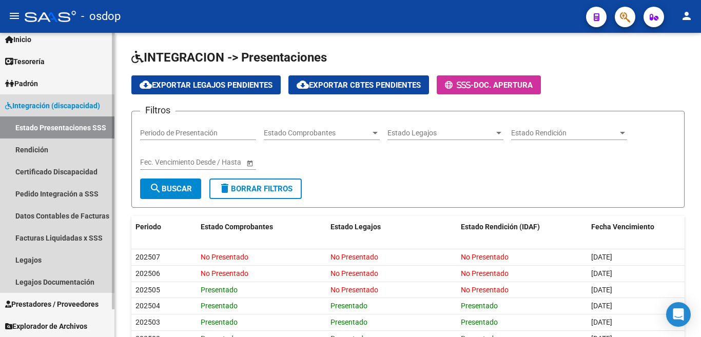
click at [68, 103] on span "Integración (discapacidad)" at bounding box center [52, 105] width 95 height 11
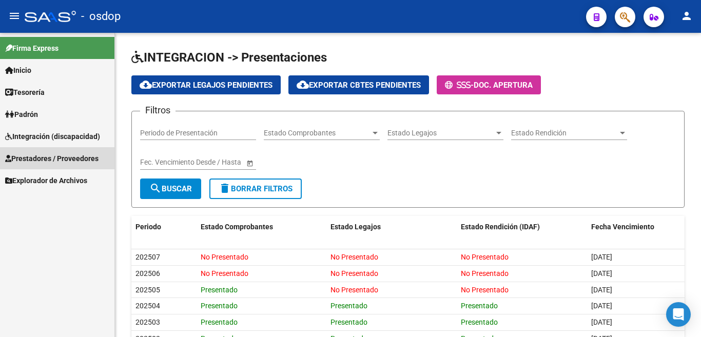
click at [68, 158] on span "Prestadores / Proveedores" at bounding box center [51, 158] width 93 height 11
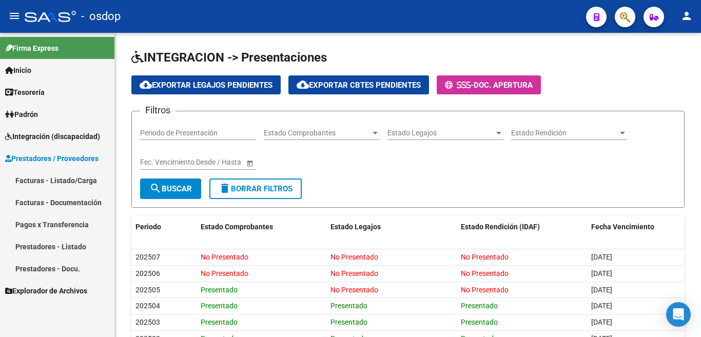
click at [75, 179] on link "Facturas - Listado/Carga" at bounding box center [57, 180] width 114 height 22
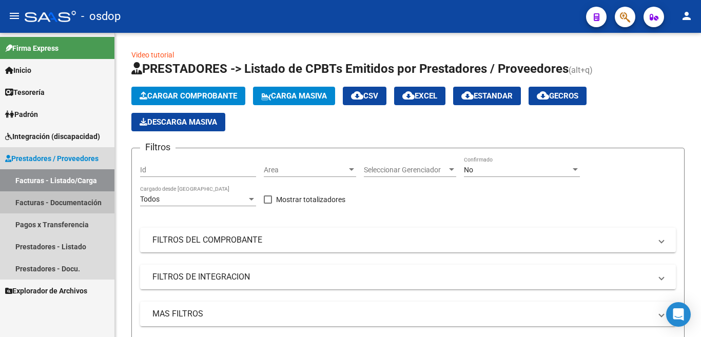
click at [80, 202] on link "Facturas - Documentación" at bounding box center [57, 202] width 114 height 22
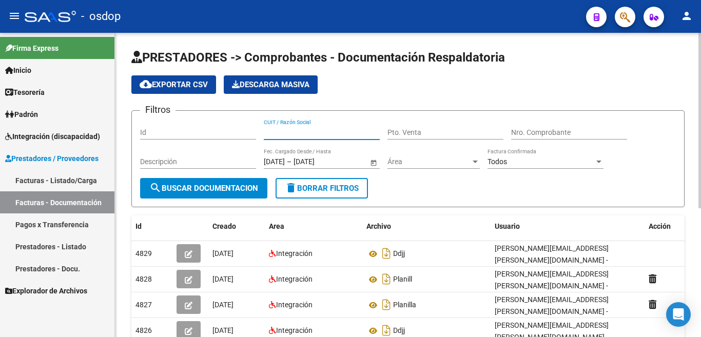
click at [295, 130] on input "CUIT / Razón Social" at bounding box center [322, 132] width 116 height 9
paste input "27-37080737-5"
click at [311, 130] on input "27-37080737-5" at bounding box center [322, 132] width 116 height 9
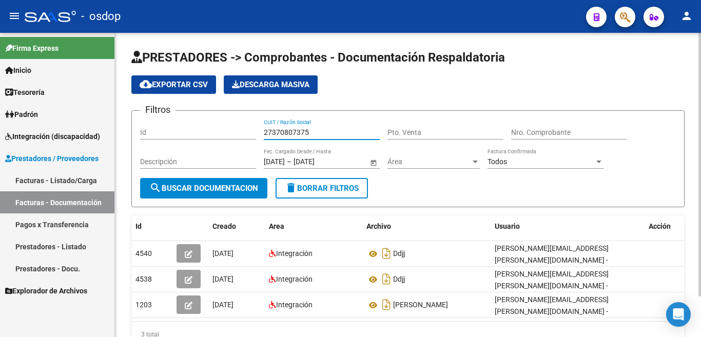
type input "27370807375"
click at [278, 139] on div "27370807375 CUIT / Razón Social" at bounding box center [322, 129] width 116 height 21
click at [279, 135] on input "27370807375" at bounding box center [322, 132] width 116 height 9
click at [74, 245] on link "Prestadores - Listado" at bounding box center [57, 247] width 114 height 22
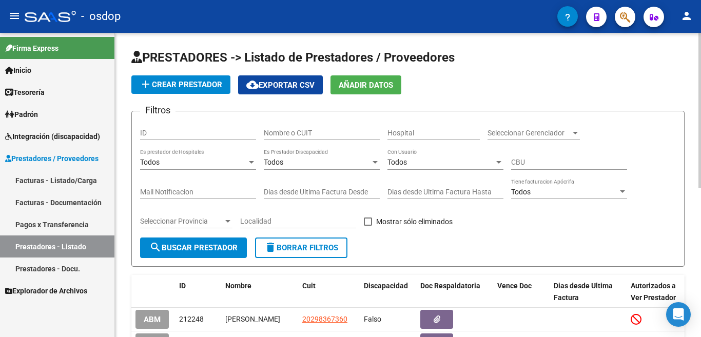
click at [304, 131] on input "Nombre o CUIT" at bounding box center [322, 133] width 116 height 9
paste input "27370807375"
type input "27370807375"
click at [200, 240] on button "search Buscar Prestador" at bounding box center [193, 248] width 107 height 21
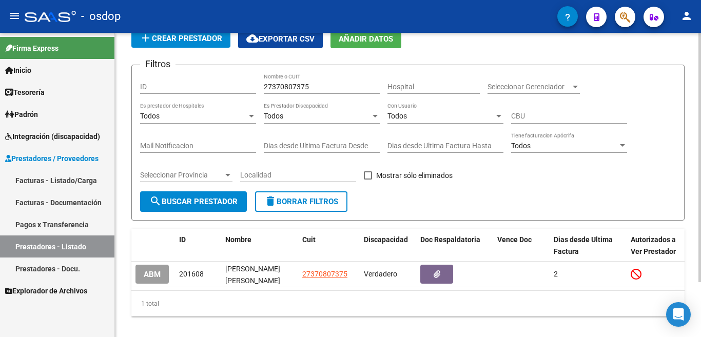
scroll to position [67, 0]
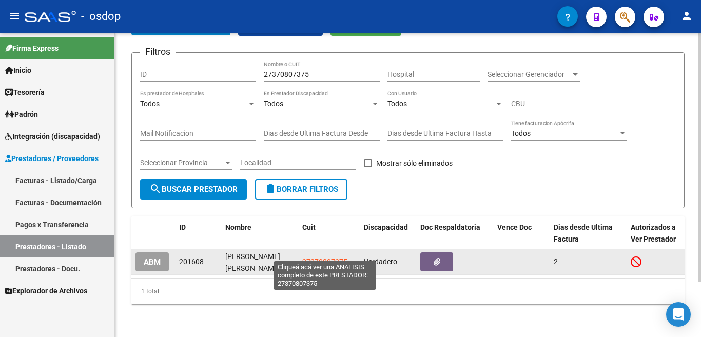
click at [321, 258] on span "27370807375" at bounding box center [324, 262] width 45 height 8
type textarea "27370807375"
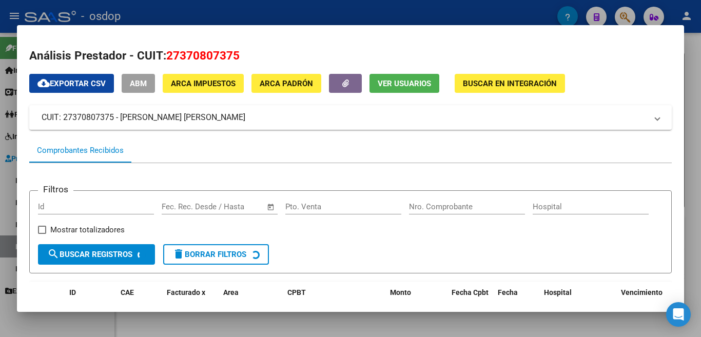
scroll to position [205, 0]
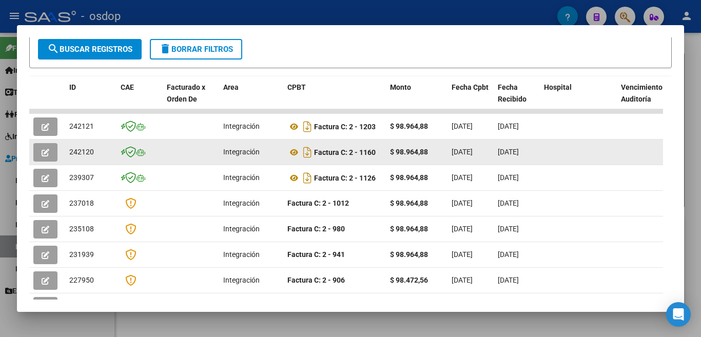
click at [87, 153] on span "242120" at bounding box center [81, 152] width 25 height 8
